Goal: Information Seeking & Learning: Learn about a topic

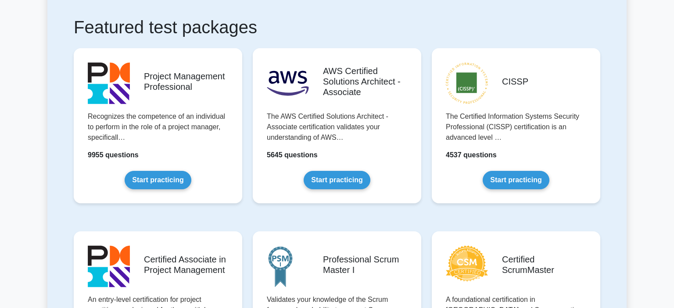
scroll to position [162, 0]
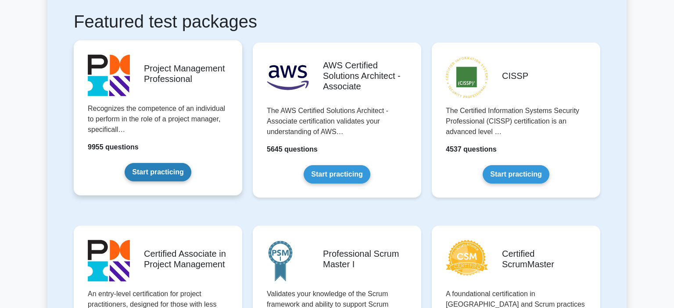
click at [134, 179] on link "Start practicing" at bounding box center [158, 172] width 66 height 18
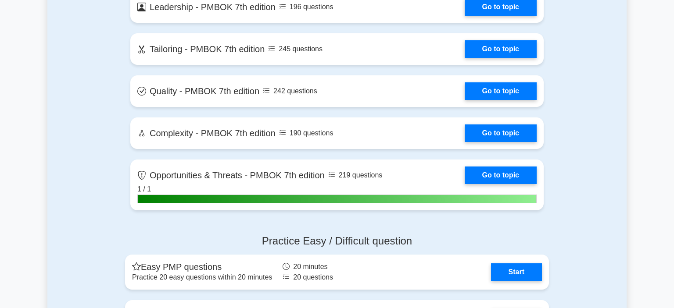
scroll to position [2049, 0]
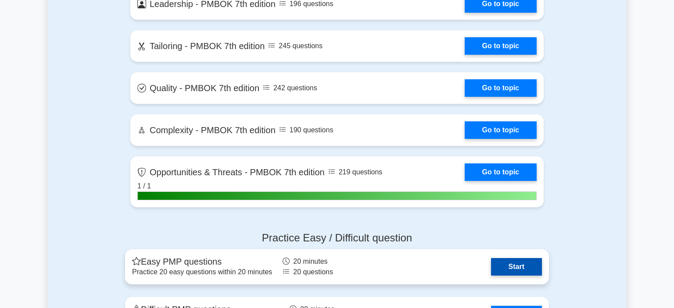
click at [520, 267] on link "Start" at bounding box center [516, 267] width 51 height 18
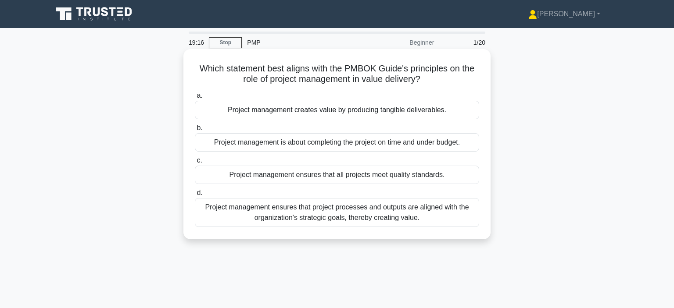
click at [401, 213] on div "Project management ensures that project processes and outputs are aligned with …" at bounding box center [337, 212] width 284 height 29
click at [195, 196] on input "d. Project management ensures that project processes and outputs are aligned wi…" at bounding box center [195, 193] width 0 height 6
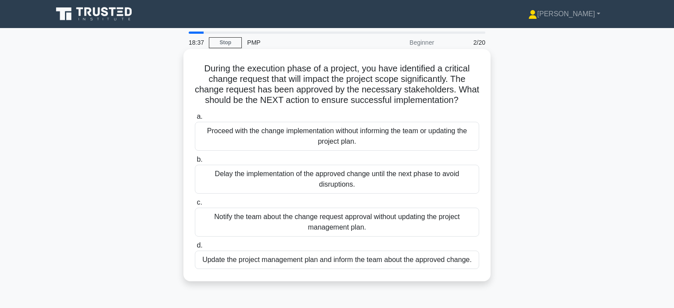
click at [399, 261] on div "Update the project management plan and inform the team about the approved chang…" at bounding box center [337, 260] width 284 height 18
click at [195, 249] on input "d. Update the project management plan and inform the team about the approved ch…" at bounding box center [195, 246] width 0 height 6
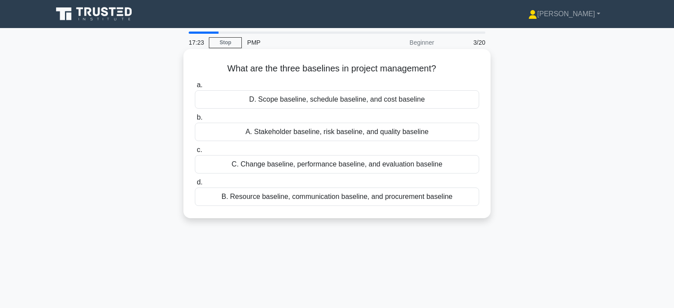
click at [316, 104] on div "D. Scope baseline, schedule baseline, and cost baseline" at bounding box center [337, 99] width 284 height 18
click at [195, 88] on input "a. D. Scope baseline, schedule baseline, and cost baseline" at bounding box center [195, 86] width 0 height 6
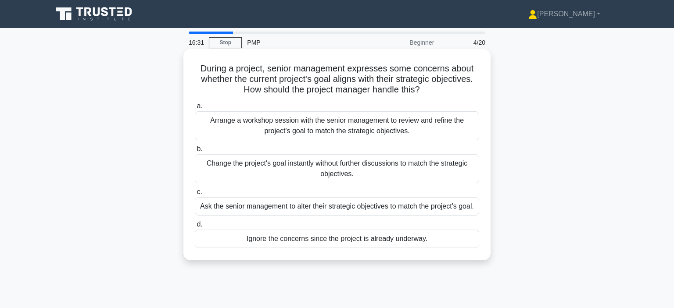
click at [292, 126] on div "Arrange a workshop session with the senior management to review and refine the …" at bounding box center [337, 125] width 284 height 29
click at [195, 109] on input "a. Arrange a workshop session with the senior management to review and refine t…" at bounding box center [195, 107] width 0 height 6
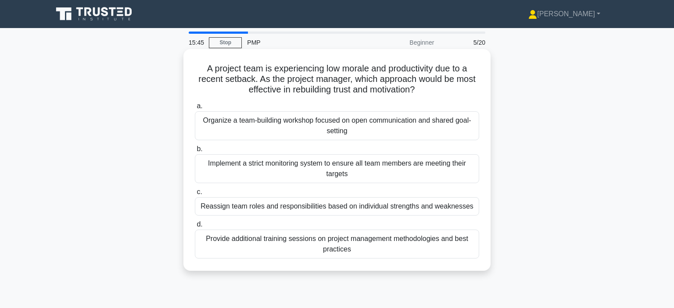
click at [391, 124] on div "Organize a team-building workshop focused on open communication and shared goal…" at bounding box center [337, 125] width 284 height 29
click at [195, 109] on input "a. Organize a team-building workshop focused on open communication and shared g…" at bounding box center [195, 107] width 0 height 6
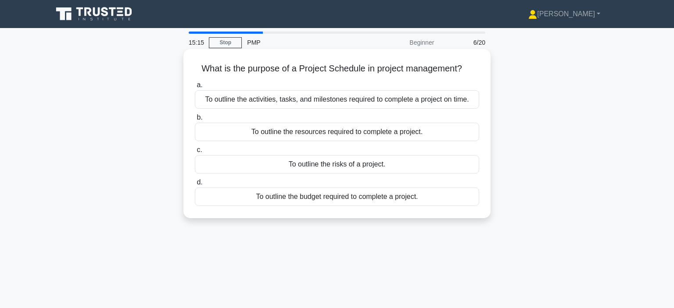
click at [420, 98] on div "To outline the activities, tasks, and milestones required to complete a project…" at bounding box center [337, 99] width 284 height 18
click at [195, 88] on input "a. To outline the activities, tasks, and milestones required to complete a proj…" at bounding box center [195, 86] width 0 height 6
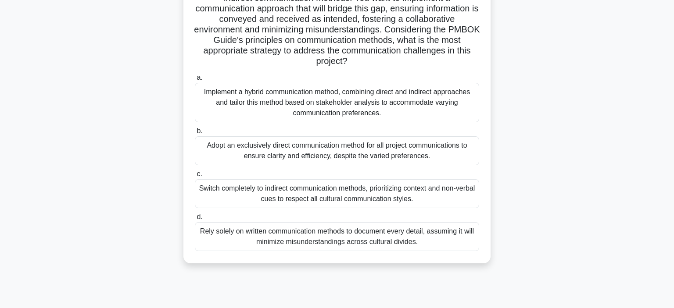
scroll to position [160, 0]
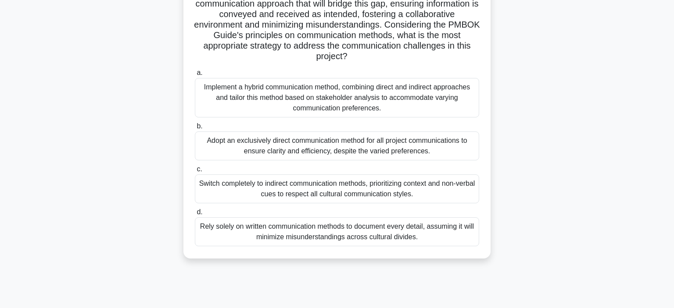
click at [386, 100] on div "Implement a hybrid communication method, combining direct and indirect approach…" at bounding box center [337, 97] width 284 height 39
click at [195, 76] on input "a. Implement a hybrid communication method, combining direct and indirect appro…" at bounding box center [195, 73] width 0 height 6
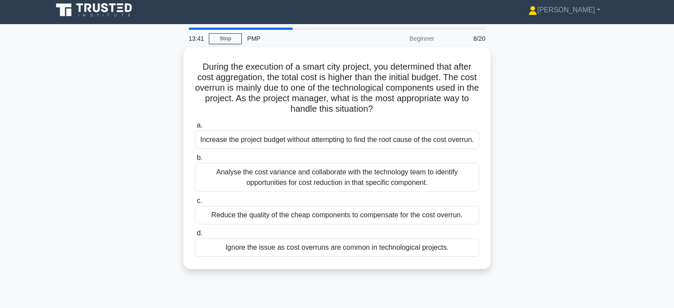
scroll to position [0, 0]
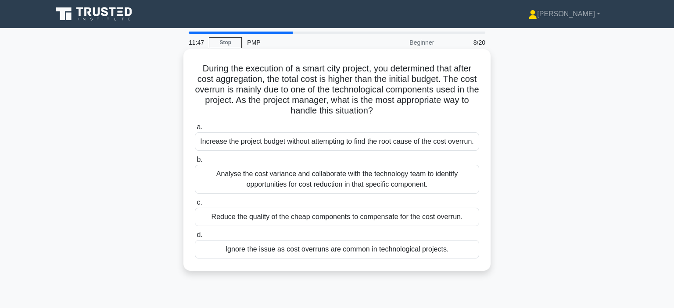
click at [427, 190] on div "Analyse the cost variance and collaborate with the technology team to identify …" at bounding box center [337, 179] width 284 height 29
click at [195, 163] on input "b. Analyse the cost variance and collaborate with the technology team to identi…" at bounding box center [195, 160] width 0 height 6
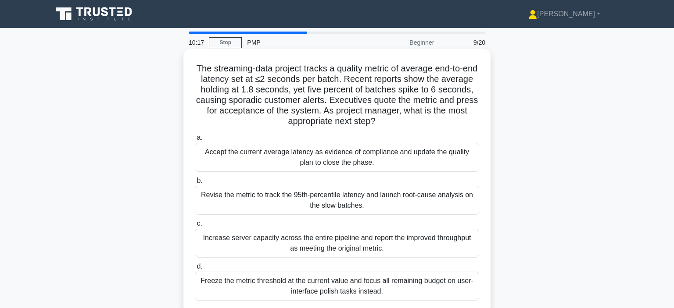
click at [307, 199] on div "Revise the metric to track the 95th-percentile latency and launch root-cause an…" at bounding box center [337, 200] width 284 height 29
click at [195, 184] on input "b. Revise the metric to track the 95th-percentile latency and launch root-cause…" at bounding box center [195, 181] width 0 height 6
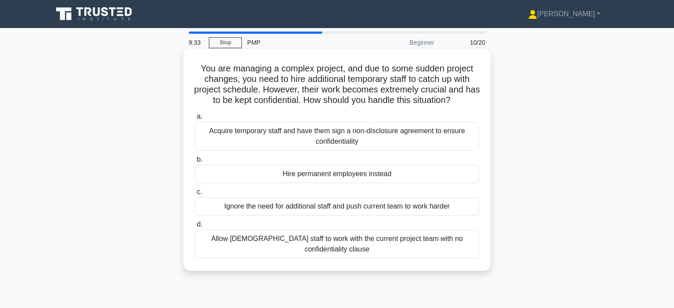
click at [329, 142] on div "Acquire temporary staff and have them sign a non-disclosure agreement to ensure…" at bounding box center [337, 136] width 284 height 29
click at [195, 120] on input "a. Acquire temporary staff and have them sign a non-disclosure agreement to ens…" at bounding box center [195, 117] width 0 height 6
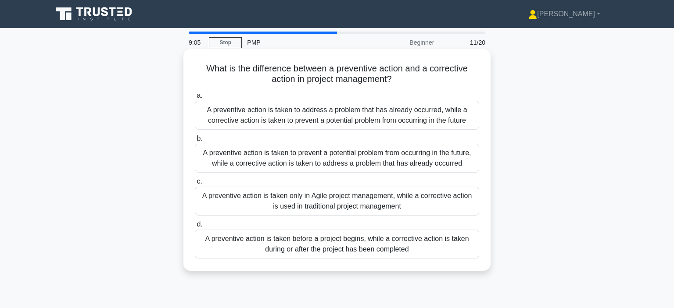
click at [411, 158] on div "A preventive action is taken to prevent a potential problem from occurring in t…" at bounding box center [337, 158] width 284 height 29
click at [195, 142] on input "b. A preventive action is taken to prevent a potential problem from occurring i…" at bounding box center [195, 139] width 0 height 6
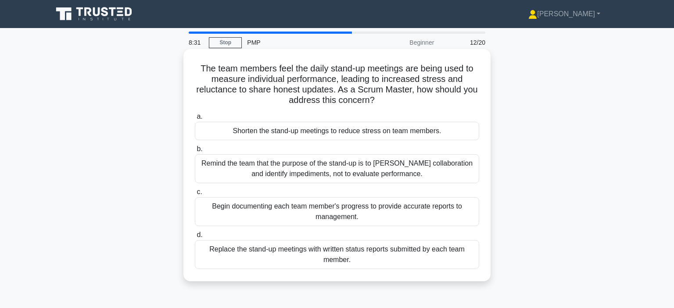
click at [395, 173] on div "Remind the team that the purpose of the stand-up is to foster collaboration and…" at bounding box center [337, 168] width 284 height 29
click at [195, 152] on input "b. Remind the team that the purpose of the stand-up is to foster collaboration …" at bounding box center [195, 150] width 0 height 6
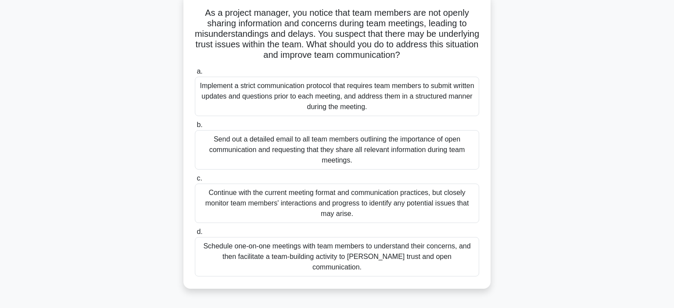
scroll to position [70, 0]
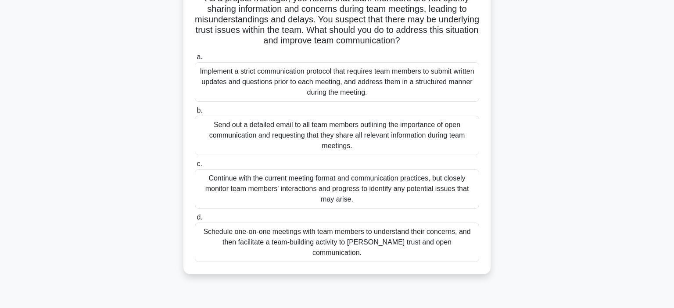
click at [382, 239] on div "Schedule one-on-one meetings with team members to understand their concerns, an…" at bounding box center [337, 242] width 284 height 39
click at [195, 221] on input "d. Schedule one-on-one meetings with team members to understand their concerns,…" at bounding box center [195, 218] width 0 height 6
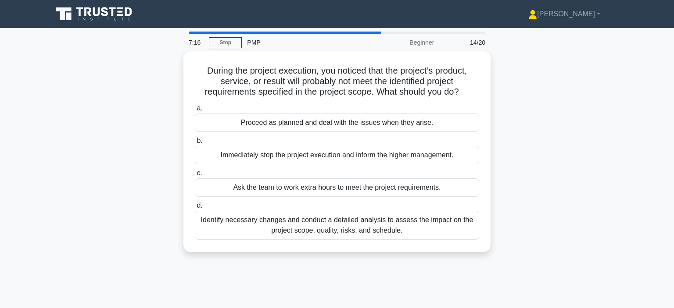
scroll to position [0, 0]
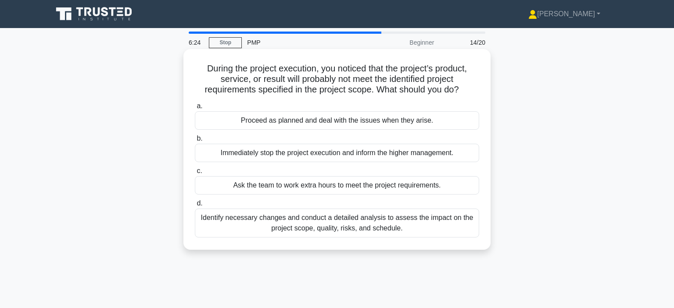
click at [463, 90] on icon ".spinner_0XTQ{transform-origin:center;animation:spinner_y6GP .75s linear infini…" at bounding box center [464, 90] width 11 height 11
click at [459, 91] on h5 "During the project execution, you noticed that the project’s product, service, …" at bounding box center [337, 79] width 286 height 32
click at [369, 87] on h5 "During the project execution, you noticed that the project’s product, service, …" at bounding box center [337, 79] width 286 height 32
click at [295, 223] on div "Identify necessary changes and conduct a detailed analysis to assess the impact…" at bounding box center [337, 223] width 284 height 29
click at [195, 207] on input "d. Identify necessary changes and conduct a detailed analysis to assess the imp…" at bounding box center [195, 204] width 0 height 6
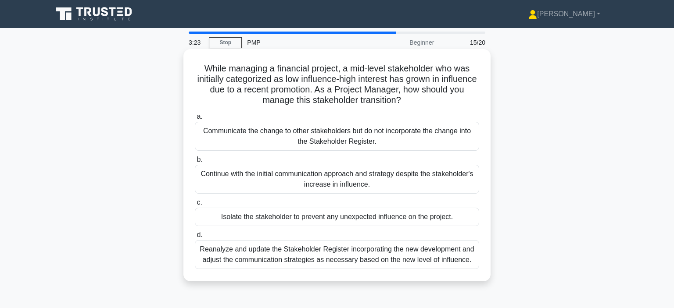
click at [298, 259] on div "Reanalyze and update the Stakeholder Register incorporating the new development…" at bounding box center [337, 254] width 284 height 29
click at [195, 238] on input "d. Reanalyze and update the Stakeholder Register incorporating the new developm…" at bounding box center [195, 236] width 0 height 6
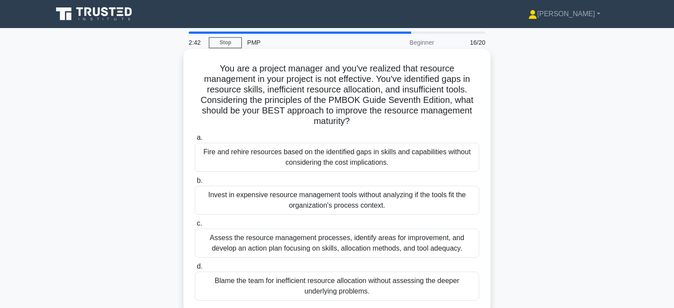
click at [306, 237] on div "Assess the resource management processes, identify areas for improvement, and d…" at bounding box center [337, 243] width 284 height 29
click at [195, 227] on input "c. Assess the resource management processes, identify areas for improvement, an…" at bounding box center [195, 224] width 0 height 6
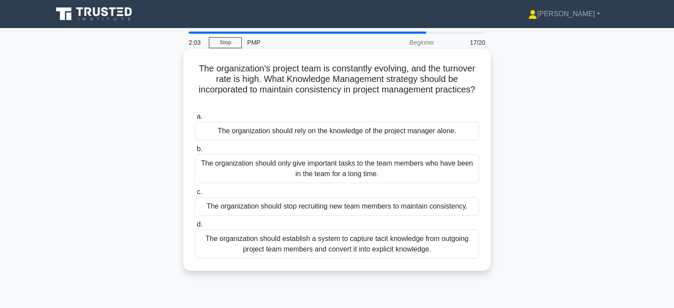
click at [397, 252] on div "The organization should establish a system to capture tacit knowledge from outg…" at bounding box center [337, 244] width 284 height 29
click at [195, 228] on input "d. The organization should establish a system to capture tacit knowledge from o…" at bounding box center [195, 225] width 0 height 6
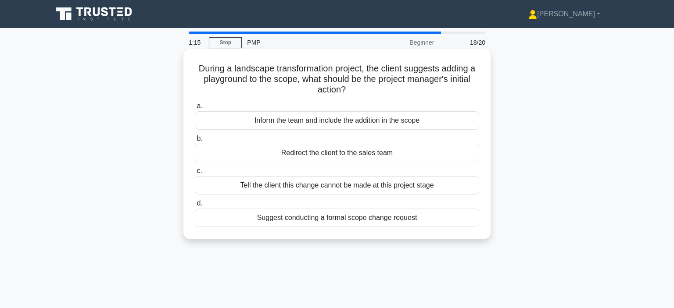
click at [323, 222] on div "Suggest conducting a formal scope change request" at bounding box center [337, 218] width 284 height 18
click at [195, 207] on input "d. Suggest conducting a formal scope change request" at bounding box center [195, 204] width 0 height 6
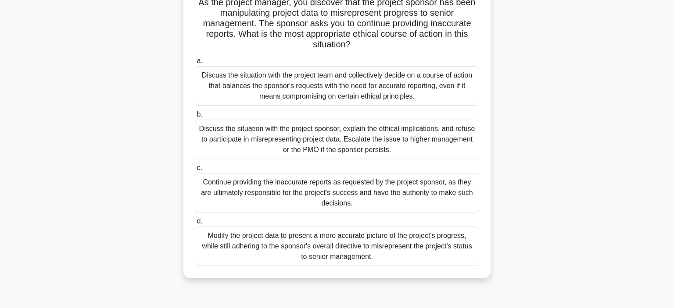
scroll to position [69, 0]
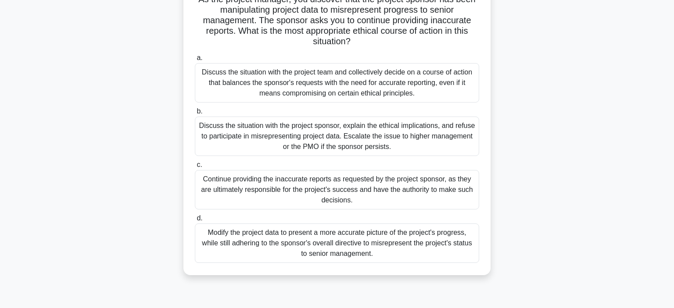
click at [310, 140] on div "Discuss the situation with the project sponsor, explain the ethical implication…" at bounding box center [337, 136] width 284 height 39
click at [195, 115] on input "b. Discuss the situation with the project sponsor, explain the ethical implicat…" at bounding box center [195, 112] width 0 height 6
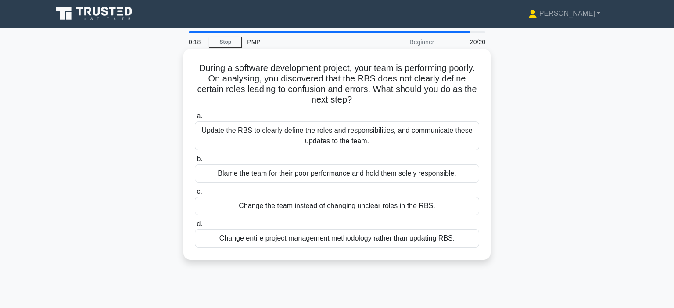
scroll to position [0, 0]
click at [333, 136] on div "Update the RBS to clearly define the roles and responsibilities, and communicat…" at bounding box center [337, 136] width 284 height 29
click at [195, 120] on input "a. Update the RBS to clearly define the roles and responsibilities, and communi…" at bounding box center [195, 117] width 0 height 6
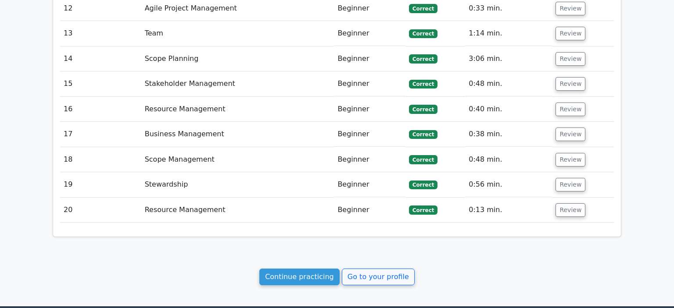
scroll to position [1330, 0]
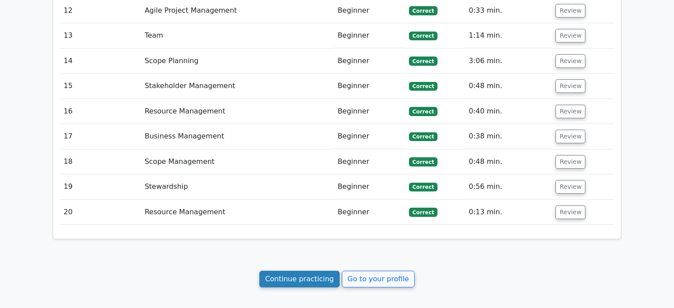
click at [288, 271] on link "Continue practicing" at bounding box center [299, 279] width 80 height 17
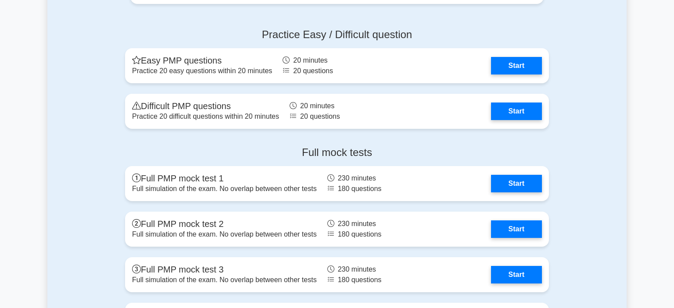
scroll to position [2463, 0]
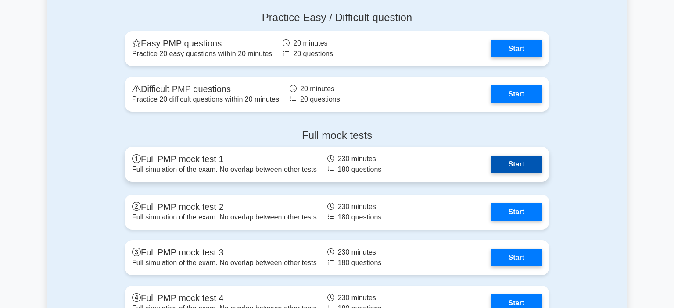
click at [506, 163] on link "Start" at bounding box center [516, 165] width 51 height 18
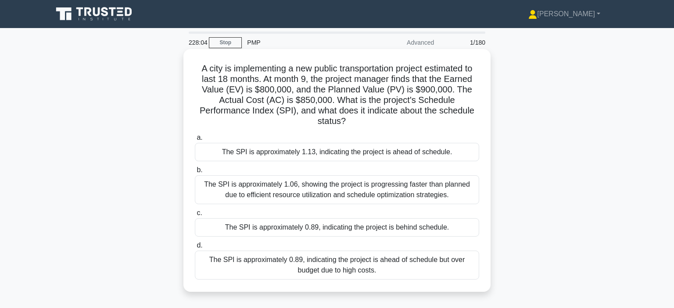
click at [367, 256] on div "The SPI is approximately 0.89, indicating the project is ahead of schedule but …" at bounding box center [337, 265] width 284 height 29
click at [195, 249] on input "d. The SPI is approximately 0.89, indicating the project is ahead of schedule b…" at bounding box center [195, 246] width 0 height 6
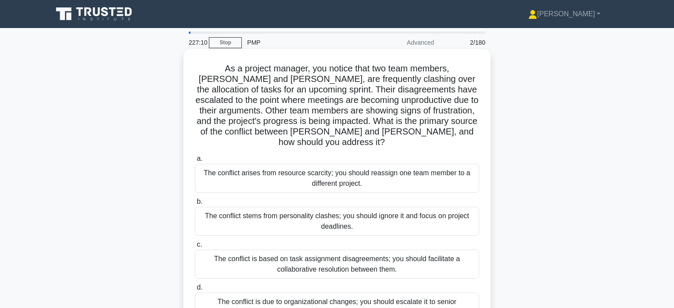
click at [352, 258] on div "The conflict is based on task assignment disagreements; you should facilitate a…" at bounding box center [337, 264] width 284 height 29
click at [195, 248] on input "c. The conflict is based on task assignment disagreements; you should facilitat…" at bounding box center [195, 245] width 0 height 6
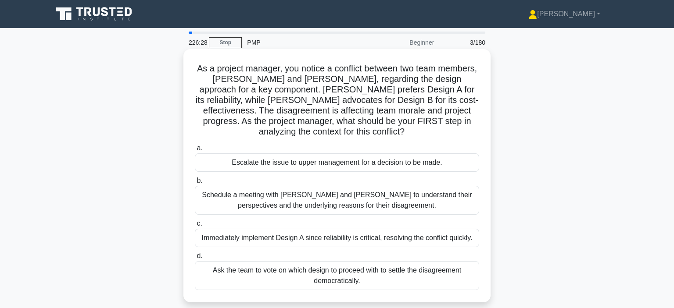
click at [366, 191] on div "Schedule a meeting with Sarah and John to understand their perspectives and the…" at bounding box center [337, 200] width 284 height 29
click at [195, 184] on input "b. Schedule a meeting with Sarah and John to understand their perspectives and …" at bounding box center [195, 181] width 0 height 6
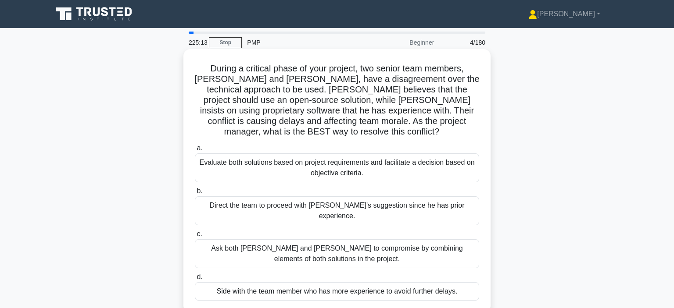
click at [387, 158] on div "Evaluate both solutions based on project requirements and facilitate a decision…" at bounding box center [337, 168] width 284 height 29
click at [195, 151] on input "a. Evaluate both solutions based on project requirements and facilitate a decis…" at bounding box center [195, 149] width 0 height 6
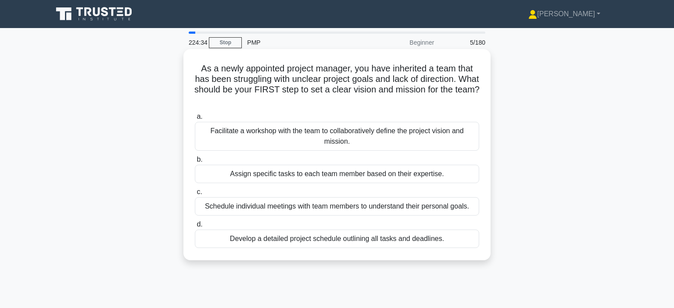
click at [412, 134] on div "Facilitate a workshop with the team to collaboratively define the project visio…" at bounding box center [337, 136] width 284 height 29
click at [195, 120] on input "a. Facilitate a workshop with the team to collaboratively define the project vi…" at bounding box center [195, 117] width 0 height 6
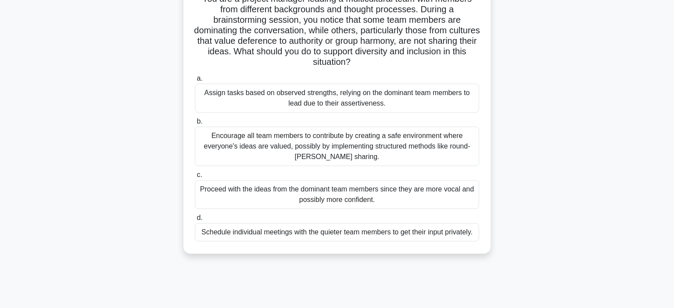
scroll to position [74, 0]
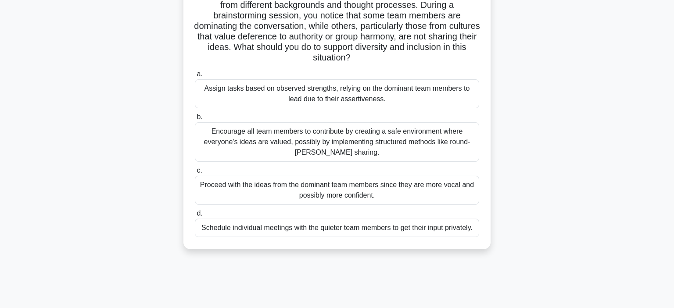
click at [432, 136] on div "Encourage all team members to contribute by creating a safe environment where e…" at bounding box center [337, 141] width 284 height 39
click at [195, 120] on input "b. Encourage all team members to contribute by creating a safe environment wher…" at bounding box center [195, 118] width 0 height 6
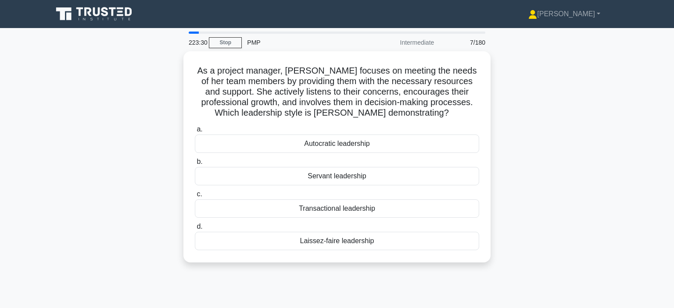
scroll to position [0, 0]
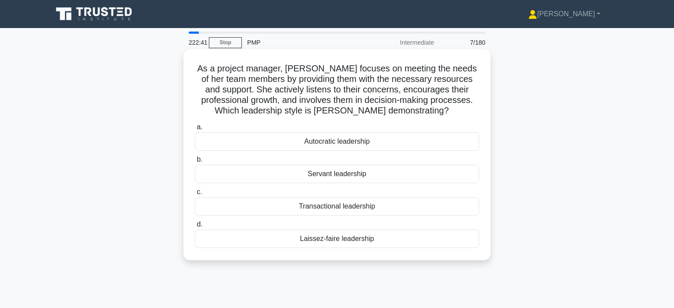
click at [345, 174] on div "Servant leadership" at bounding box center [337, 174] width 284 height 18
click at [195, 163] on input "b. Servant leadership" at bounding box center [195, 160] width 0 height 6
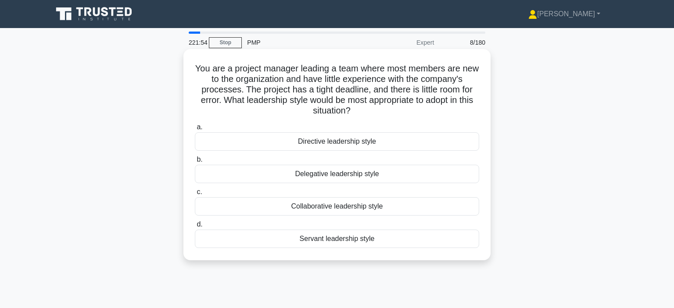
click at [338, 143] on div "Directive leadership style" at bounding box center [337, 142] width 284 height 18
click at [195, 130] on input "a. Directive leadership style" at bounding box center [195, 128] width 0 height 6
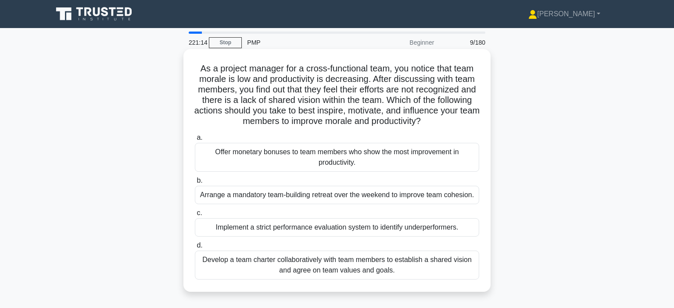
click at [405, 260] on div "Develop a team charter collaboratively with team members to establish a shared …" at bounding box center [337, 265] width 284 height 29
click at [195, 249] on input "d. Develop a team charter collaboratively with team members to establish a shar…" at bounding box center [195, 246] width 0 height 6
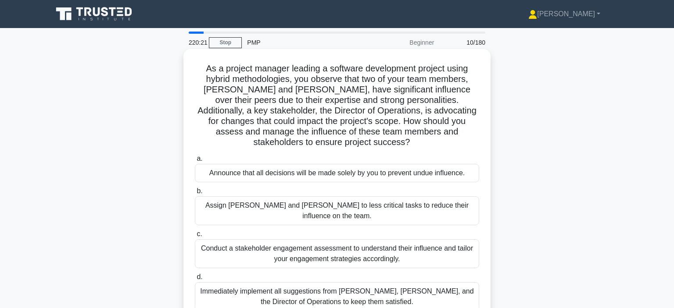
click at [417, 240] on div "Conduct a stakeholder engagement assessment to understand their influence and t…" at bounding box center [337, 254] width 284 height 29
click at [195, 232] on input "c. Conduct a stakeholder engagement assessment to understand their influence an…" at bounding box center [195, 235] width 0 height 6
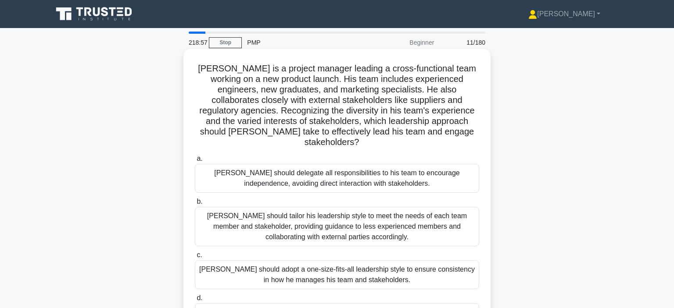
click at [392, 213] on div "John should tailor his leadership style to meet the needs of each team member a…" at bounding box center [337, 226] width 284 height 39
click at [195, 205] on input "b. John should tailor his leadership style to meet the needs of each team membe…" at bounding box center [195, 202] width 0 height 6
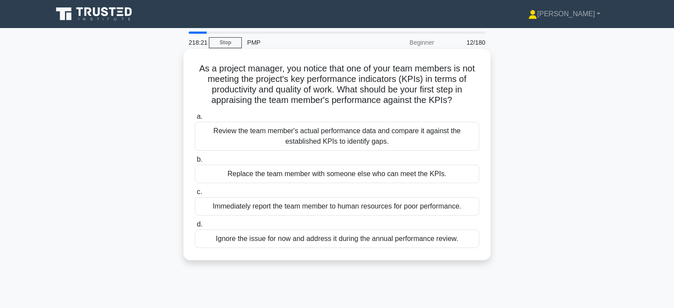
click at [391, 139] on div "Review the team member's actual performance data and compare it against the est…" at bounding box center [337, 136] width 284 height 29
click at [195, 120] on input "a. Review the team member's actual performance data and compare it against the …" at bounding box center [195, 117] width 0 height 6
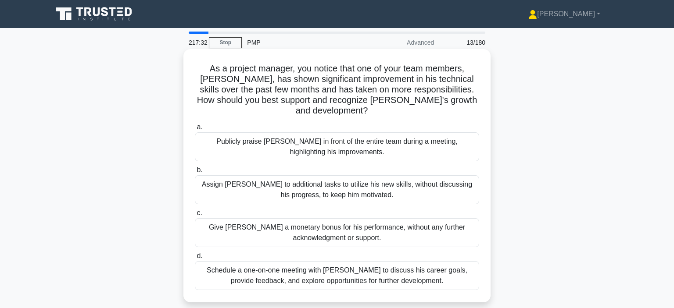
click at [410, 262] on div "Schedule a one-on-one meeting with Alex to discuss his career goals, provide fe…" at bounding box center [337, 276] width 284 height 29
click at [195, 259] on input "d. Schedule a one-on-one meeting with Alex to discuss his career goals, provide…" at bounding box center [195, 257] width 0 height 6
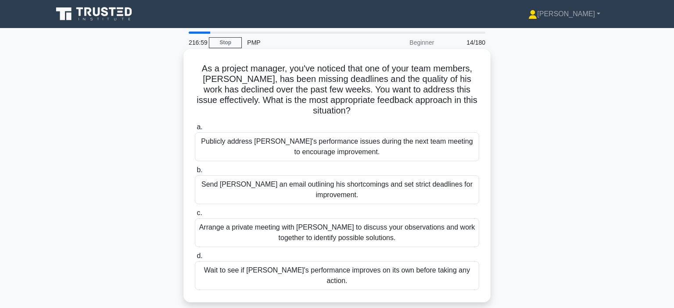
click at [394, 219] on div "Arrange a private meeting with Alex to discuss your observations and work toget…" at bounding box center [337, 233] width 284 height 29
click at [195, 211] on input "c. Arrange a private meeting with Alex to discuss your observations and work to…" at bounding box center [195, 214] width 0 height 6
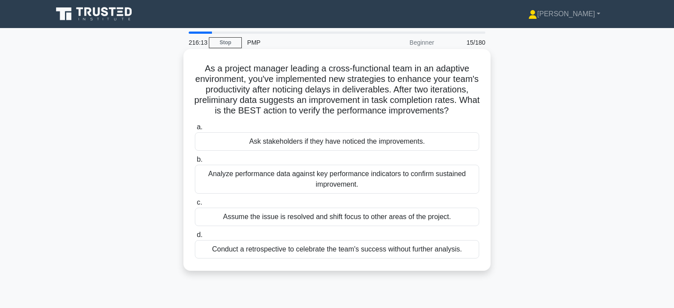
click at [423, 175] on div "Analyze performance data against key performance indicators to confirm sustaine…" at bounding box center [337, 179] width 284 height 29
click at [195, 163] on input "b. Analyze performance data against key performance indicators to confirm susta…" at bounding box center [195, 160] width 0 height 6
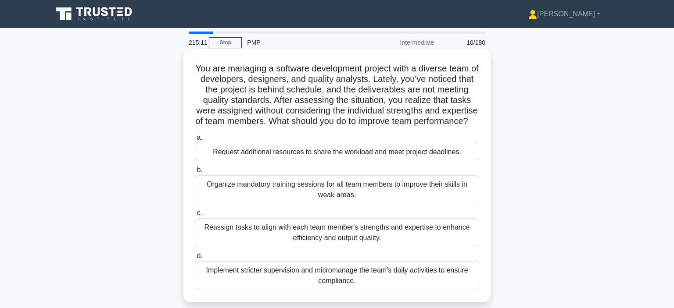
click at [427, 224] on div "Reassign tasks to align with each team member's strengths and expertise to enha…" at bounding box center [337, 233] width 284 height 29
click at [195, 216] on input "c. Reassign tasks to align with each team member's strengths and expertise to e…" at bounding box center [195, 214] width 0 height 6
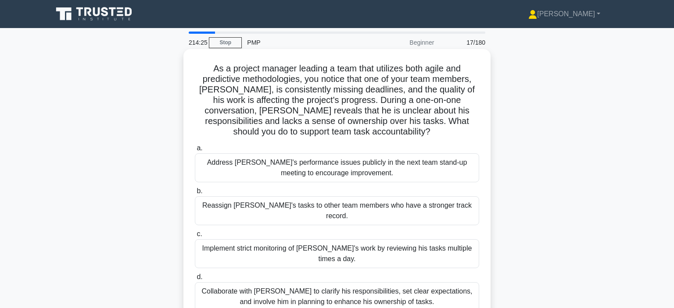
click at [443, 283] on div "Collaborate with Alex to clarify his responsibilities, set clear expectations, …" at bounding box center [337, 297] width 284 height 29
click at [195, 275] on input "d. Collaborate with Alex to clarify his responsibilities, set clear expectation…" at bounding box center [195, 278] width 0 height 6
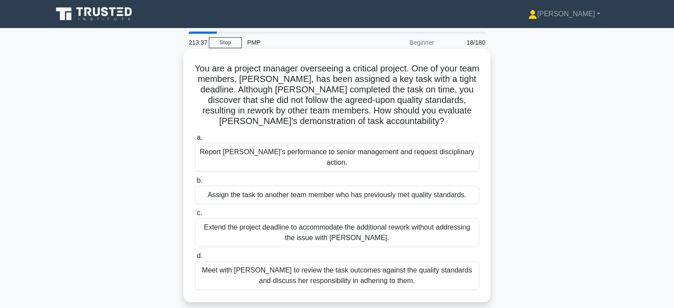
click at [408, 266] on div "Meet with Priya to review the task outcomes against the quality standards and d…" at bounding box center [337, 276] width 284 height 29
click at [195, 259] on input "d. Meet with Priya to review the task outcomes against the quality standards an…" at bounding box center [195, 257] width 0 height 6
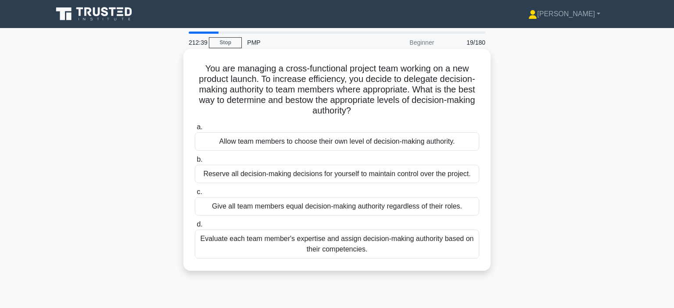
click at [424, 246] on div "Evaluate each team member's expertise and assign decision-making authority base…" at bounding box center [337, 244] width 284 height 29
click at [195, 228] on input "d. Evaluate each team member's expertise and assign decision-making authority b…" at bounding box center [195, 225] width 0 height 6
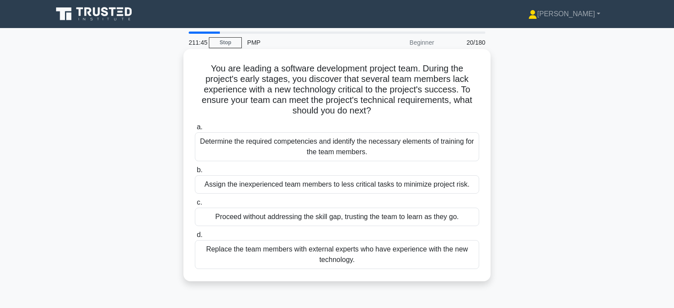
click at [422, 146] on div "Determine the required competencies and identify the necessary elements of trai…" at bounding box center [337, 147] width 284 height 29
click at [195, 130] on input "a. Determine the required competencies and identify the necessary elements of t…" at bounding box center [195, 128] width 0 height 6
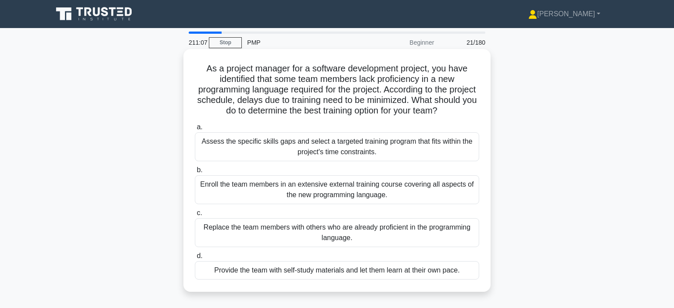
click at [457, 141] on div "Assess the specific skills gaps and select a targeted training program that fit…" at bounding box center [337, 147] width 284 height 29
click at [195, 130] on input "a. Assess the specific skills gaps and select a targeted training program that …" at bounding box center [195, 128] width 0 height 6
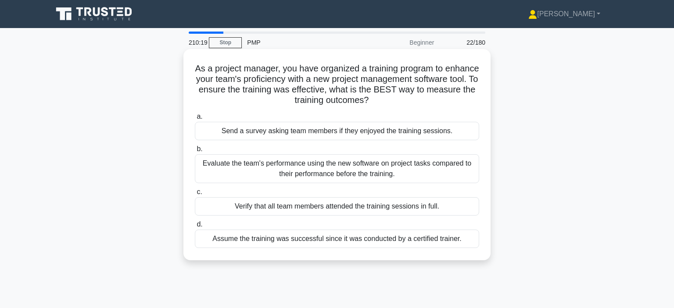
click at [383, 171] on div "Evaluate the team's performance using the new software on project tasks compare…" at bounding box center [337, 168] width 284 height 29
click at [195, 152] on input "b. Evaluate the team's performance using the new software on project tasks comp…" at bounding box center [195, 150] width 0 height 6
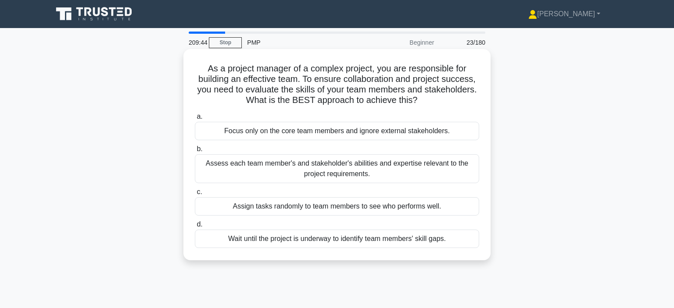
click at [434, 170] on div "Assess each team member's and stakeholder's abilities and expertise relevant to…" at bounding box center [337, 168] width 284 height 29
click at [195, 152] on input "b. Assess each team member's and stakeholder's abilities and expertise relevant…" at bounding box center [195, 150] width 0 height 6
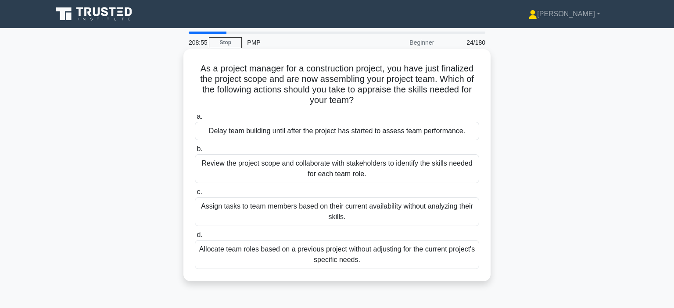
click at [454, 163] on div "Review the project scope and collaborate with stakeholders to identify the skil…" at bounding box center [337, 168] width 284 height 29
click at [195, 152] on input "b. Review the project scope and collaborate with stakeholders to identify the s…" at bounding box center [195, 150] width 0 height 6
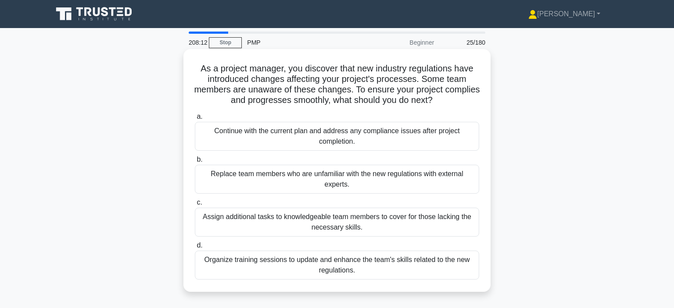
click at [428, 264] on div "Organize training sessions to update and enhance the team's skills related to t…" at bounding box center [337, 265] width 284 height 29
click at [195, 249] on input "d. Organize training sessions to update and enhance the team's skills related t…" at bounding box center [195, 246] width 0 height 6
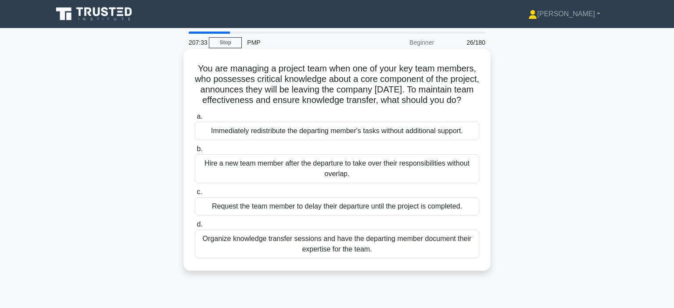
click at [454, 248] on div "Organize knowledge transfer sessions and have the departing member document the…" at bounding box center [337, 244] width 284 height 29
click at [195, 228] on input "d. Organize knowledge transfer sessions and have the departing member document …" at bounding box center [195, 225] width 0 height 6
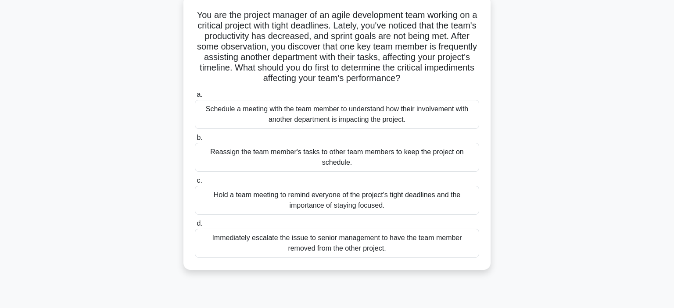
scroll to position [64, 0]
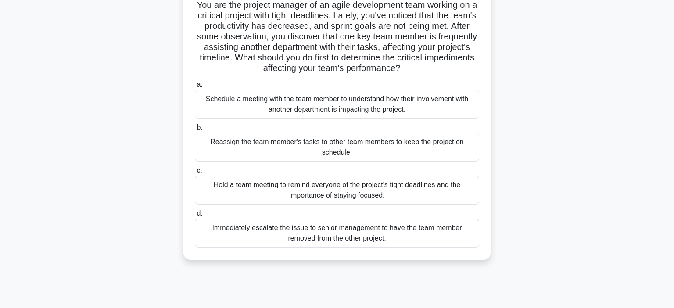
click at [448, 108] on div "Schedule a meeting with the team member to understand how their involvement wit…" at bounding box center [337, 104] width 284 height 29
click at [195, 88] on input "a. Schedule a meeting with the team member to understand how their involvement …" at bounding box center [195, 85] width 0 height 6
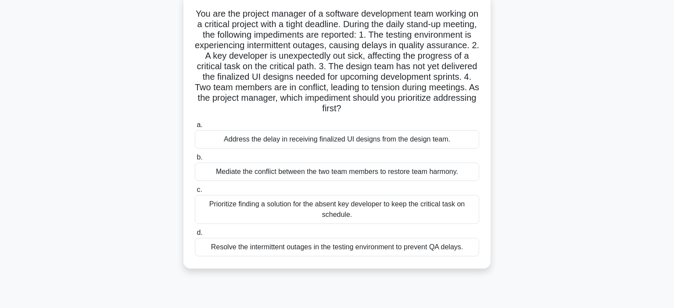
scroll to position [58, 0]
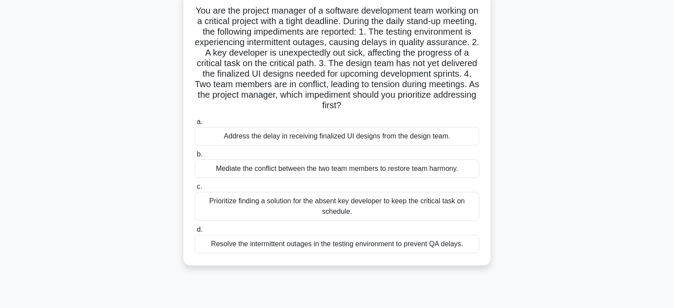
click at [437, 171] on div "Mediate the conflict between the two team members to restore team harmony." at bounding box center [337, 169] width 284 height 18
click at [195, 158] on input "b. Mediate the conflict between the two team members to restore team harmony." at bounding box center [195, 155] width 0 height 6
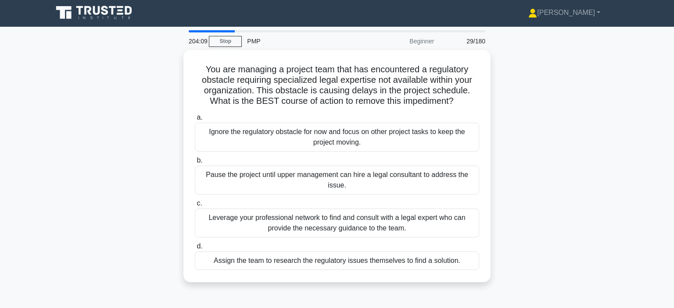
scroll to position [0, 0]
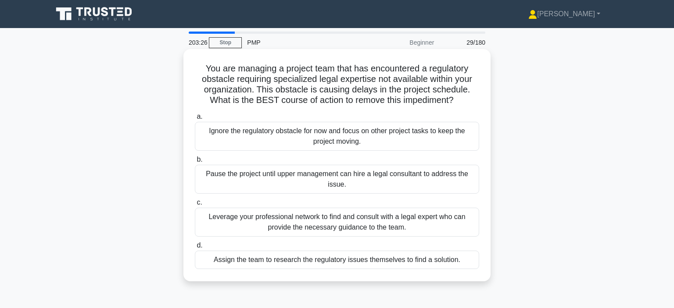
click at [412, 220] on div "Leverage your professional network to find and consult with a legal expert who …" at bounding box center [337, 222] width 284 height 29
click at [195, 206] on input "c. Leverage your professional network to find and consult with a legal expert w…" at bounding box center [195, 203] width 0 height 6
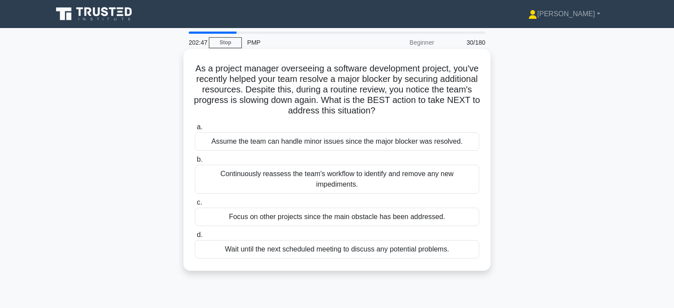
click at [470, 176] on div "Continuously reassess the team's workflow to identify and remove any new impedi…" at bounding box center [337, 179] width 284 height 29
click at [195, 163] on input "b. Continuously reassess the team's workflow to identify and remove any new imp…" at bounding box center [195, 160] width 0 height 6
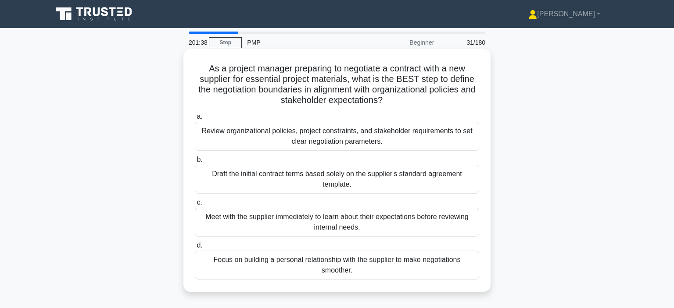
click at [397, 139] on div "Review organizational policies, project constraints, and stakeholder requiremen…" at bounding box center [337, 136] width 284 height 29
click at [195, 120] on input "a. Review organizational policies, project constraints, and stakeholder require…" at bounding box center [195, 117] width 0 height 6
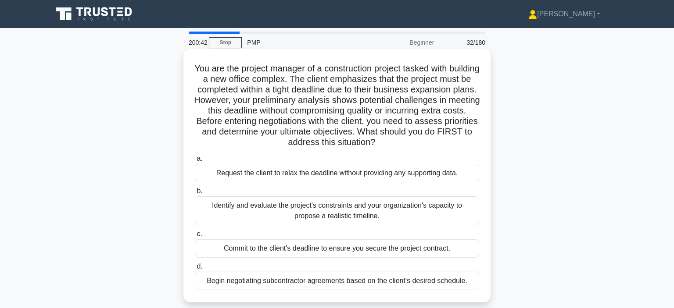
click at [426, 210] on div "Identify and evaluate the project's constraints and your organization's capacit…" at bounding box center [337, 211] width 284 height 29
click at [195, 194] on input "b. Identify and evaluate the project's constraints and your organization's capa…" at bounding box center [195, 192] width 0 height 6
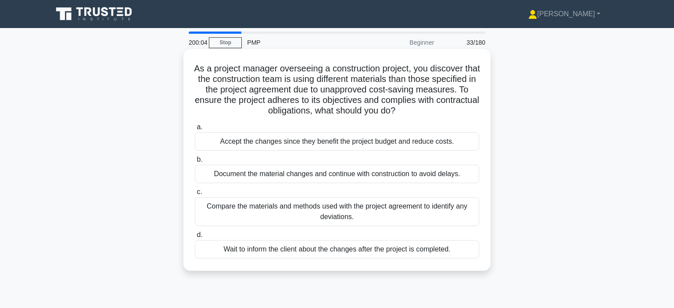
click at [470, 215] on div "Compare the materials and methods used with the project agreement to identify a…" at bounding box center [337, 211] width 284 height 29
click at [195, 195] on input "c. Compare the materials and methods used with the project agreement to identif…" at bounding box center [195, 193] width 0 height 6
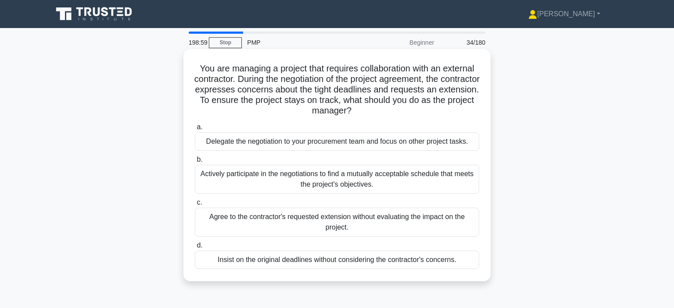
click at [449, 141] on div "Delegate the negotiation to your procurement team and focus on other project ta…" at bounding box center [337, 142] width 284 height 18
click at [195, 130] on input "a. Delegate the negotiation to your procurement team and focus on other project…" at bounding box center [195, 128] width 0 height 6
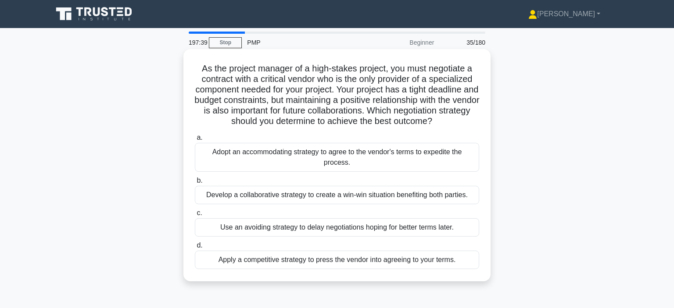
click at [451, 198] on div "Develop a collaborative strategy to create a win-win situation benefiting both …" at bounding box center [337, 195] width 284 height 18
click at [195, 184] on input "b. Develop a collaborative strategy to create a win-win situation benefiting bo…" at bounding box center [195, 181] width 0 height 6
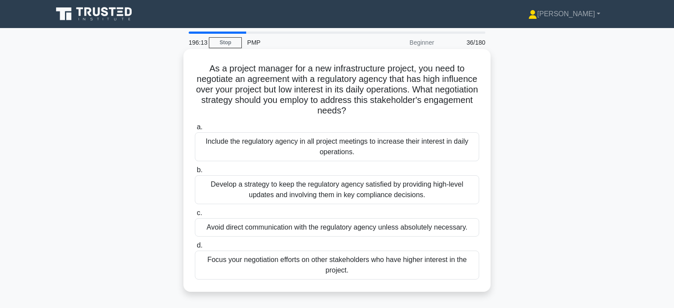
click at [445, 145] on div "Include the regulatory agency in all project meetings to increase their interes…" at bounding box center [337, 147] width 284 height 29
click at [195, 130] on input "a. Include the regulatory agency in all project meetings to increase their inte…" at bounding box center [195, 128] width 0 height 6
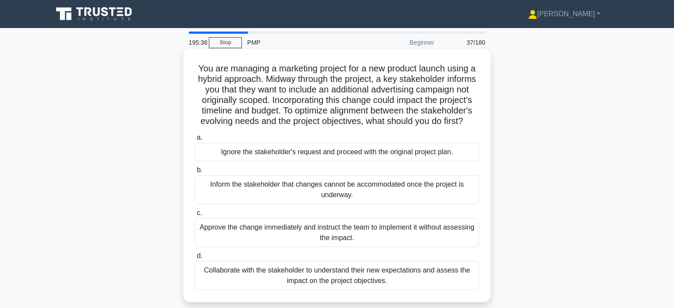
click at [422, 276] on div "Collaborate with the stakeholder to understand their new expectations and asses…" at bounding box center [337, 276] width 284 height 29
click at [195, 259] on input "d. Collaborate with the stakeholder to understand their new expectations and as…" at bounding box center [195, 257] width 0 height 6
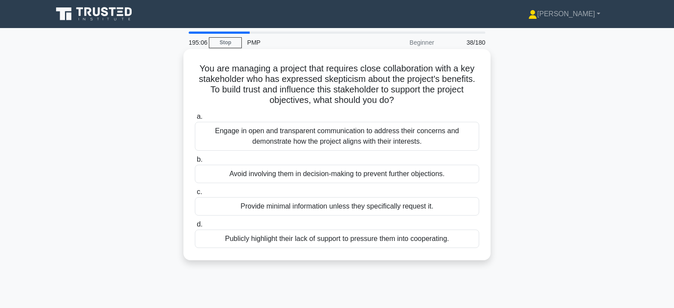
click at [387, 141] on div "Engage in open and transparent communication to address their concerns and demo…" at bounding box center [337, 136] width 284 height 29
click at [195, 120] on input "a. Engage in open and transparent communication to address their concerns and d…" at bounding box center [195, 117] width 0 height 6
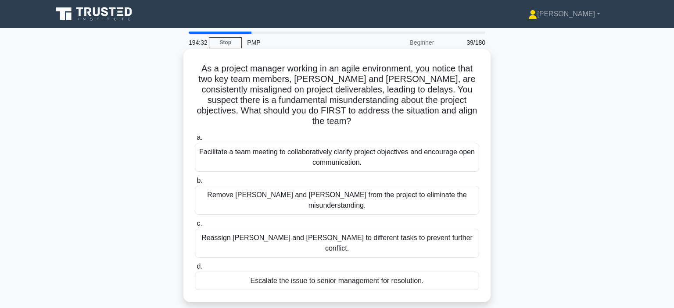
click at [441, 143] on div "Facilitate a team meeting to collaboratively clarify project objectives and enc…" at bounding box center [337, 157] width 284 height 29
click at [195, 141] on input "a. Facilitate a team meeting to collaboratively clarify project objectives and …" at bounding box center [195, 138] width 0 height 6
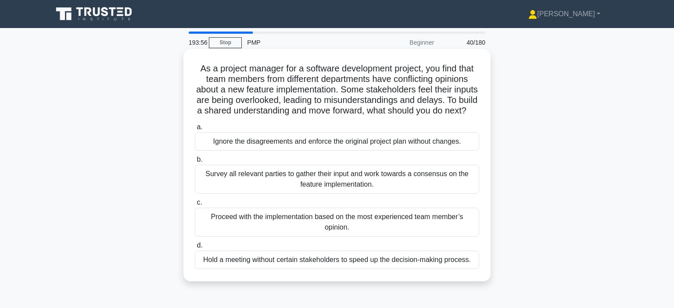
click at [442, 178] on div "Survey all relevant parties to gather their input and work towards a consensus …" at bounding box center [337, 179] width 284 height 29
click at [195, 163] on input "b. Survey all relevant parties to gather their input and work towards a consens…" at bounding box center [195, 160] width 0 height 6
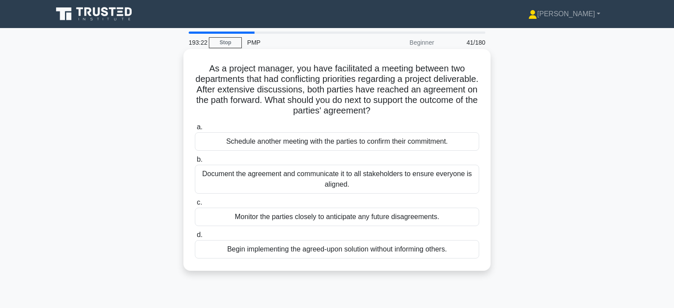
click at [458, 178] on div "Document the agreement and communicate it to all stakeholders to ensure everyon…" at bounding box center [337, 179] width 284 height 29
click at [195, 163] on input "b. Document the agreement and communicate it to all stakeholders to ensure ever…" at bounding box center [195, 160] width 0 height 6
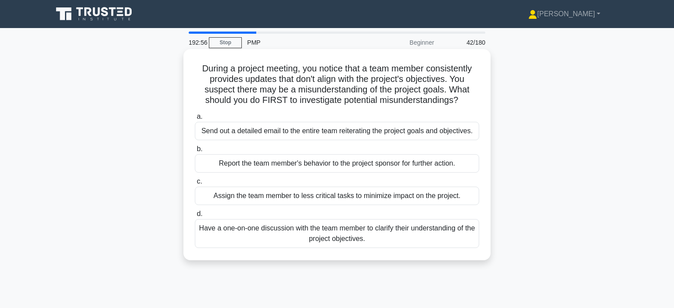
click at [461, 234] on div "Have a one-on-one discussion with the team member to clarify their understandin…" at bounding box center [337, 233] width 284 height 29
click at [195, 217] on input "d. Have a one-on-one discussion with the team member to clarify their understan…" at bounding box center [195, 215] width 0 height 6
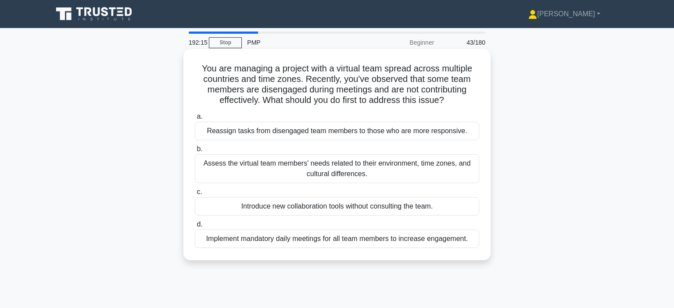
click at [459, 177] on div "Assess the virtual team members' needs related to their environment, time zones…" at bounding box center [337, 168] width 284 height 29
click at [195, 152] on input "b. Assess the virtual team members' needs related to their environment, time zo…" at bounding box center [195, 150] width 0 height 6
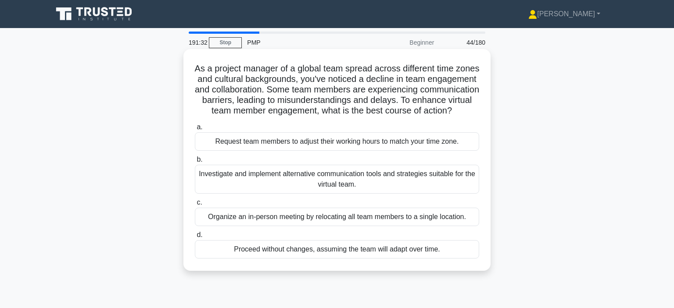
click at [450, 183] on div "Investigate and implement alternative communication tools and strategies suitab…" at bounding box center [337, 179] width 284 height 29
click at [195, 163] on input "b. Investigate and implement alternative communication tools and strategies sui…" at bounding box center [195, 160] width 0 height 6
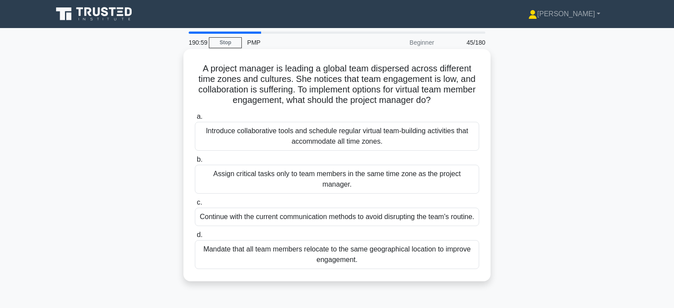
click at [453, 136] on div "Introduce collaborative tools and schedule regular virtual team-building activi…" at bounding box center [337, 136] width 284 height 29
click at [195, 120] on input "a. Introduce collaborative tools and schedule regular virtual team-building act…" at bounding box center [195, 117] width 0 height 6
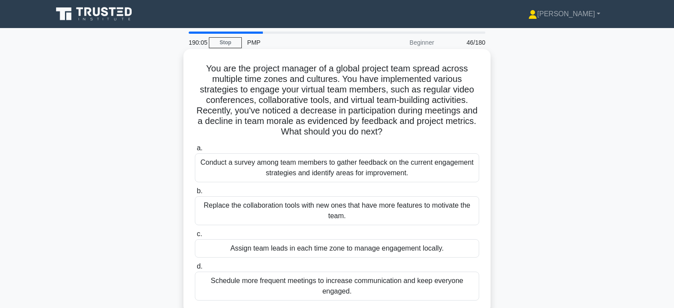
click at [469, 169] on div "Conduct a survey among team members to gather feedback on the current engagemen…" at bounding box center [337, 168] width 284 height 29
click at [195, 151] on input "a. Conduct a survey among team members to gather feedback on the current engage…" at bounding box center [195, 149] width 0 height 6
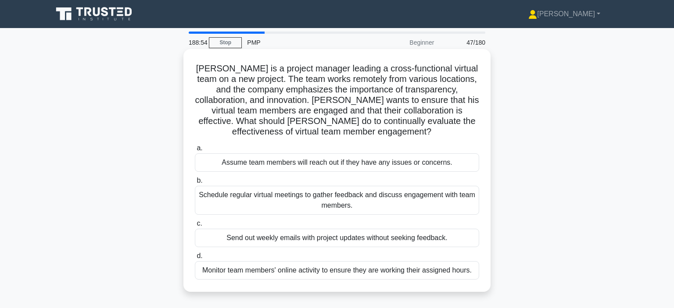
click at [466, 200] on div "Schedule regular virtual meetings to gather feedback and discuss engagement wit…" at bounding box center [337, 200] width 284 height 29
click at [195, 184] on input "b. Schedule regular virtual meetings to gather feedback and discuss engagement …" at bounding box center [195, 181] width 0 height 6
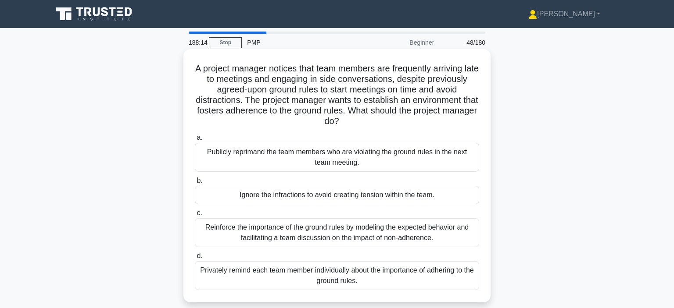
click at [462, 234] on div "Reinforce the importance of the ground rules by modeling the expected behavior …" at bounding box center [337, 233] width 284 height 29
click at [195, 216] on input "c. Reinforce the importance of the ground rules by modeling the expected behavi…" at bounding box center [195, 214] width 0 height 6
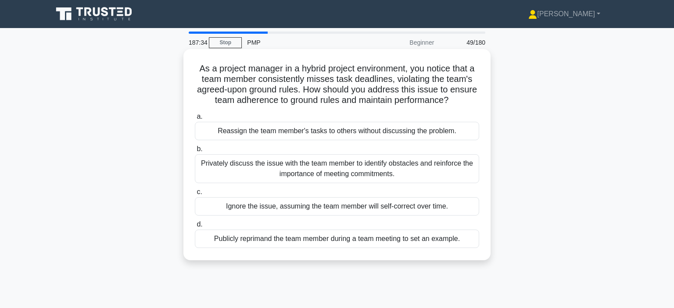
click at [468, 173] on div "Privately discuss the issue with the team member to identify obstacles and rein…" at bounding box center [337, 168] width 284 height 29
click at [195, 152] on input "b. Privately discuss the issue with the team member to identify obstacles and r…" at bounding box center [195, 150] width 0 height 6
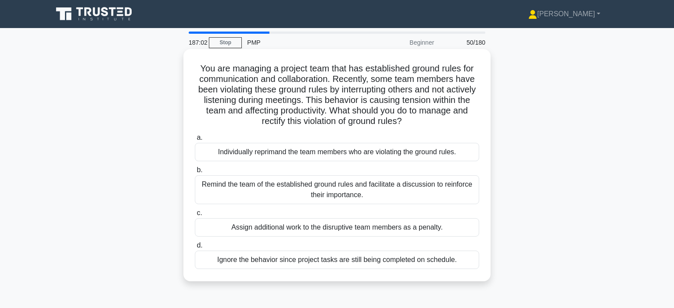
click at [438, 187] on div "Remind the team of the established ground rules and facilitate a discussion to …" at bounding box center [337, 190] width 284 height 29
click at [195, 173] on input "b. Remind the team of the established ground rules and facilitate a discussion …" at bounding box center [195, 171] width 0 height 6
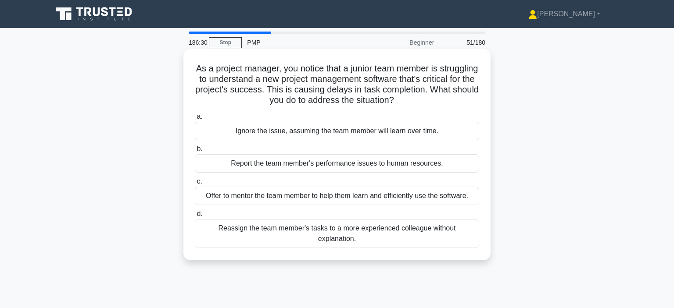
click at [452, 198] on div "Offer to mentor the team member to help them learn and efficiently use the soft…" at bounding box center [337, 196] width 284 height 18
click at [195, 185] on input "c. Offer to mentor the team member to help them learn and efficiently use the s…" at bounding box center [195, 182] width 0 height 6
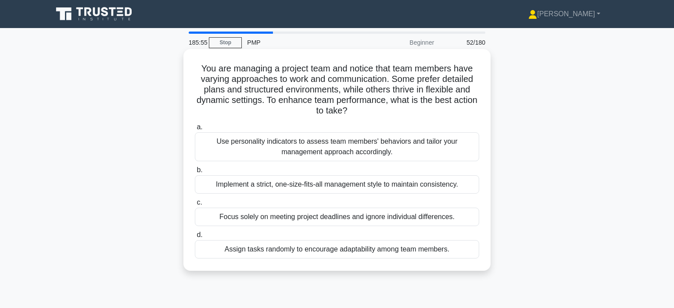
click at [417, 143] on div "Use personality indicators to assess team members' behaviors and tailor your ma…" at bounding box center [337, 147] width 284 height 29
click at [195, 130] on input "a. Use personality indicators to assess team members' behaviors and tailor your…" at bounding box center [195, 128] width 0 height 6
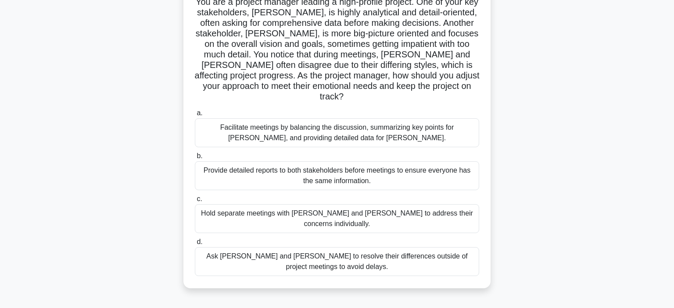
scroll to position [74, 0]
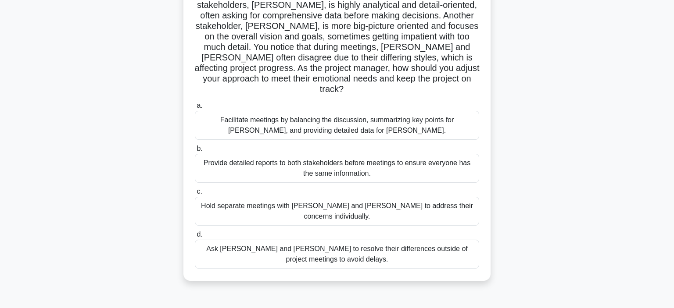
click at [388, 116] on div "Facilitate meetings by balancing the discussion, summarizing key points for Joh…" at bounding box center [337, 125] width 284 height 29
click at [195, 109] on input "a. Facilitate meetings by balancing the discussion, summarizing key points for …" at bounding box center [195, 106] width 0 height 6
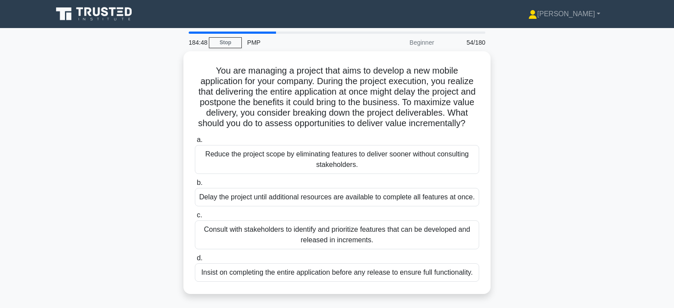
scroll to position [0, 0]
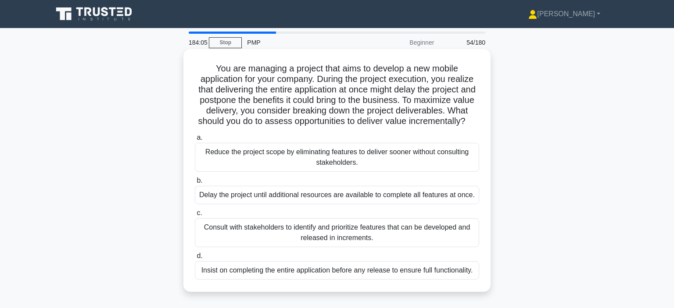
click at [383, 236] on div "Consult with stakeholders to identify and prioritize features that can be devel…" at bounding box center [337, 233] width 284 height 29
click at [195, 216] on input "c. Consult with stakeholders to identify and prioritize features that can be de…" at bounding box center [195, 214] width 0 height 6
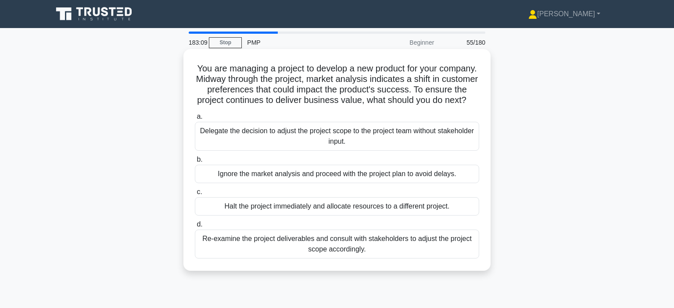
click at [450, 238] on div "Re-examine the project deliverables and consult with stakeholders to adjust the…" at bounding box center [337, 244] width 284 height 29
click at [195, 228] on input "d. Re-examine the project deliverables and consult with stakeholders to adjust …" at bounding box center [195, 225] width 0 height 6
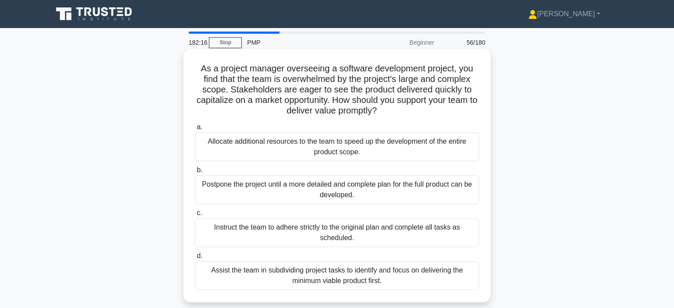
click at [417, 140] on div "Allocate additional resources to the team to speed up the development of the en…" at bounding box center [337, 147] width 284 height 29
click at [195, 130] on input "a. Allocate additional resources to the team to speed up the development of the…" at bounding box center [195, 128] width 0 height 6
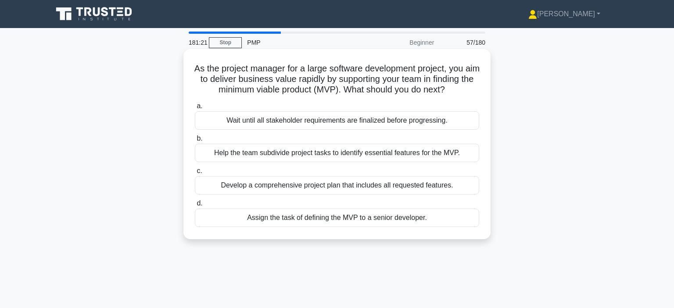
click at [459, 156] on div "Help the team subdivide project tasks to identify essential features for the MV…" at bounding box center [337, 153] width 284 height 18
click at [195, 142] on input "b. Help the team subdivide project tasks to identify essential features for the…" at bounding box center [195, 139] width 0 height 6
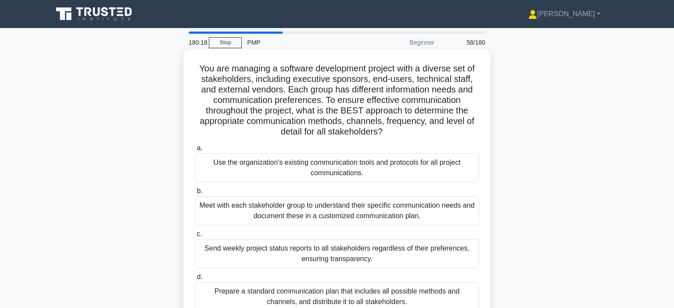
click at [429, 212] on div "Meet with each stakeholder group to understand their specific communication nee…" at bounding box center [337, 211] width 284 height 29
click at [195, 194] on input "b. Meet with each stakeholder group to understand their specific communication …" at bounding box center [195, 192] width 0 height 6
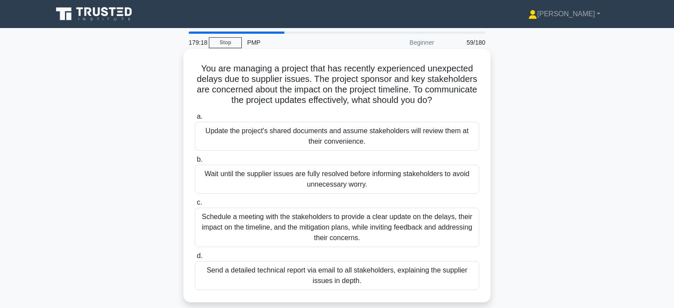
click at [472, 224] on div "Schedule a meeting with the stakeholders to provide a clear update on the delay…" at bounding box center [337, 227] width 284 height 39
click at [195, 206] on input "c. Schedule a meeting with the stakeholders to provide a clear update on the de…" at bounding box center [195, 203] width 0 height 6
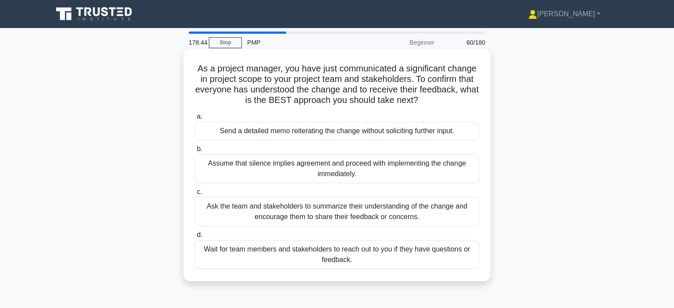
click at [469, 213] on div "Ask the team and stakeholders to summarize their understanding of the change an…" at bounding box center [337, 211] width 284 height 29
click at [195, 195] on input "c. Ask the team and stakeholders to summarize their understanding of the change…" at bounding box center [195, 193] width 0 height 6
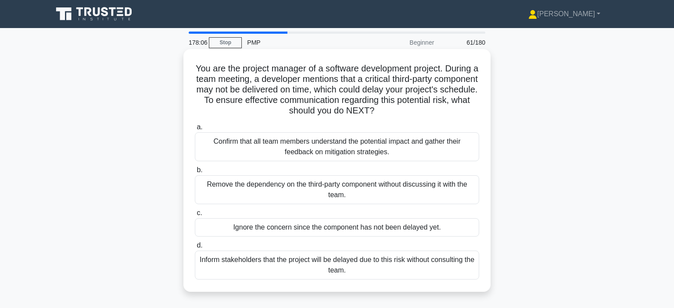
click at [463, 153] on div "Confirm that all team members understand the potential impact and gather their …" at bounding box center [337, 147] width 284 height 29
click at [195, 130] on input "a. Confirm that all team members understand the potential impact and gather the…" at bounding box center [195, 128] width 0 height 6
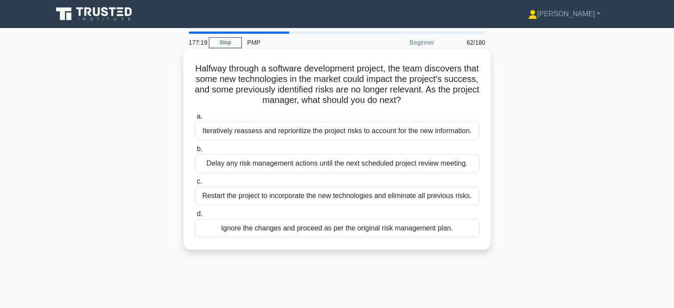
click at [442, 133] on div "Iteratively reassess and reprioritize the project risks to account for the new …" at bounding box center [337, 131] width 284 height 18
click at [195, 120] on input "a. Iteratively reassess and reprioritize the project risks to account for the n…" at bounding box center [195, 117] width 0 height 6
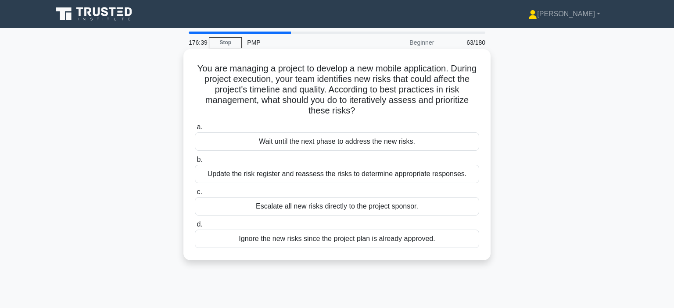
click at [466, 172] on div "Update the risk register and reassess the risks to determine appropriate respon…" at bounding box center [337, 174] width 284 height 18
click at [195, 163] on input "b. Update the risk register and reassess the risks to determine appropriate res…" at bounding box center [195, 160] width 0 height 6
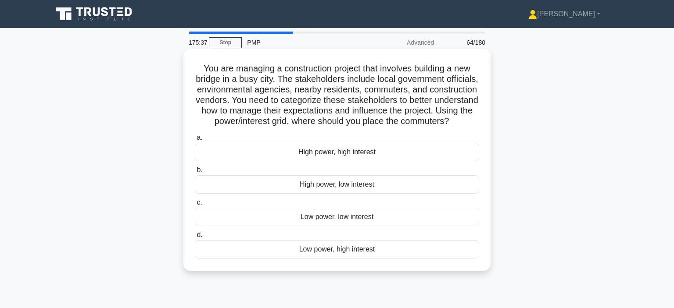
click at [414, 247] on div "Low power, high interest" at bounding box center [337, 249] width 284 height 18
click at [195, 238] on input "d. Low power, high interest" at bounding box center [195, 236] width 0 height 6
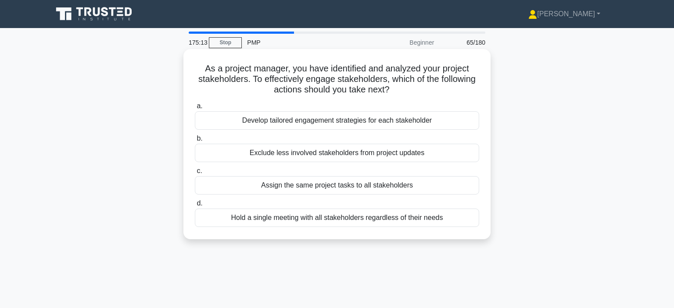
click at [453, 119] on div "Develop tailored engagement strategies for each stakeholder" at bounding box center [337, 120] width 284 height 18
click at [195, 109] on input "a. Develop tailored engagement strategies for each stakeholder" at bounding box center [195, 107] width 0 height 6
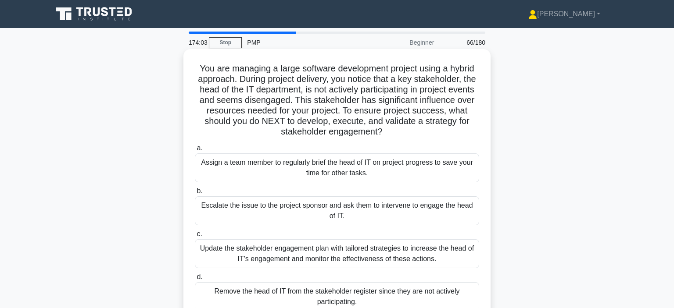
click at [463, 257] on div "Update the stakeholder engagement plan with tailored strategies to increase the…" at bounding box center [337, 254] width 284 height 29
click at [195, 237] on input "c. Update the stakeholder engagement plan with tailored strategies to increase …" at bounding box center [195, 235] width 0 height 6
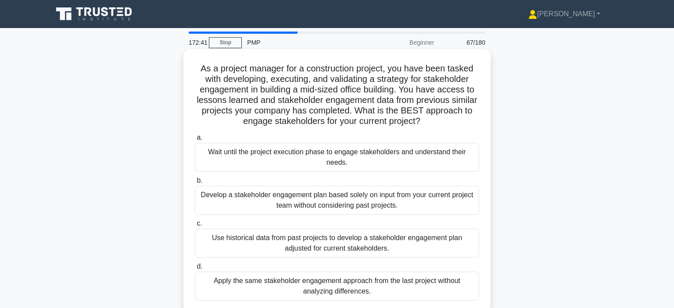
click at [399, 249] on div "Use historical data from past projects to develop a stakeholder engagement plan…" at bounding box center [337, 243] width 284 height 29
click at [195, 227] on input "c. Use historical data from past projects to develop a stakeholder engagement p…" at bounding box center [195, 224] width 0 height 6
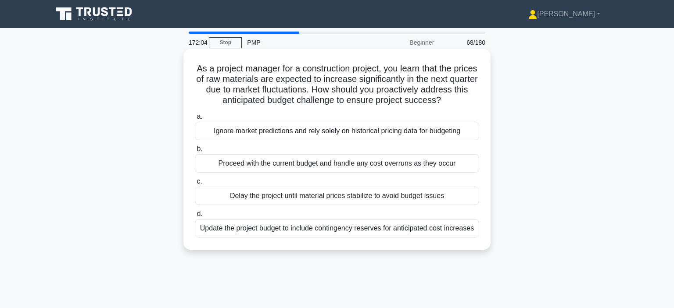
click at [467, 231] on div "Update the project budget to include contingency reserves for anticipated cost …" at bounding box center [337, 228] width 284 height 18
click at [195, 217] on input "d. Update the project budget to include contingency reserves for anticipated co…" at bounding box center [195, 215] width 0 height 6
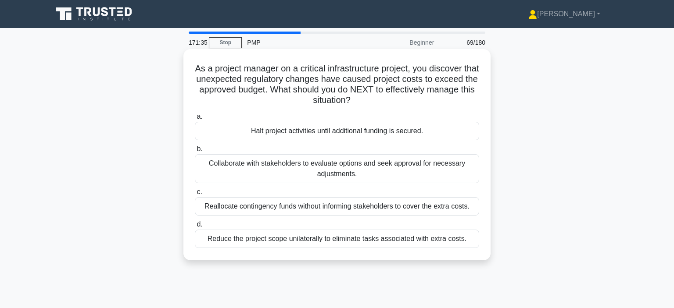
click at [432, 169] on div "Collaborate with stakeholders to evaluate options and seek approval for necessa…" at bounding box center [337, 168] width 284 height 29
click at [195, 152] on input "b. Collaborate with stakeholders to evaluate options and seek approval for nece…" at bounding box center [195, 150] width 0 height 6
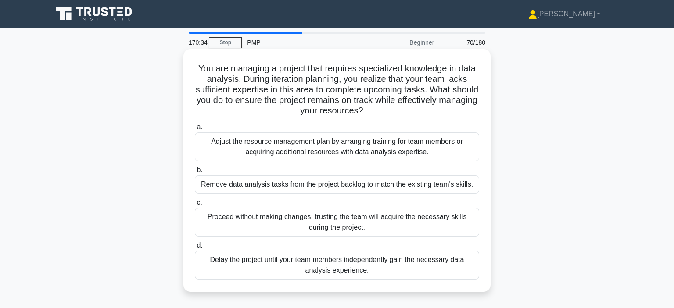
click at [391, 150] on div "Adjust the resource management plan by arranging training for team members or a…" at bounding box center [337, 147] width 284 height 29
click at [195, 130] on input "a. Adjust the resource management plan by arranging training for team members o…" at bounding box center [195, 128] width 0 height 6
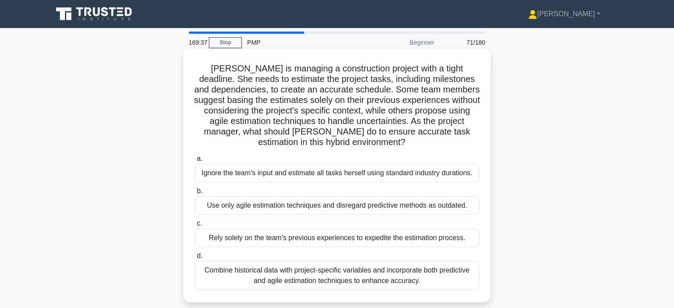
click at [464, 279] on div "Combine historical data with project-specific variables and incorporate both pr…" at bounding box center [337, 276] width 284 height 29
click at [195, 259] on input "d. Combine historical data with project-specific variables and incorporate both…" at bounding box center [195, 257] width 0 height 6
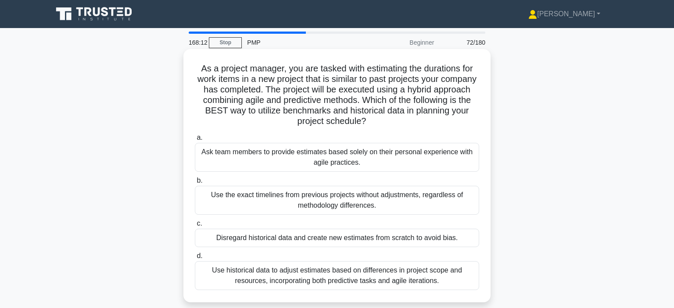
click at [438, 280] on div "Use historical data to adjust estimates based on differences in project scope a…" at bounding box center [337, 276] width 284 height 29
click at [195, 259] on input "d. Use historical data to adjust estimates based on differences in project scop…" at bounding box center [195, 257] width 0 height 6
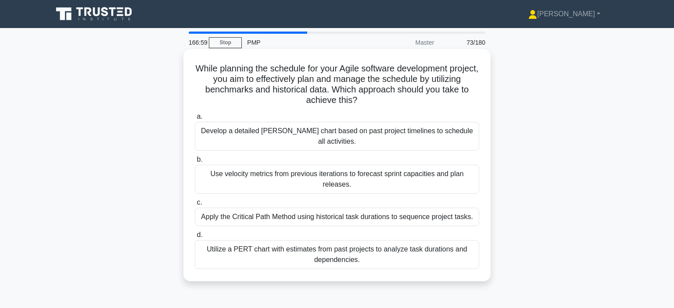
click at [441, 165] on div "Use velocity metrics from previous iterations to forecast sprint capacities and…" at bounding box center [337, 179] width 284 height 29
click at [195, 163] on input "b. Use velocity metrics from previous iterations to forecast sprint capacities …" at bounding box center [195, 160] width 0 height 6
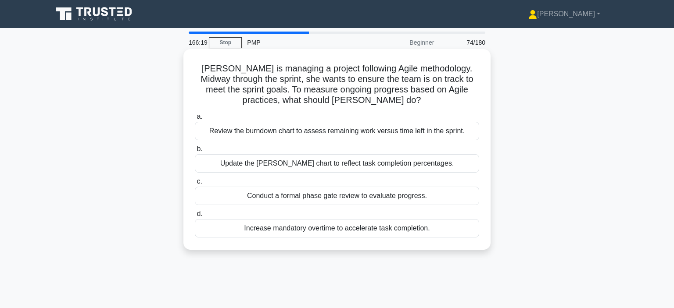
click at [441, 129] on div "Review the burndown chart to assess remaining work versus time left in the spri…" at bounding box center [337, 131] width 284 height 18
click at [195, 120] on input "a. Review the burndown chart to assess remaining work versus time left in the s…" at bounding box center [195, 117] width 0 height 6
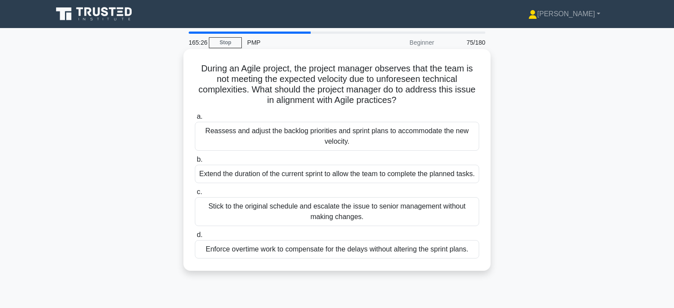
click at [372, 138] on div "Reassess and adjust the backlog priorities and sprint plans to accommodate the …" at bounding box center [337, 136] width 284 height 29
click at [195, 120] on input "a. Reassess and adjust the backlog priorities and sprint plans to accommodate t…" at bounding box center [195, 117] width 0 height 6
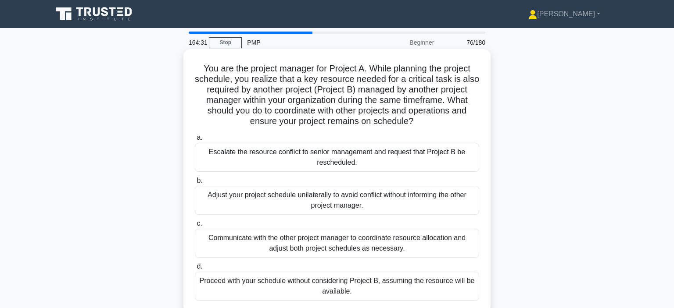
click at [443, 241] on div "Communicate with the other project manager to coordinate resource allocation an…" at bounding box center [337, 243] width 284 height 29
click at [195, 227] on input "c. Communicate with the other project manager to coordinate resource allocation…" at bounding box center [195, 224] width 0 height 6
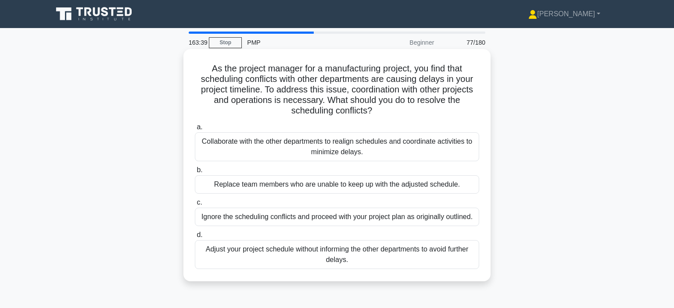
click at [470, 149] on div "Collaborate with the other departments to realign schedules and coordinate acti…" at bounding box center [337, 147] width 284 height 29
click at [195, 130] on input "a. Collaborate with the other departments to realign schedules and coordinate a…" at bounding box center [195, 128] width 0 height 6
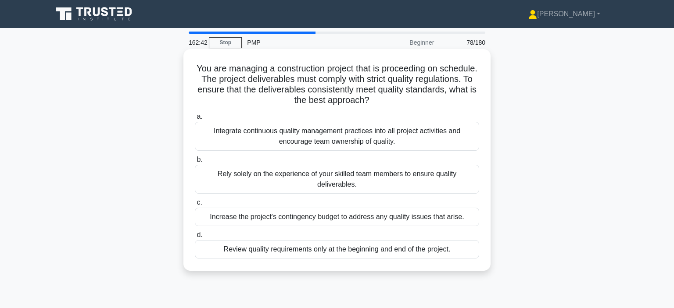
click at [405, 137] on div "Integrate continuous quality management practices into all project activities a…" at bounding box center [337, 136] width 284 height 29
click at [195, 120] on input "a. Integrate continuous quality management practices into all project activitie…" at bounding box center [195, 117] width 0 height 6
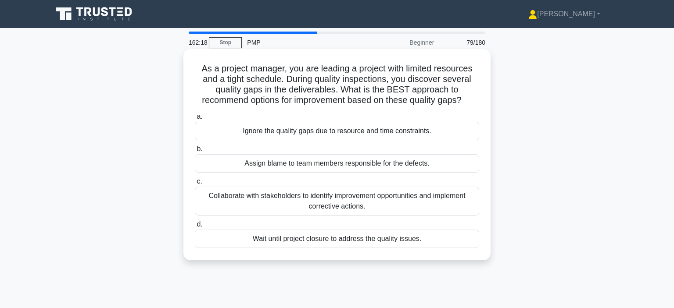
click at [469, 204] on div "Collaborate with stakeholders to identify improvement opportunities and impleme…" at bounding box center [337, 201] width 284 height 29
click at [195, 185] on input "c. Collaborate with stakeholders to identify improvement opportunities and impl…" at bounding box center [195, 182] width 0 height 6
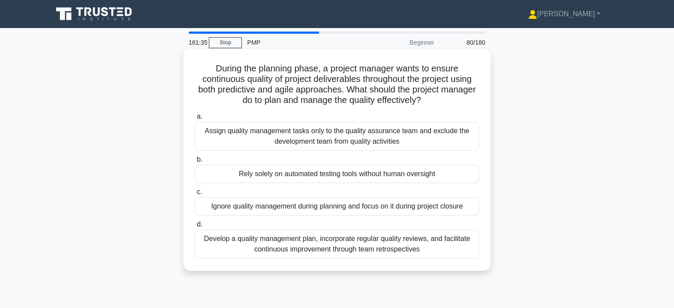
click at [460, 250] on div "Develop a quality management plan, incorporate regular quality reviews, and fac…" at bounding box center [337, 244] width 284 height 29
click at [195, 228] on input "d. Develop a quality management plan, incorporate regular quality reviews, and …" at bounding box center [195, 225] width 0 height 6
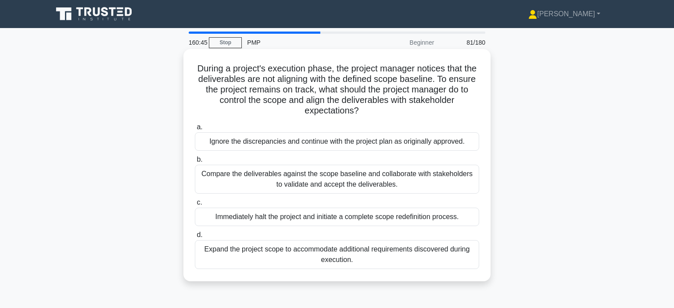
click at [470, 184] on div "Compare the deliverables against the scope baseline and collaborate with stakeh…" at bounding box center [337, 179] width 284 height 29
click at [195, 163] on input "b. Compare the deliverables against the scope baseline and collaborate with sta…" at bounding box center [195, 160] width 0 height 6
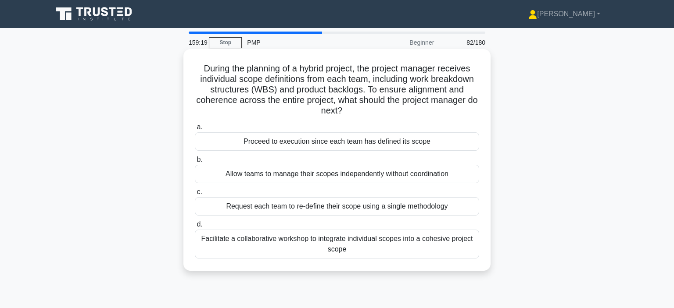
click at [434, 242] on div "Facilitate a collaborative workshop to integrate individual scopes into a cohes…" at bounding box center [337, 244] width 284 height 29
click at [195, 228] on input "d. Facilitate a collaborative workshop to integrate individual scopes into a co…" at bounding box center [195, 225] width 0 height 6
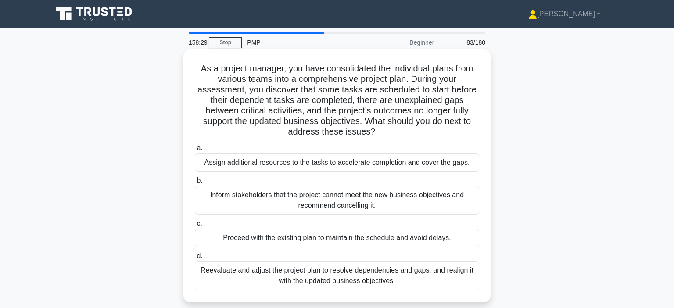
click at [466, 275] on div "Reevaluate and adjust the project plan to resolve dependencies and gaps, and re…" at bounding box center [337, 276] width 284 height 29
click at [195, 259] on input "d. Reevaluate and adjust the project plan to resolve dependencies and gaps, and…" at bounding box center [195, 257] width 0 height 6
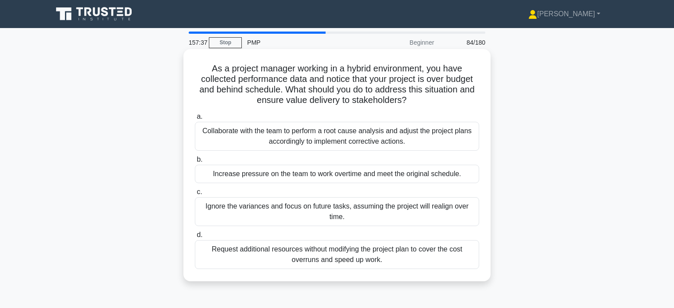
click at [442, 141] on div "Collaborate with the team to perform a root cause analysis and adjust the proje…" at bounding box center [337, 136] width 284 height 29
click at [195, 120] on input "a. Collaborate with the team to perform a root cause analysis and adjust the pr…" at bounding box center [195, 117] width 0 height 6
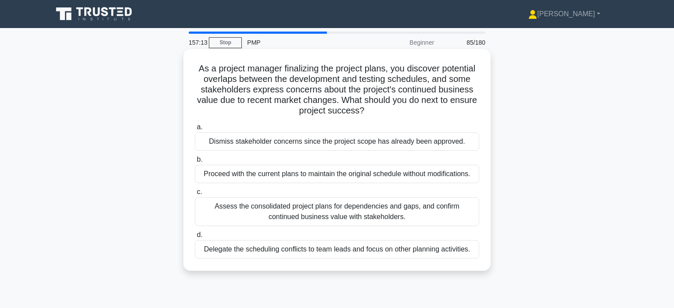
drag, startPoint x: 576, startPoint y: 140, endPoint x: 468, endPoint y: 219, distance: 134.0
click at [468, 219] on div "As a project manager finalizing the project plans, you discover potential overl…" at bounding box center [336, 167] width 579 height 233
click at [468, 219] on div "Assess the consolidated project plans for dependencies and gaps, and confirm co…" at bounding box center [337, 211] width 284 height 29
click at [195, 195] on input "c. Assess the consolidated project plans for dependencies and gaps, and confirm…" at bounding box center [195, 193] width 0 height 6
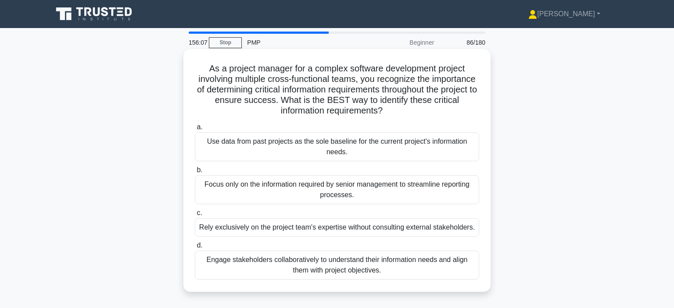
click at [465, 266] on div "Engage stakeholders collaboratively to understand their information needs and a…" at bounding box center [337, 265] width 284 height 29
click at [195, 249] on input "d. Engage stakeholders collaboratively to understand their information needs an…" at bounding box center [195, 246] width 0 height 6
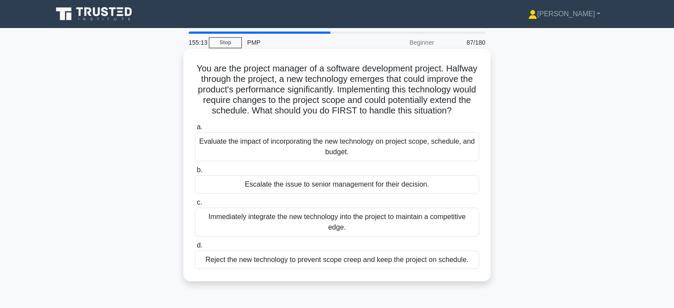
click at [423, 152] on div "Evaluate the impact of incorporating the new technology on project scope, sched…" at bounding box center [337, 147] width 284 height 29
click at [195, 130] on input "a. Evaluate the impact of incorporating the new technology on project scope, sc…" at bounding box center [195, 128] width 0 height 6
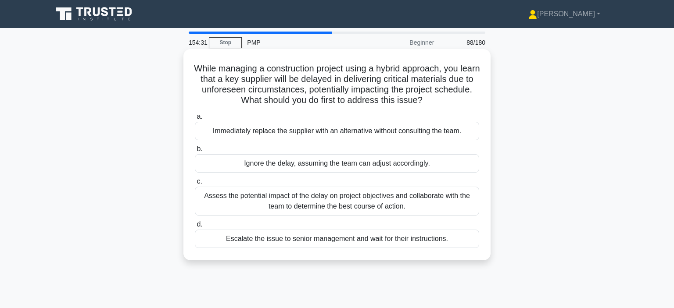
click at [465, 199] on div "Assess the potential impact of the delay on project objectives and collaborate …" at bounding box center [337, 201] width 284 height 29
click at [195, 185] on input "c. Assess the potential impact of the delay on project objectives and collabora…" at bounding box center [195, 182] width 0 height 6
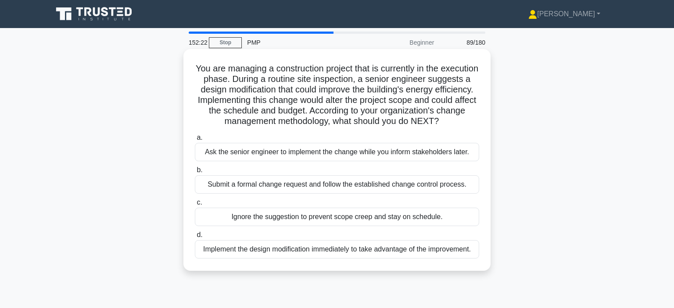
click at [464, 183] on div "Submit a formal change request and follow the established change control proces…" at bounding box center [337, 185] width 284 height 18
click at [195, 173] on input "b. Submit a formal change request and follow the established change control pro…" at bounding box center [195, 171] width 0 height 6
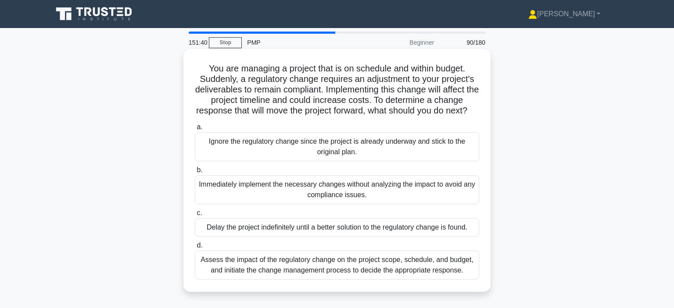
click at [438, 269] on div "Assess the impact of the regulatory change on the project scope, schedule, and …" at bounding box center [337, 265] width 284 height 29
click at [195, 249] on input "d. Assess the impact of the regulatory change on the project scope, schedule, a…" at bounding box center [195, 246] width 0 height 6
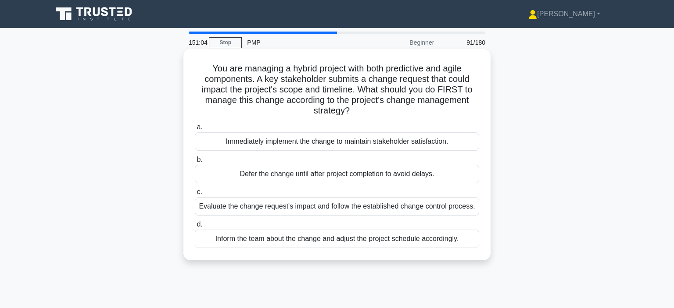
click at [471, 210] on div "Evaluate the change request's impact and follow the established change control …" at bounding box center [337, 206] width 284 height 18
click at [195, 195] on input "c. Evaluate the change request's impact and follow the established change contr…" at bounding box center [195, 193] width 0 height 6
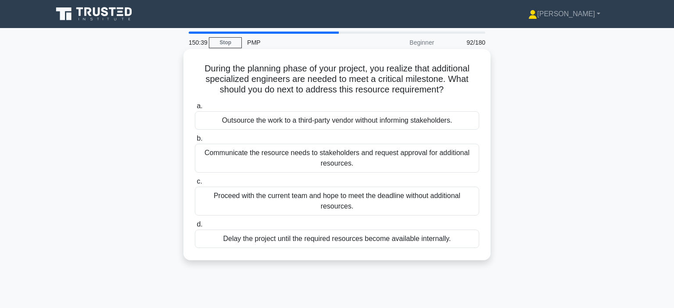
click at [467, 156] on div "Communicate the resource needs to stakeholders and request approval for additio…" at bounding box center [337, 158] width 284 height 29
click at [195, 142] on input "b. Communicate the resource needs to stakeholders and request approval for addi…" at bounding box center [195, 139] width 0 height 6
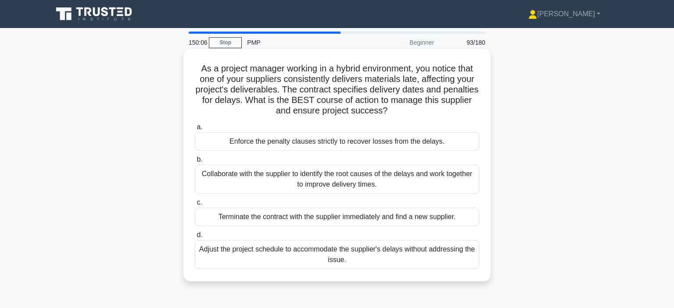
click at [452, 175] on div "Collaborate with the supplier to identify the root causes of the delays and wor…" at bounding box center [337, 179] width 284 height 29
click at [195, 163] on input "b. Collaborate with the supplier to identify the root causes of the delays and …" at bounding box center [195, 160] width 0 height 6
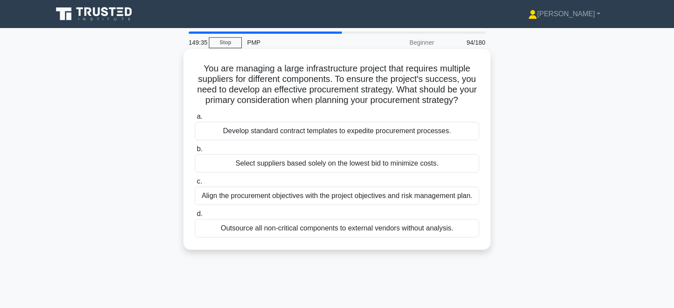
click at [467, 197] on div "Align the procurement objectives with the project objectives and risk managemen…" at bounding box center [337, 196] width 284 height 18
click at [195, 185] on input "c. Align the procurement objectives with the project objectives and risk manage…" at bounding box center [195, 182] width 0 height 6
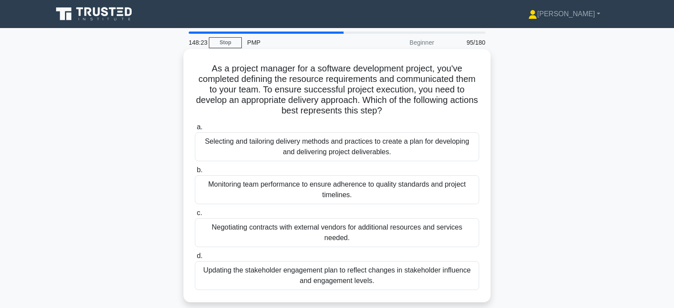
click at [450, 148] on div "Selecting and tailoring delivery methods and practices to create a plan for dev…" at bounding box center [337, 147] width 284 height 29
click at [195, 130] on input "a. Selecting and tailoring delivery methods and practices to create a plan for …" at bounding box center [195, 128] width 0 height 6
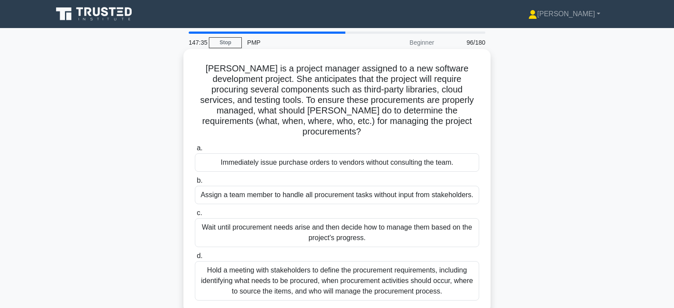
click at [446, 273] on div "Hold a meeting with stakeholders to define the procurement requirements, includ…" at bounding box center [337, 281] width 284 height 39
click at [195, 259] on input "d. Hold a meeting with stakeholders to define the procurement requirements, inc…" at bounding box center [195, 257] width 0 height 6
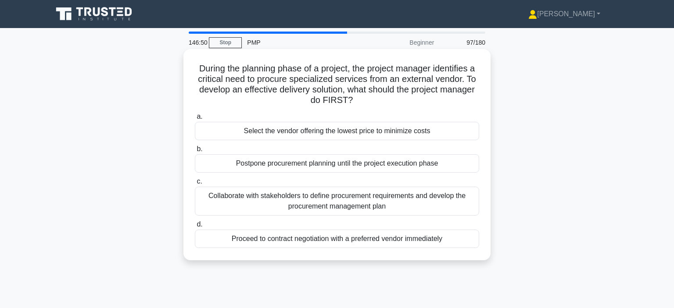
click at [469, 199] on div "Collaborate with stakeholders to define procurement requirements and develop th…" at bounding box center [337, 201] width 284 height 29
click at [195, 185] on input "c. Collaborate with stakeholders to define procurement requirements and develop…" at bounding box center [195, 182] width 0 height 6
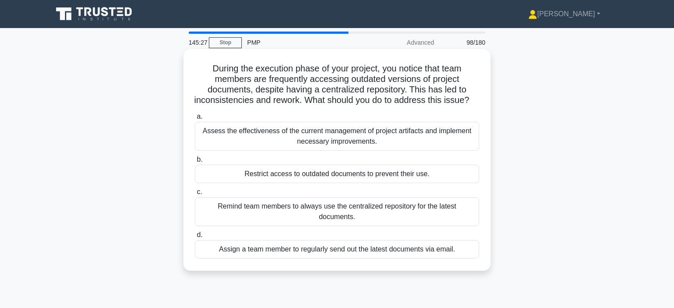
click at [466, 138] on div "Assess the effectiveness of the current management of project artifacts and imp…" at bounding box center [337, 136] width 284 height 29
click at [195, 120] on input "a. Assess the effectiveness of the current management of project artifacts and …" at bounding box center [195, 117] width 0 height 6
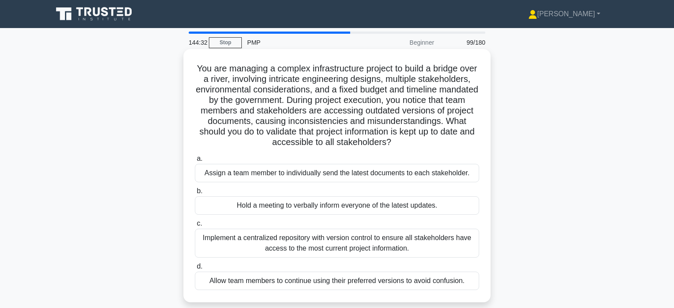
click at [420, 243] on div "Implement a centralized repository with version control to ensure all stakehold…" at bounding box center [337, 243] width 284 height 29
click at [195, 227] on input "c. Implement a centralized repository with version control to ensure all stakeh…" at bounding box center [195, 224] width 0 height 6
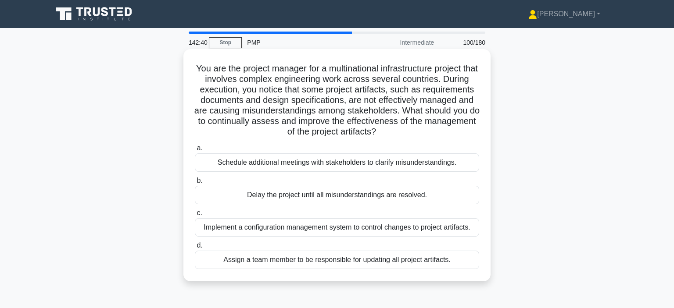
click at [473, 164] on div "Schedule additional meetings with stakeholders to clarify misunderstandings." at bounding box center [337, 163] width 284 height 18
click at [195, 151] on input "a. Schedule additional meetings with stakeholders to clarify misunderstandings." at bounding box center [195, 149] width 0 height 6
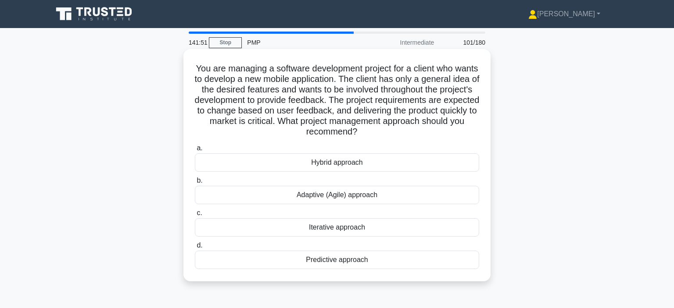
click at [415, 199] on div "Adaptive (Agile) approach" at bounding box center [337, 195] width 284 height 18
click at [195, 184] on input "b. Adaptive (Agile) approach" at bounding box center [195, 181] width 0 height 6
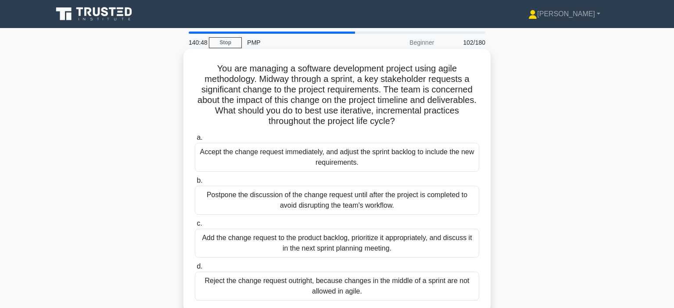
click at [437, 243] on div "Add the change request to the product backlog, prioritize it appropriately, and…" at bounding box center [337, 243] width 284 height 29
click at [195, 227] on input "c. Add the change request to the product backlog, prioritize it appropriately, …" at bounding box center [195, 224] width 0 height 6
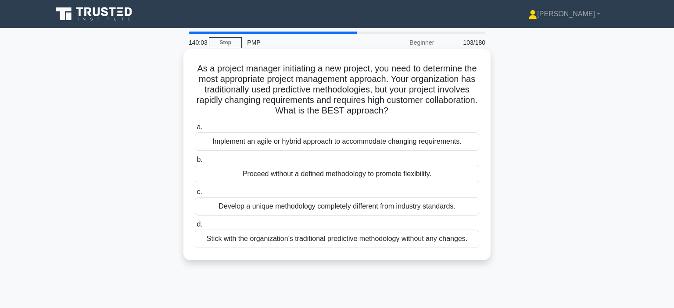
click at [459, 145] on div "Implement an agile or hybrid approach to accommodate changing requirements." at bounding box center [337, 142] width 284 height 18
click at [195, 130] on input "a. Implement an agile or hybrid approach to accommodate changing requirements." at bounding box center [195, 128] width 0 height 6
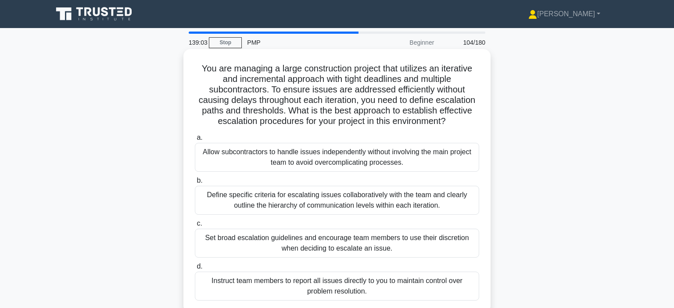
click at [456, 204] on div "Define specific criteria for escalating issues collaboratively with the team an…" at bounding box center [337, 200] width 284 height 29
click at [195, 184] on input "b. Define specific criteria for escalating issues collaboratively with the team…" at bounding box center [195, 181] width 0 height 6
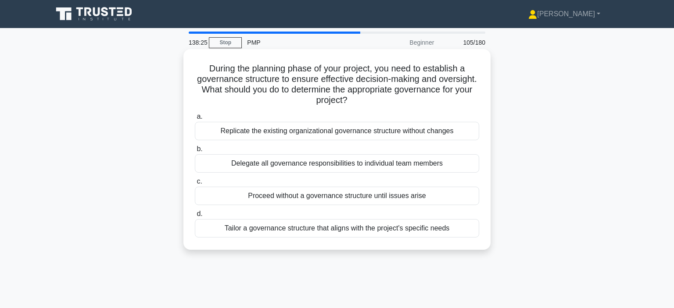
click at [458, 230] on div "Tailor a governance structure that aligns with the project's specific needs" at bounding box center [337, 228] width 284 height 18
click at [195, 217] on input "d. Tailor a governance structure that aligns with the project's specific needs" at bounding box center [195, 215] width 0 height 6
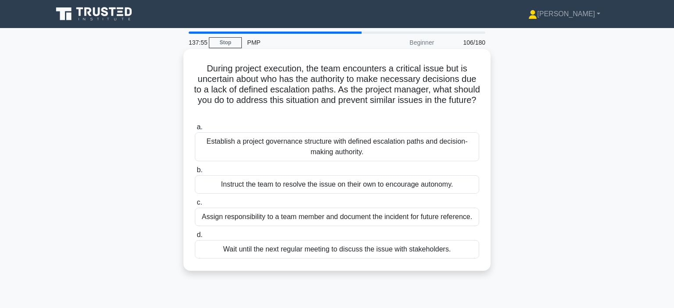
click at [430, 150] on div "Establish a project governance structure with defined escalation paths and deci…" at bounding box center [337, 147] width 284 height 29
click at [195, 130] on input "a. Establish a project governance structure with defined escalation paths and d…" at bounding box center [195, 128] width 0 height 6
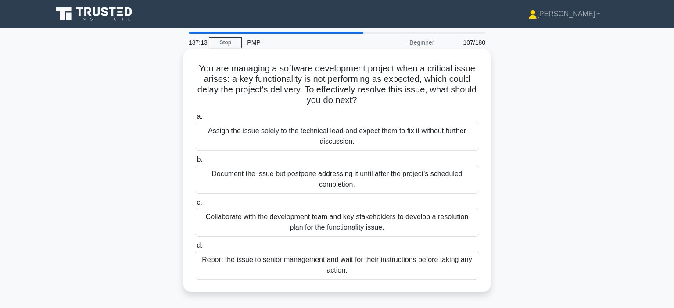
click at [466, 225] on div "Collaborate with the development team and key stakeholders to develop a resolut…" at bounding box center [337, 222] width 284 height 29
click at [195, 206] on input "c. Collaborate with the development team and key stakeholders to develop a reso…" at bounding box center [195, 203] width 0 height 6
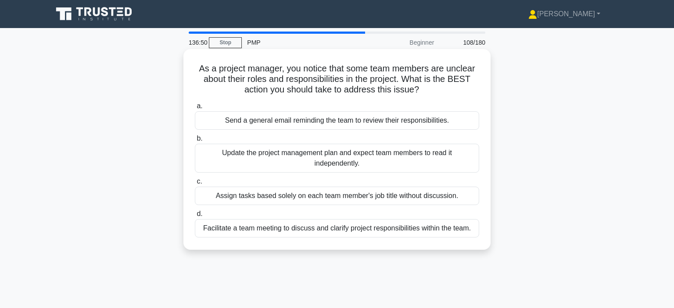
click at [445, 228] on div "Facilitate a team meeting to discuss and clarify project responsibilities withi…" at bounding box center [337, 228] width 284 height 18
click at [195, 217] on input "d. Facilitate a team meeting to discuss and clarify project responsibilities wi…" at bounding box center [195, 215] width 0 height 6
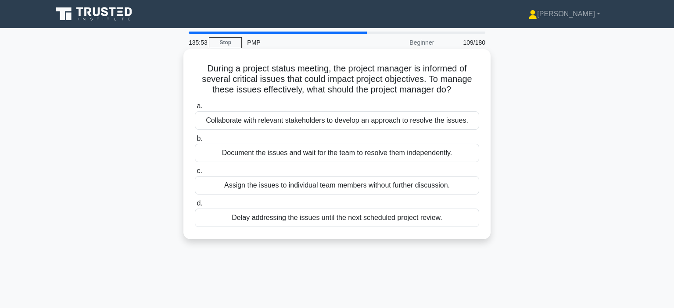
click at [463, 125] on div "Collaborate with relevant stakeholders to develop an approach to resolve the is…" at bounding box center [337, 120] width 284 height 18
click at [195, 109] on input "a. Collaborate with relevant stakeholders to develop an approach to resolve the…" at bounding box center [195, 107] width 0 height 6
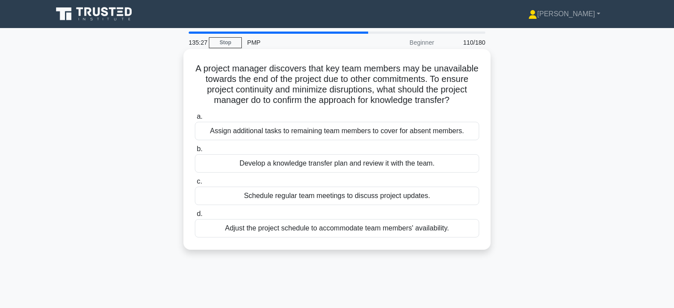
click at [437, 167] on div "Develop a knowledge transfer plan and review it with the team." at bounding box center [337, 163] width 284 height 18
click at [195, 152] on input "b. Develop a knowledge transfer plan and review it with the team." at bounding box center [195, 150] width 0 height 6
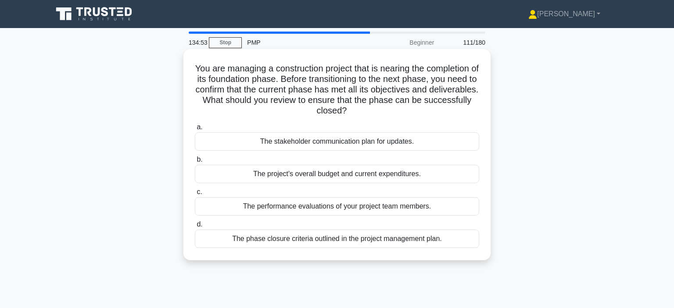
click at [442, 240] on div "The phase closure criteria outlined in the project management plan." at bounding box center [337, 239] width 284 height 18
click at [195, 228] on input "d. The phase closure criteria outlined in the project management plan." at bounding box center [195, 225] width 0 height 6
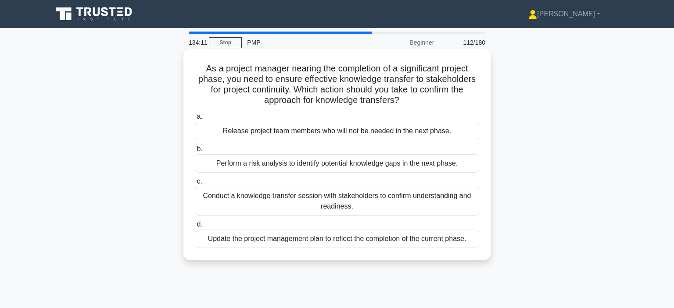
click at [457, 201] on div "Conduct a knowledge transfer session with stakeholders to confirm understanding…" at bounding box center [337, 201] width 284 height 29
click at [195, 185] on input "c. Conduct a knowledge transfer session with stakeholders to confirm understand…" at bounding box center [195, 182] width 0 height 6
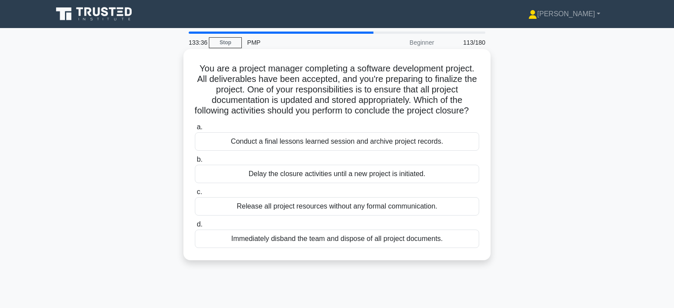
click at [456, 151] on div "Conduct a final lessons learned session and archive project records." at bounding box center [337, 142] width 284 height 18
click at [195, 130] on input "a. Conduct a final lessons learned session and archive project records." at bounding box center [195, 128] width 0 height 6
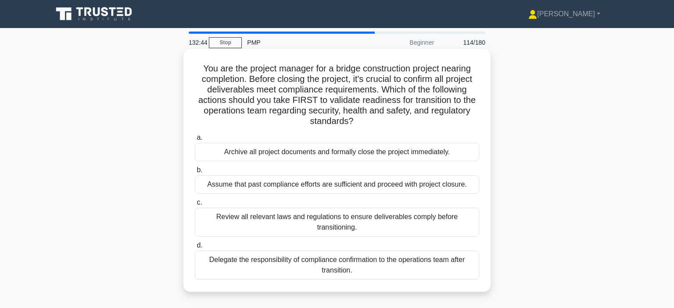
click at [459, 231] on div "Review all relevant laws and regulations to ensure deliverables comply before t…" at bounding box center [337, 222] width 284 height 29
click at [195, 206] on input "c. Review all relevant laws and regulations to ensure deliverables comply befor…" at bounding box center [195, 203] width 0 height 6
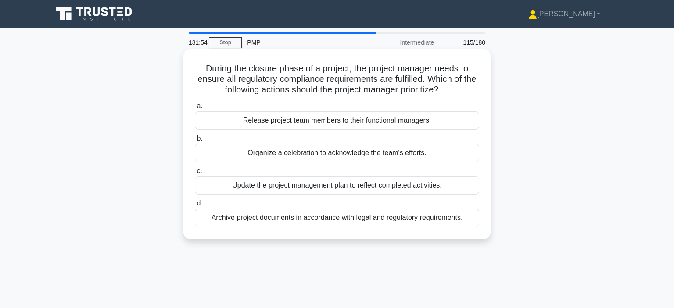
click at [446, 222] on div "Archive project documents in accordance with legal and regulatory requirements." at bounding box center [337, 218] width 284 height 18
click at [195, 207] on input "d. Archive project documents in accordance with legal and regulatory requiremen…" at bounding box center [195, 204] width 0 height 6
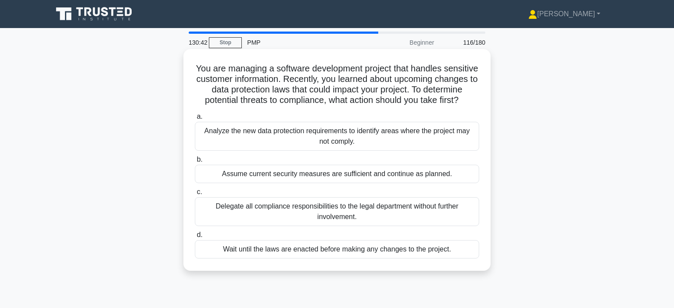
click at [473, 139] on div "Analyze the new data protection requirements to identify areas where the projec…" at bounding box center [337, 136] width 284 height 29
click at [195, 120] on input "a. Analyze the new data protection requirements to identify areas where the pro…" at bounding box center [195, 117] width 0 height 6
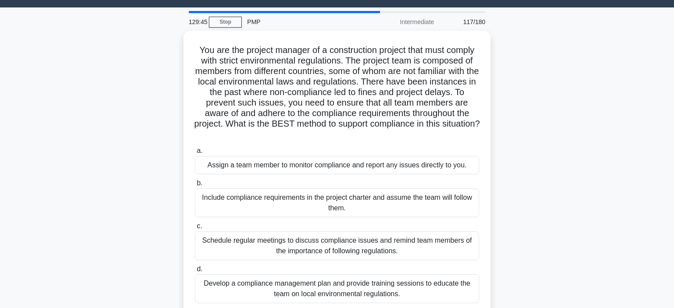
scroll to position [23, 0]
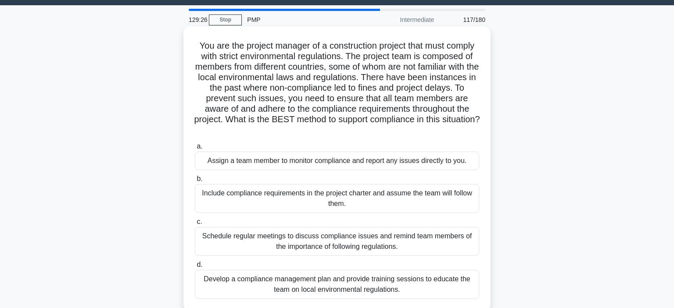
click at [419, 282] on div "Develop a compliance management plan and provide training sessions to educate t…" at bounding box center [337, 284] width 284 height 29
click at [195, 268] on input "d. Develop a compliance management plan and provide training sessions to educat…" at bounding box center [195, 265] width 0 height 6
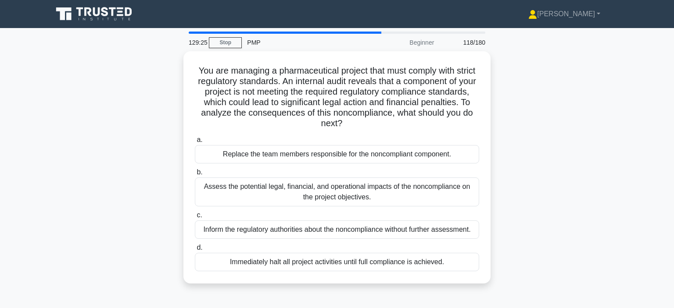
scroll to position [0, 0]
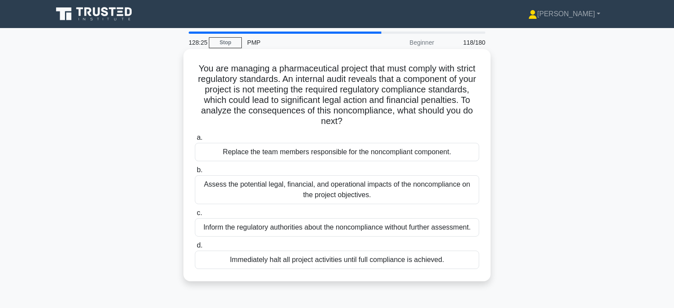
click at [469, 196] on div "Assess the potential legal, financial, and operational impacts of the noncompli…" at bounding box center [337, 190] width 284 height 29
click at [195, 173] on input "b. Assess the potential legal, financial, and operational impacts of the noncom…" at bounding box center [195, 171] width 0 height 6
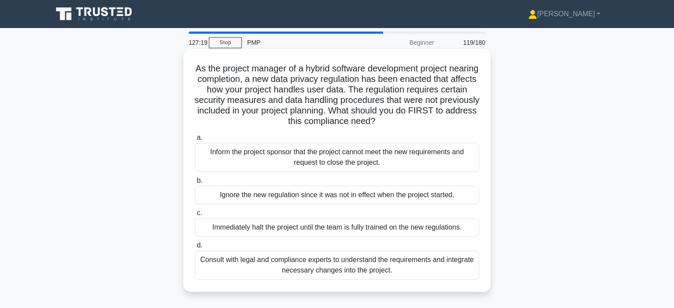
click at [467, 269] on div "Consult with legal and compliance experts to understand the requirements and in…" at bounding box center [337, 265] width 284 height 29
click at [195, 249] on input "d. Consult with legal and compliance experts to understand the requirements and…" at bounding box center [195, 246] width 0 height 6
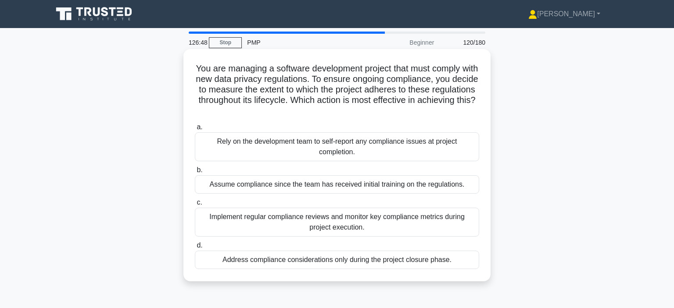
click at [469, 220] on div "Implement regular compliance reviews and monitor key compliance metrics during …" at bounding box center [337, 222] width 284 height 29
click at [195, 206] on input "c. Implement regular compliance reviews and monitor key compliance metrics duri…" at bounding box center [195, 203] width 0 height 6
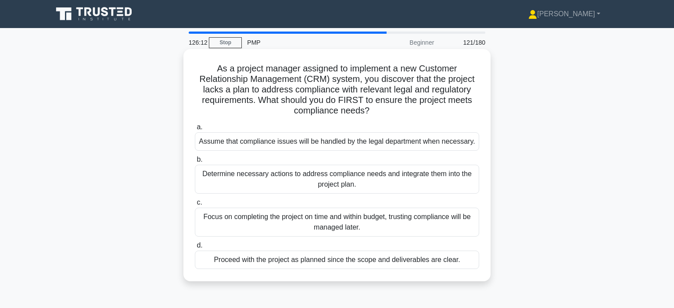
click at [472, 180] on div "Determine necessary actions to address compliance needs and integrate them into…" at bounding box center [337, 179] width 284 height 29
click at [195, 163] on input "b. Determine necessary actions to address compliance needs and integrate them i…" at bounding box center [195, 160] width 0 height 6
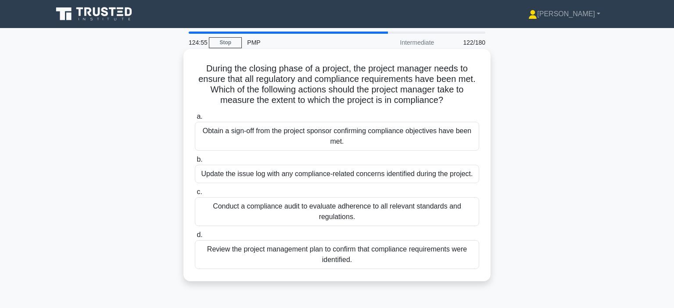
click at [454, 210] on div "Conduct a compliance audit to evaluate adherence to all relevant standards and …" at bounding box center [337, 211] width 284 height 29
click at [195, 195] on input "c. Conduct a compliance audit to evaluate adherence to all relevant standards a…" at bounding box center [195, 193] width 0 height 6
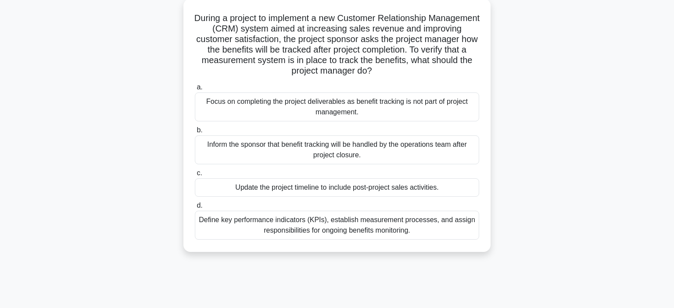
scroll to position [58, 0]
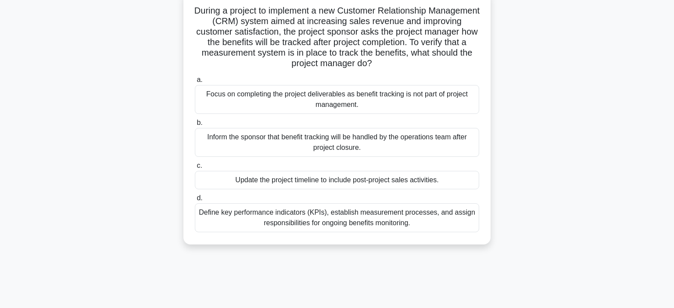
click at [464, 220] on div "Define key performance indicators (KPIs), establish measurement processes, and …" at bounding box center [337, 218] width 284 height 29
click at [195, 201] on input "d. Define key performance indicators (KPIs), establish measurement processes, a…" at bounding box center [195, 199] width 0 height 6
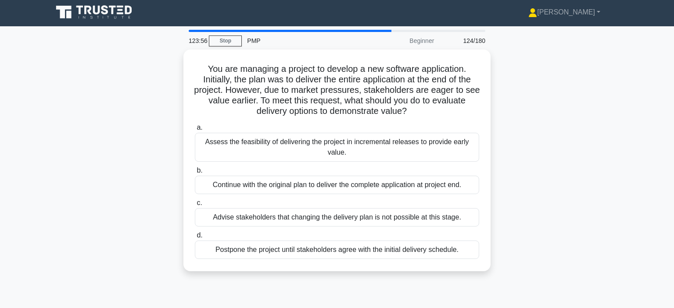
scroll to position [0, 0]
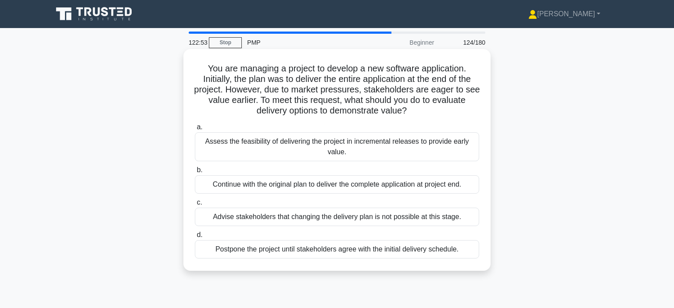
click at [464, 152] on div "Assess the feasibility of delivering the project in incremental releases to pro…" at bounding box center [337, 147] width 284 height 29
click at [195, 130] on input "a. Assess the feasibility of delivering the project in incremental releases to …" at bounding box center [195, 128] width 0 height 6
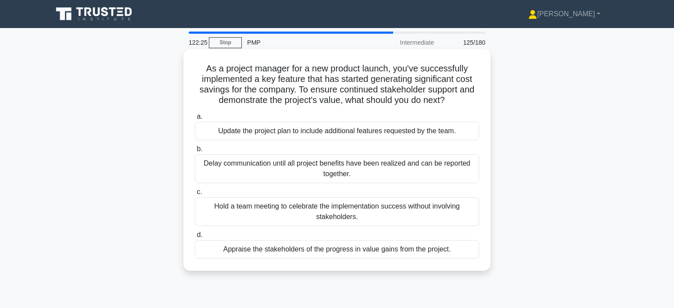
click at [452, 251] on div "Appraise the stakeholders of the progress in value gains from the project." at bounding box center [337, 249] width 284 height 18
click at [195, 238] on input "d. Appraise the stakeholders of the progress in value gains from the project." at bounding box center [195, 236] width 0 height 6
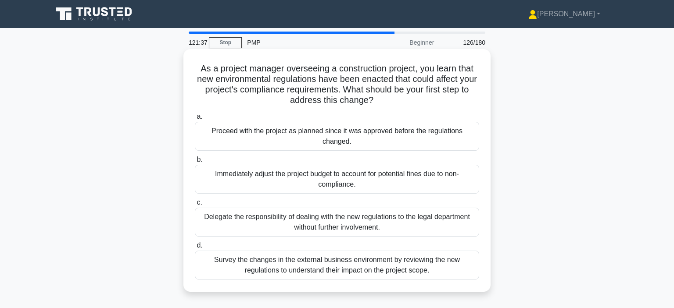
click at [459, 267] on div "Survey the changes in the external business environment by reviewing the new re…" at bounding box center [337, 265] width 284 height 29
click at [195, 249] on input "d. Survey the changes in the external business environment by reviewing the new…" at bounding box center [195, 246] width 0 height 6
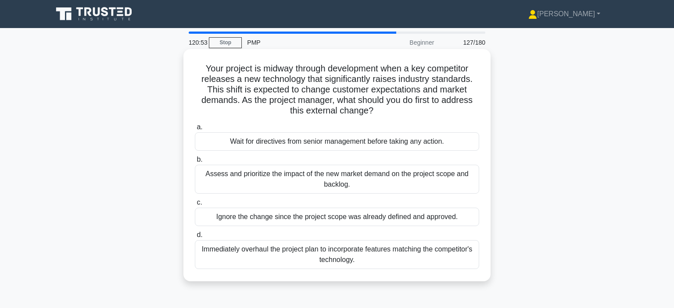
click at [464, 185] on div "Assess and prioritize the impact of the new market demand on the project scope …" at bounding box center [337, 179] width 284 height 29
click at [195, 163] on input "b. Assess and prioritize the impact of the new market demand on the project sco…" at bounding box center [195, 160] width 0 height 6
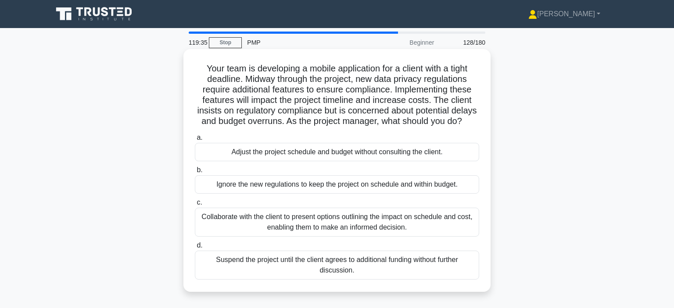
click at [468, 221] on div "Collaborate with the client to present options outlining the impact on schedule…" at bounding box center [337, 222] width 284 height 29
click at [195, 206] on input "c. Collaborate with the client to present options outlining the impact on sched…" at bounding box center [195, 203] width 0 height 6
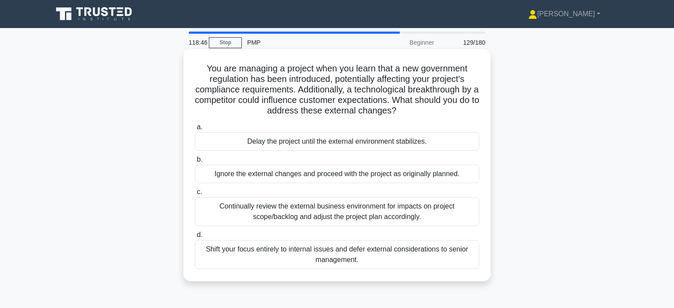
click at [448, 214] on div "Continually review the external business environment for impacts on project sco…" at bounding box center [337, 211] width 284 height 29
click at [195, 195] on input "c. Continually review the external business environment for impacts on project …" at bounding box center [195, 193] width 0 height 6
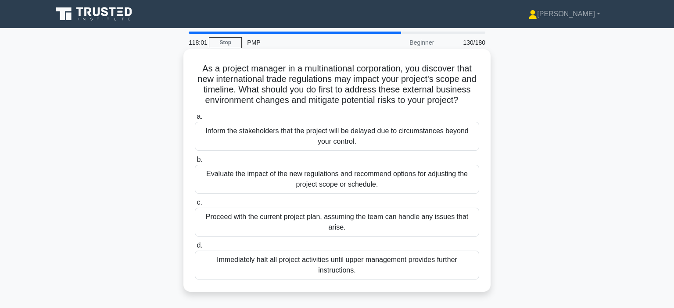
click at [471, 185] on div "Evaluate the impact of the new regulations and recommend options for adjusting …" at bounding box center [337, 179] width 284 height 29
click at [195, 163] on input "b. Evaluate the impact of the new regulations and recommend options for adjusti…" at bounding box center [195, 160] width 0 height 6
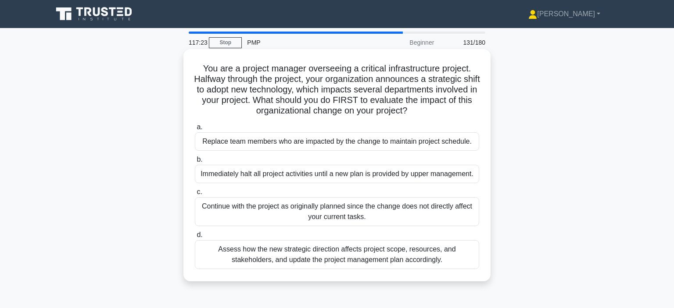
click at [456, 254] on div "Assess how the new strategic direction affects project scope, resources, and st…" at bounding box center [337, 254] width 284 height 29
click at [195, 238] on input "d. Assess how the new strategic direction affects project scope, resources, and…" at bounding box center [195, 236] width 0 height 6
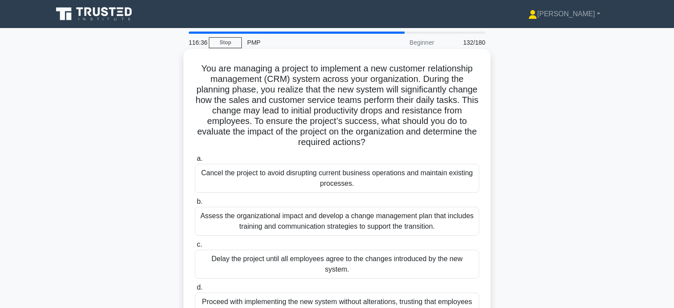
click at [467, 222] on div "Assess the organizational impact and develop a change management plan that incl…" at bounding box center [337, 221] width 284 height 29
click at [195, 205] on input "b. Assess the organizational impact and develop a change management plan that i…" at bounding box center [195, 202] width 0 height 6
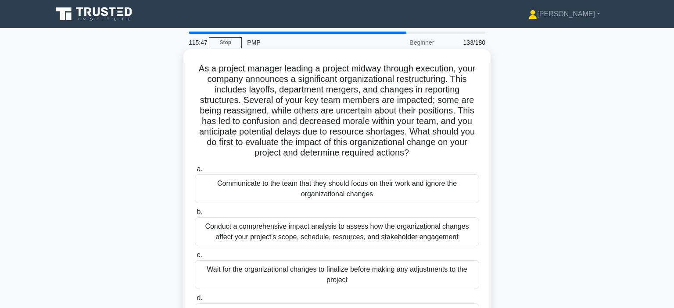
click at [465, 236] on div "Conduct a comprehensive impact analysis to assess how the organizational change…" at bounding box center [337, 232] width 284 height 29
click at [195, 215] on input "b. Conduct a comprehensive impact analysis to assess how the organizational cha…" at bounding box center [195, 213] width 0 height 6
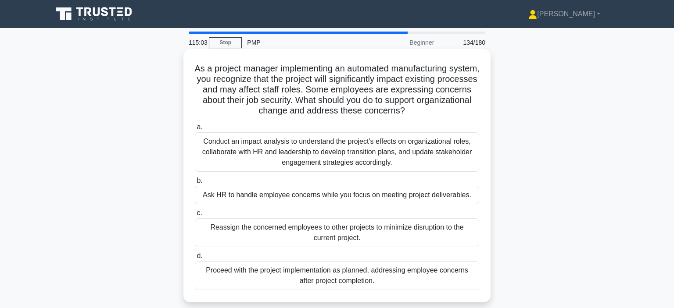
click at [443, 156] on div "Conduct an impact analysis to understand the project's effects on organizationa…" at bounding box center [337, 152] width 284 height 39
click at [195, 130] on input "a. Conduct an impact analysis to understand the project's effects on organizati…" at bounding box center [195, 128] width 0 height 6
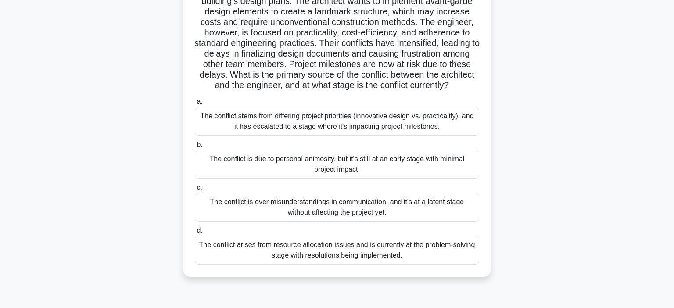
scroll to position [92, 0]
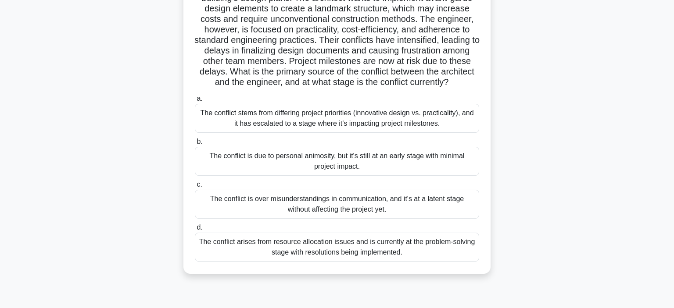
click at [466, 122] on div "The conflict stems from differing project priorities (innovative design vs. pra…" at bounding box center [337, 118] width 284 height 29
click at [195, 102] on input "a. The conflict stems from differing project priorities (innovative design vs. …" at bounding box center [195, 99] width 0 height 6
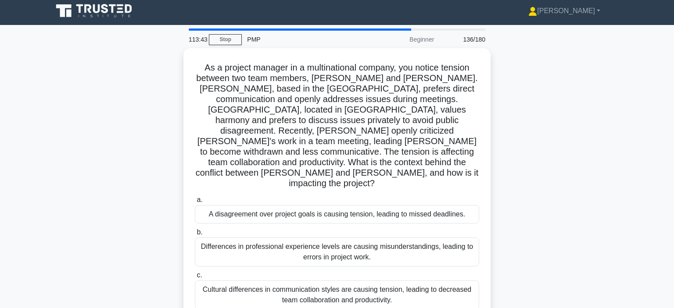
scroll to position [0, 0]
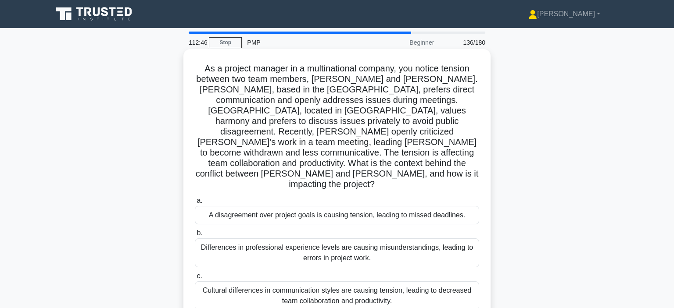
click at [466, 282] on div "Cultural differences in communication styles are causing tension, leading to de…" at bounding box center [337, 296] width 284 height 29
click at [195, 274] on input "c. Cultural differences in communication styles are causing tension, leading to…" at bounding box center [195, 277] width 0 height 6
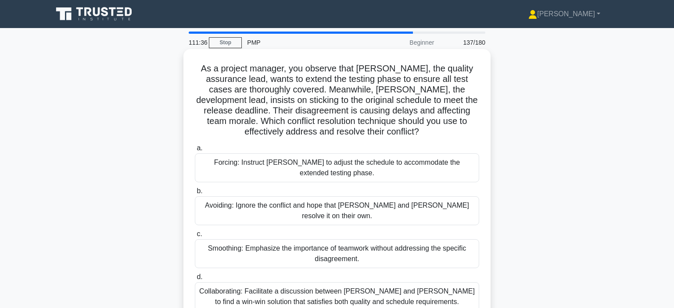
click at [435, 287] on div "Collaborating: Facilitate a discussion between Karen and Tom to find a win-win …" at bounding box center [337, 297] width 284 height 29
click at [195, 280] on input "d. Collaborating: Facilitate a discussion between Karen and Tom to find a win-w…" at bounding box center [195, 278] width 0 height 6
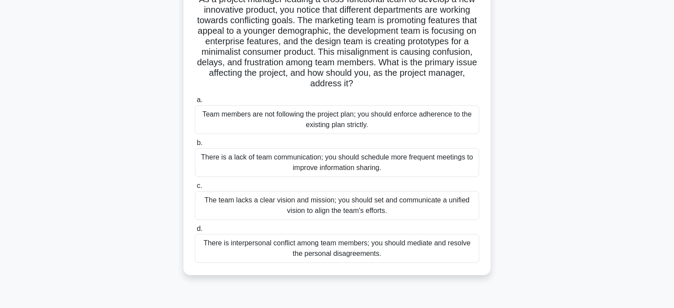
scroll to position [75, 0]
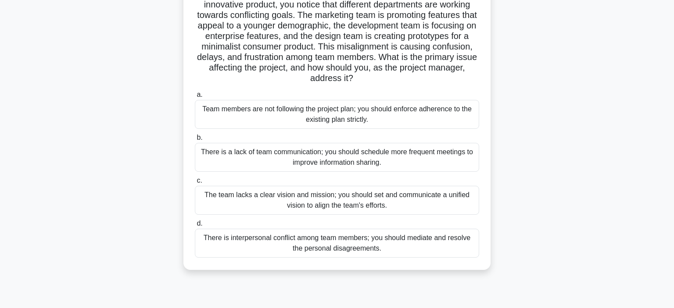
click at [355, 118] on div "Team members are not following the project plan; you should enforce adherence t…" at bounding box center [337, 114] width 284 height 29
click at [195, 98] on input "a. Team members are not following the project plan; you should enforce adherenc…" at bounding box center [195, 95] width 0 height 6
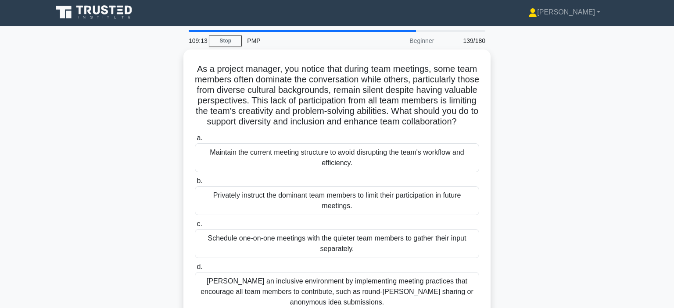
scroll to position [0, 0]
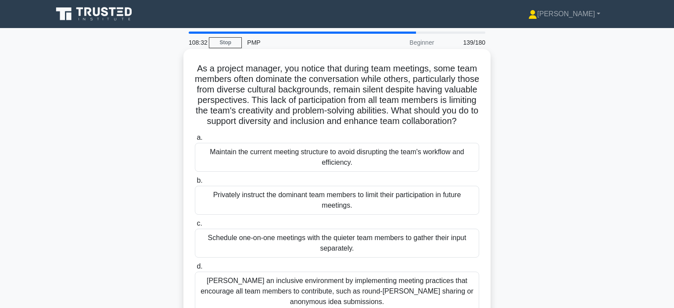
click at [463, 285] on div "Foster an inclusive environment by implementing meeting practices that encourag…" at bounding box center [337, 291] width 284 height 39
click at [195, 270] on input "d. Foster an inclusive environment by implementing meeting practices that encou…" at bounding box center [195, 267] width 0 height 6
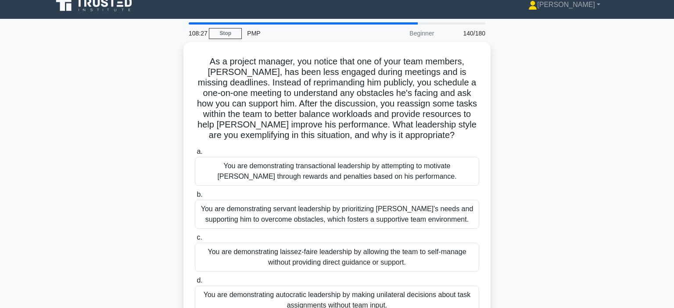
scroll to position [12, 0]
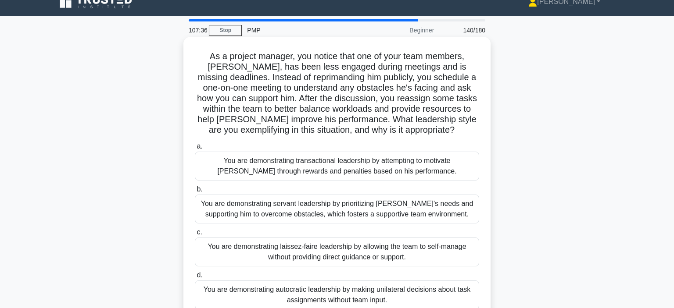
click at [462, 208] on div "You are demonstrating servant leadership by prioritizing James's needs and supp…" at bounding box center [337, 209] width 284 height 29
click at [195, 193] on input "b. You are demonstrating servant leadership by prioritizing James's needs and s…" at bounding box center [195, 190] width 0 height 6
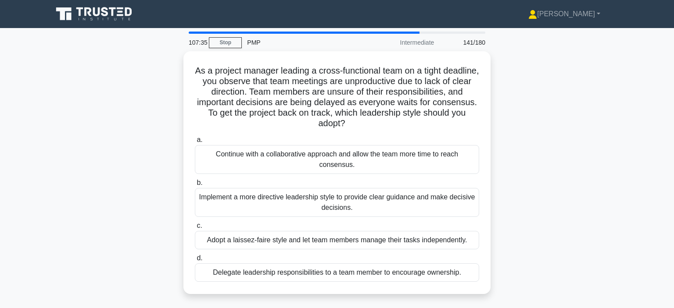
scroll to position [0, 0]
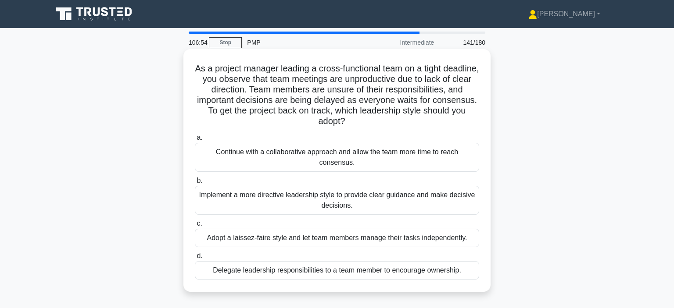
click at [465, 200] on div "Implement a more directive leadership style to provide clear guidance and make …" at bounding box center [337, 200] width 284 height 29
click at [195, 184] on input "b. Implement a more directive leadership style to provide clear guidance and ma…" at bounding box center [195, 181] width 0 height 6
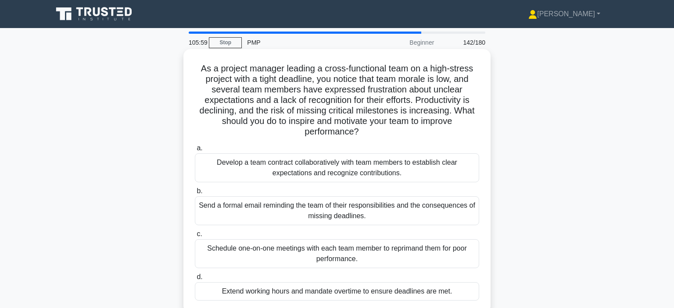
click at [421, 169] on div "Develop a team contract collaboratively with team members to establish clear ex…" at bounding box center [337, 168] width 284 height 29
click at [195, 151] on input "a. Develop a team contract collaboratively with team members to establish clear…" at bounding box center [195, 149] width 0 height 6
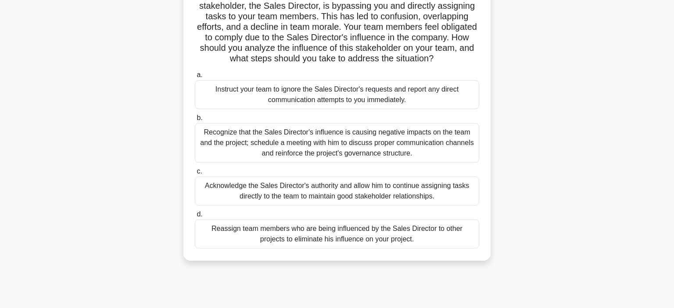
scroll to position [76, 0]
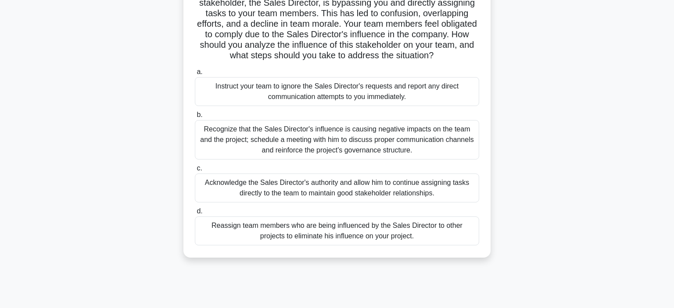
click at [460, 140] on div "Recognize that the Sales Director's influence is causing negative impacts on th…" at bounding box center [337, 139] width 284 height 39
click at [195, 118] on input "b. Recognize that the Sales Director's influence is causing negative impacts on…" at bounding box center [195, 115] width 0 height 6
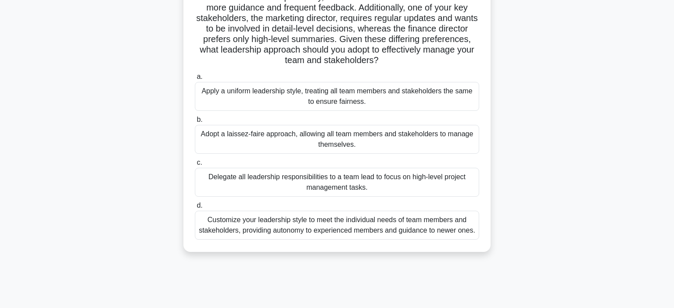
scroll to position [107, 0]
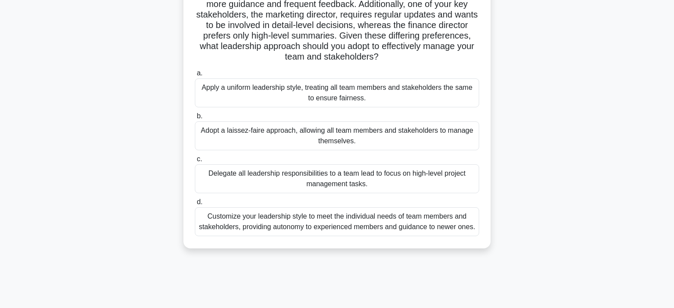
click at [464, 222] on div "Customize your leadership style to meet the individual needs of team members an…" at bounding box center [337, 222] width 284 height 29
click at [195, 205] on input "d. Customize your leadership style to meet the individual needs of team members…" at bounding box center [195, 203] width 0 height 6
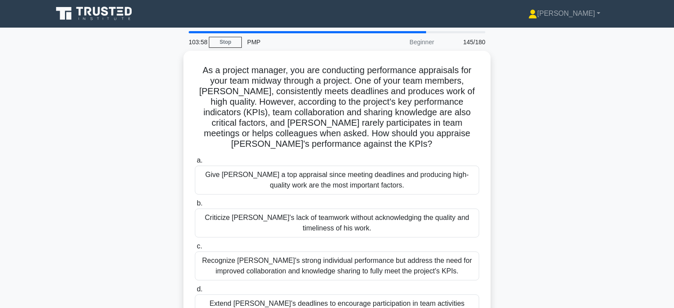
scroll to position [0, 0]
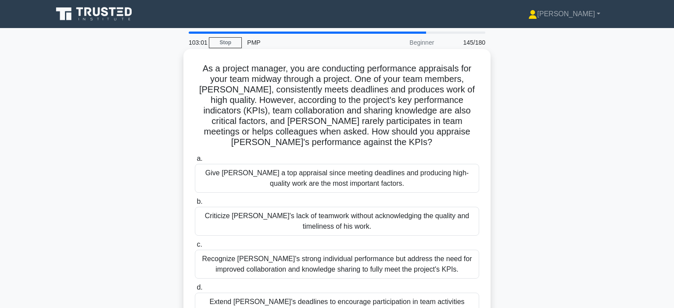
click at [464, 259] on div "Recognize Alex's strong individual performance but address the need for improve…" at bounding box center [337, 264] width 284 height 29
click at [195, 248] on input "c. Recognize Alex's strong individual performance but address the need for impr…" at bounding box center [195, 245] width 0 height 6
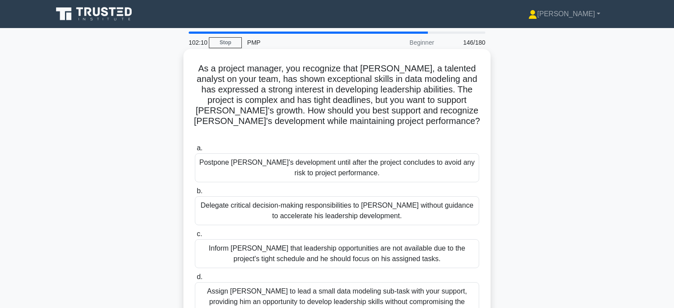
click at [470, 288] on div "Assign Daniel to lead a small data modeling sub-task with your support, providi…" at bounding box center [337, 302] width 284 height 39
click at [195, 280] on input "d. Assign Daniel to lead a small data modeling sub-task with your support, prov…" at bounding box center [195, 278] width 0 height 6
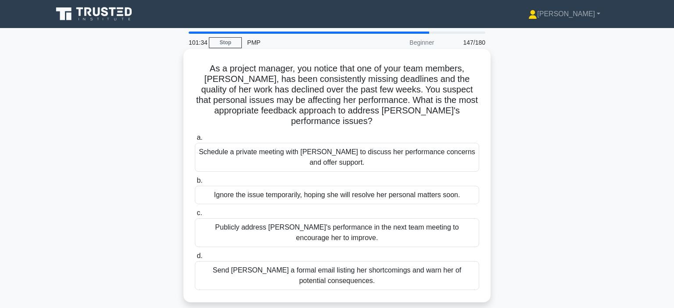
click at [472, 151] on div "Schedule a private meeting with Emily to discuss her performance concerns and o…" at bounding box center [337, 157] width 284 height 29
click at [195, 141] on input "a. Schedule a private meeting with Emily to discuss her performance concerns an…" at bounding box center [195, 138] width 0 height 6
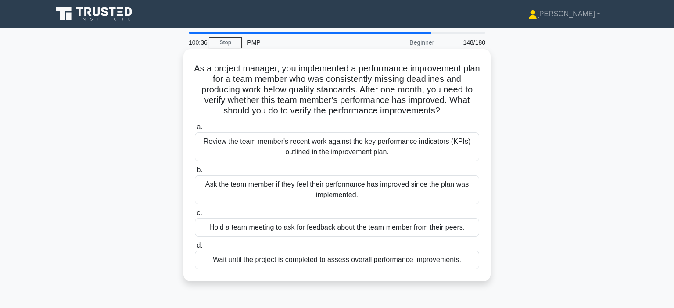
click at [337, 150] on div "Review the team member's recent work against the key performance indicators (KP…" at bounding box center [337, 147] width 284 height 29
click at [195, 130] on input "a. Review the team member's recent work against the key performance indicators …" at bounding box center [195, 128] width 0 height 6
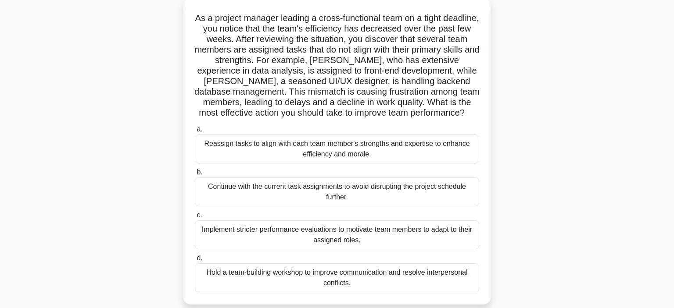
scroll to position [55, 0]
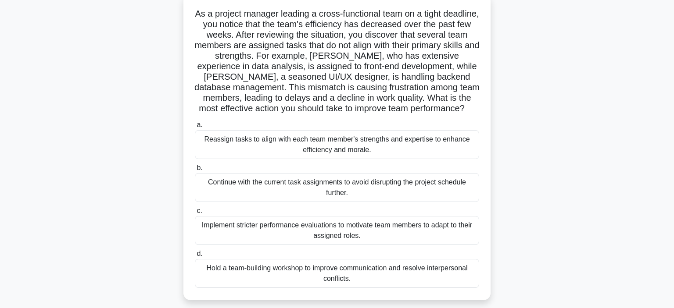
click at [468, 144] on div "Reassign tasks to align with each team member's strengths and expertise to enha…" at bounding box center [337, 144] width 284 height 29
click at [195, 128] on input "a. Reassign tasks to align with each team member's strengths and expertise to e…" at bounding box center [195, 125] width 0 height 6
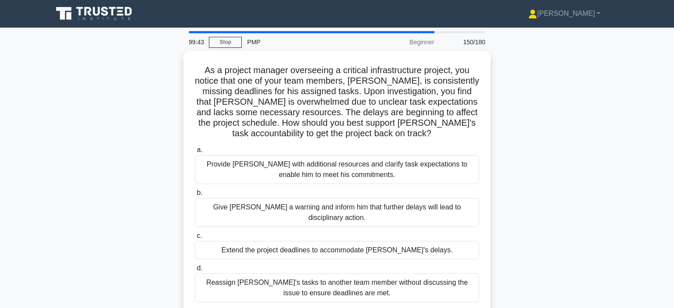
scroll to position [0, 0]
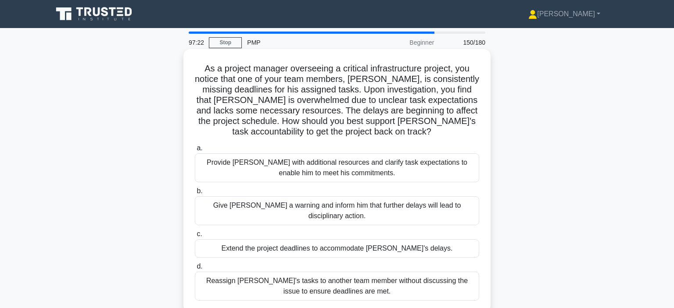
click at [389, 173] on div "Provide David with additional resources and clarify task expectations to enable…" at bounding box center [337, 168] width 284 height 29
click at [195, 151] on input "a. Provide David with additional resources and clarify task expectations to ena…" at bounding box center [195, 149] width 0 height 6
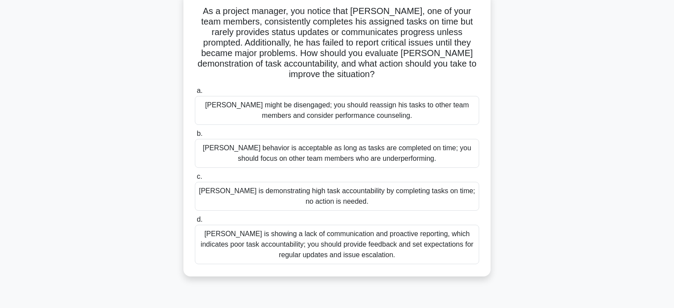
scroll to position [72, 0]
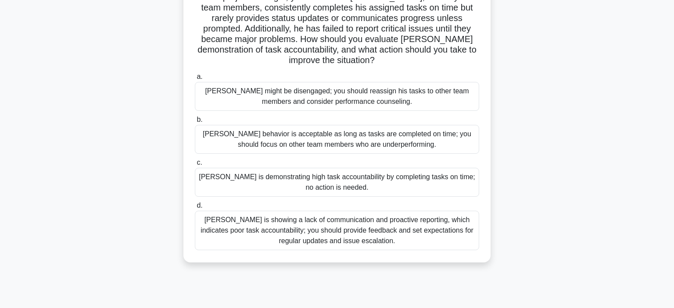
click at [455, 231] on div "Thomas is showing a lack of communication and proactive reporting, which indica…" at bounding box center [337, 230] width 284 height 39
click at [195, 209] on input "d. Thomas is showing a lack of communication and proactive reporting, which ind…" at bounding box center [195, 206] width 0 height 6
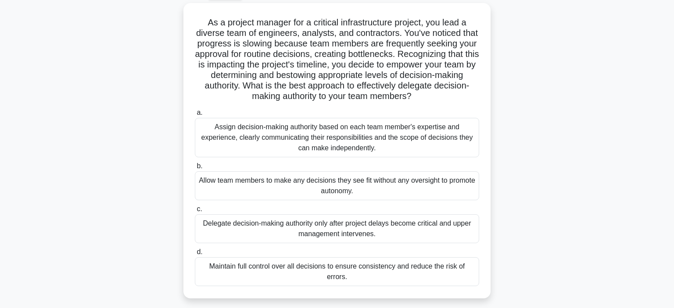
scroll to position [49, 0]
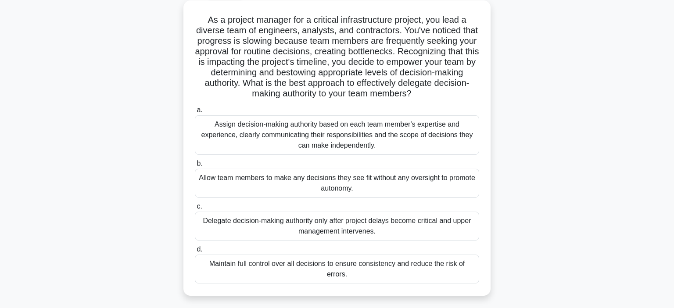
click at [420, 133] on div "Assign decision-making authority based on each team member's expertise and expe…" at bounding box center [337, 134] width 284 height 39
click at [195, 113] on input "a. Assign decision-making authority based on each team member's expertise and e…" at bounding box center [195, 111] width 0 height 6
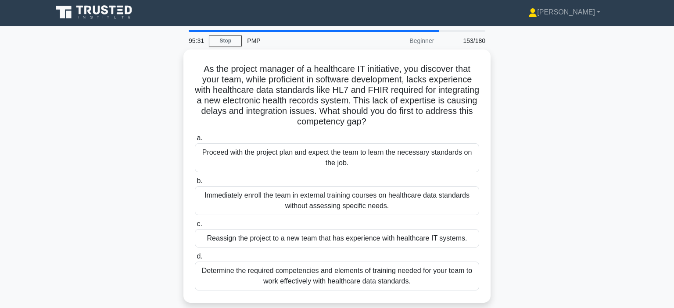
scroll to position [0, 0]
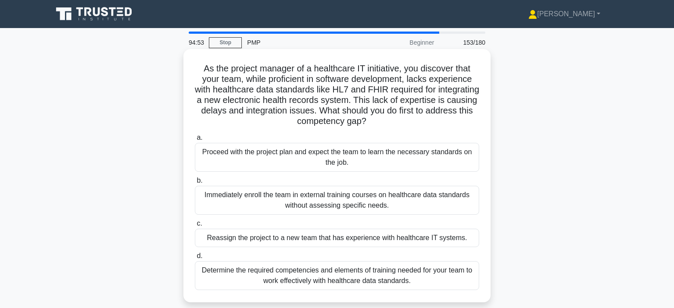
click at [468, 273] on div "Determine the required competencies and elements of training needed for your te…" at bounding box center [337, 276] width 284 height 29
click at [195, 259] on input "d. Determine the required competencies and elements of training needed for your…" at bounding box center [195, 257] width 0 height 6
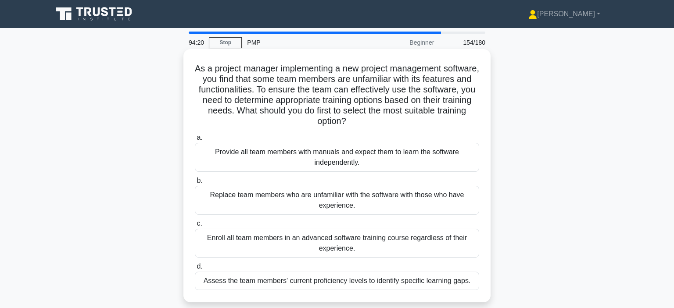
click at [470, 282] on div "Assess the team members' current proficiency levels to identify specific learni…" at bounding box center [337, 281] width 284 height 18
click at [195, 270] on input "d. Assess the team members' current proficiency levels to identify specific lea…" at bounding box center [195, 267] width 0 height 6
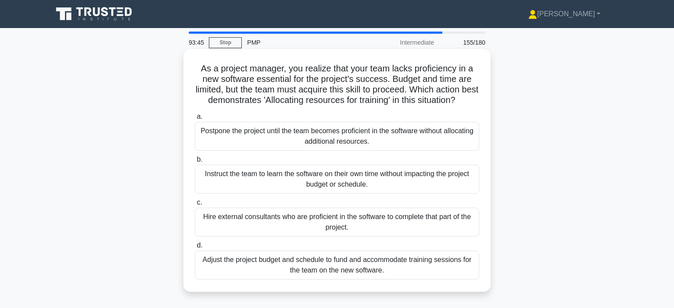
click at [464, 272] on div "Adjust the project budget and schedule to fund and accommodate training session…" at bounding box center [337, 265] width 284 height 29
click at [195, 249] on input "d. Adjust the project budget and schedule to fund and accommodate training sess…" at bounding box center [195, 246] width 0 height 6
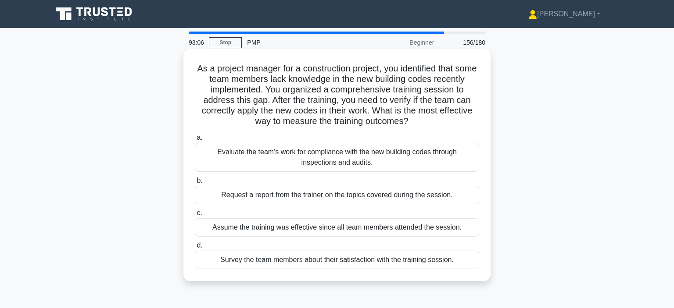
click at [445, 164] on div "Evaluate the team's work for compliance with the new building codes through ins…" at bounding box center [337, 157] width 284 height 29
click at [195, 141] on input "a. Evaluate the team's work for compliance with the new building codes through …" at bounding box center [195, 138] width 0 height 6
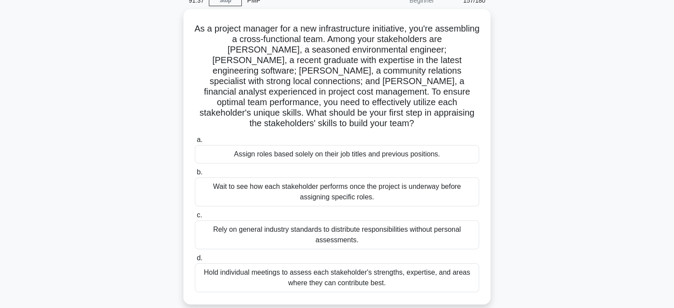
scroll to position [41, 0]
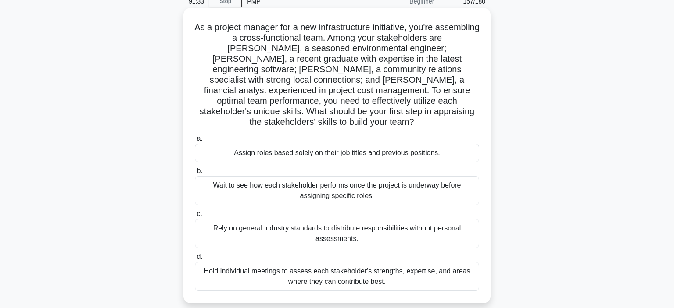
click at [448, 148] on div "Assign roles based solely on their job titles and previous positions." at bounding box center [337, 153] width 284 height 18
click at [195, 142] on input "a. Assign roles based solely on their job titles and previous positions." at bounding box center [195, 139] width 0 height 6
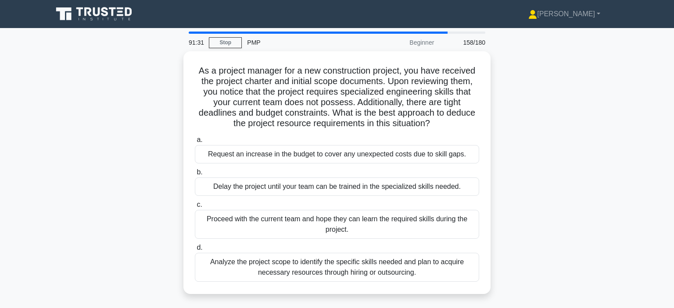
scroll to position [0, 0]
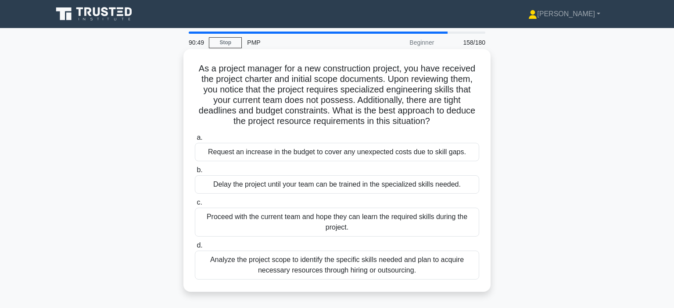
click at [429, 268] on div "Analyze the project scope to identify the specific skills needed and plan to ac…" at bounding box center [337, 265] width 284 height 29
click at [195, 249] on input "d. Analyze the project scope to identify the specific skills needed and plan to…" at bounding box center [195, 246] width 0 height 6
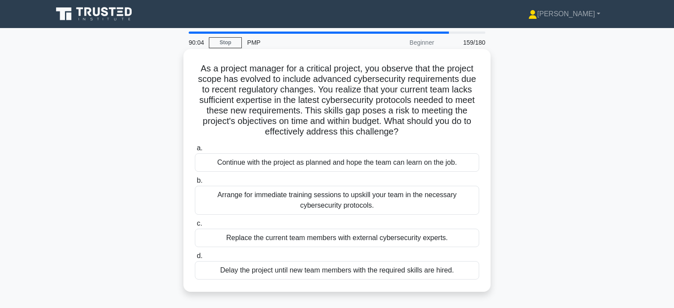
click at [449, 200] on div "Arrange for immediate training sessions to upskill your team in the necessary c…" at bounding box center [337, 200] width 284 height 29
click at [195, 184] on input "b. Arrange for immediate training sessions to upskill your team in the necessar…" at bounding box center [195, 181] width 0 height 6
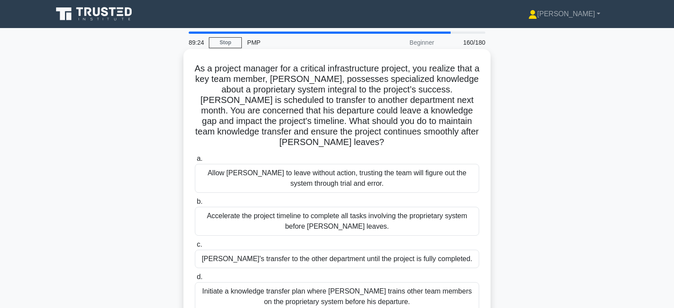
click at [463, 283] on div "Initiate a knowledge transfer plan where Carlos trains other team members on th…" at bounding box center [337, 297] width 284 height 29
click at [195, 280] on input "d. Initiate a knowledge transfer plan where Carlos trains other team members on…" at bounding box center [195, 278] width 0 height 6
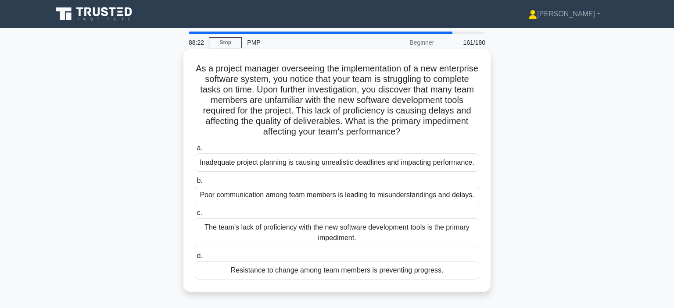
click at [435, 239] on div "The team's lack of proficiency with the new software development tools is the p…" at bounding box center [337, 233] width 284 height 29
click at [195, 216] on input "c. The team's lack of proficiency with the new software development tools is th…" at bounding box center [195, 214] width 0 height 6
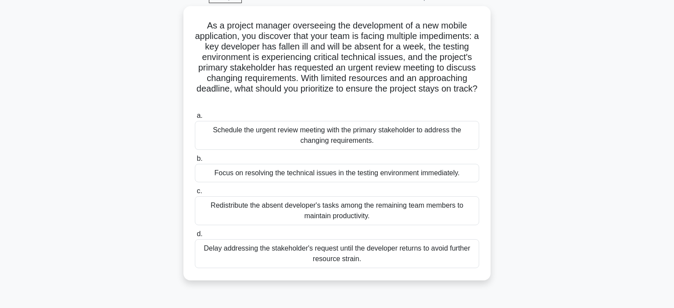
scroll to position [48, 0]
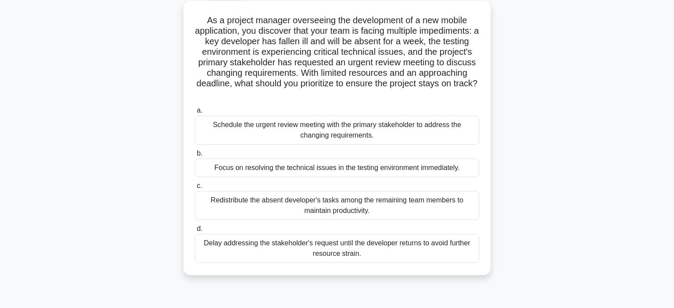
click at [458, 170] on div "Focus on resolving the technical issues in the testing environment immediately." at bounding box center [337, 168] width 284 height 18
click at [195, 157] on input "b. Focus on resolving the technical issues in the testing environment immediate…" at bounding box center [195, 154] width 0 height 6
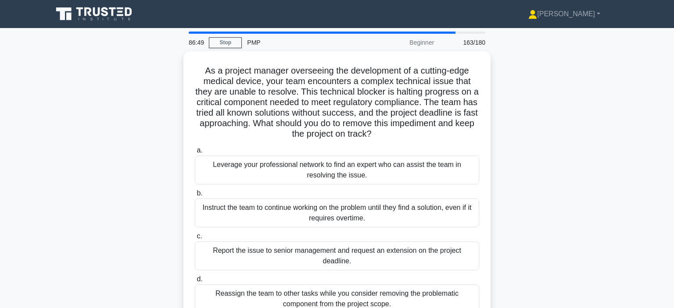
scroll to position [0, 0]
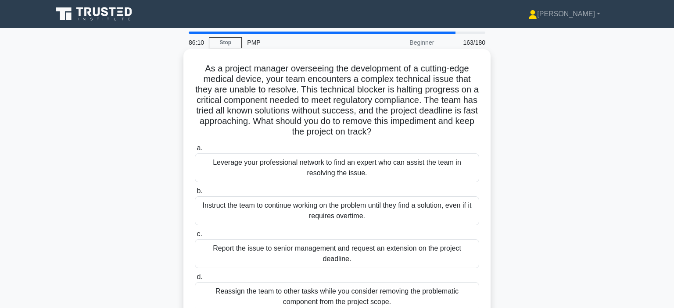
click at [434, 166] on div "Leverage your professional network to find an expert who can assist the team in…" at bounding box center [337, 168] width 284 height 29
click at [195, 151] on input "a. Leverage your professional network to find an expert who can assist the team…" at bounding box center [195, 149] width 0 height 6
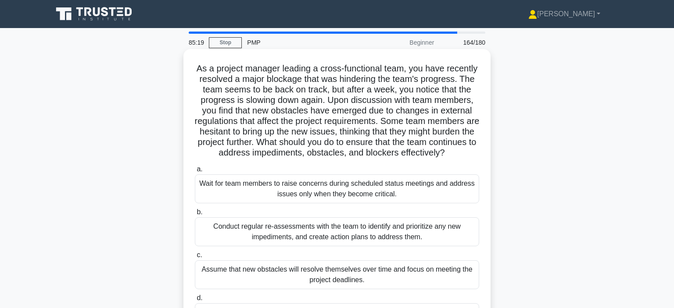
click at [461, 230] on div "Conduct regular re-assessments with the team to identify and prioritize any new…" at bounding box center [337, 232] width 284 height 29
click at [195, 215] on input "b. Conduct regular re-assessments with the team to identify and prioritize any …" at bounding box center [195, 213] width 0 height 6
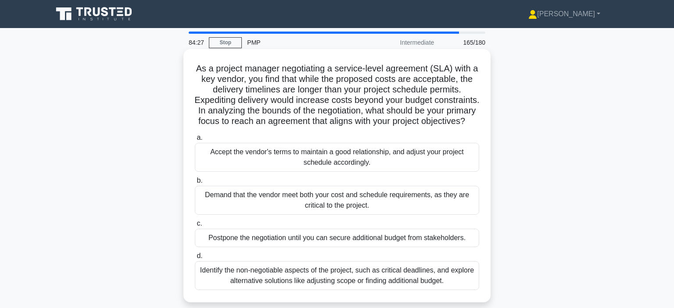
click at [467, 280] on div "Identify the non-negotiable aspects of the project, such as critical deadlines,…" at bounding box center [337, 276] width 284 height 29
click at [195, 259] on input "d. Identify the non-negotiable aspects of the project, such as critical deadlin…" at bounding box center [195, 257] width 0 height 6
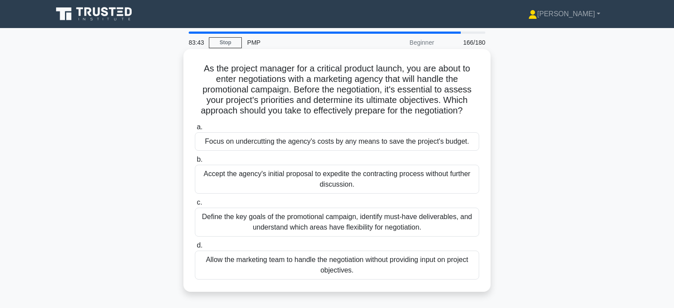
click at [468, 227] on div "Define the key goals of the promotional campaign, identify must-have deliverabl…" at bounding box center [337, 222] width 284 height 29
click at [195, 206] on input "c. Define the key goals of the promotional campaign, identify must-have deliver…" at bounding box center [195, 203] width 0 height 6
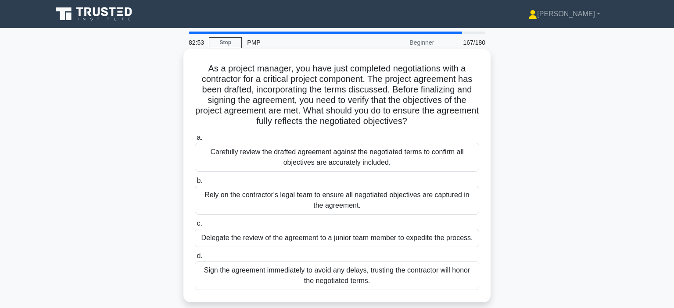
click at [437, 161] on div "Carefully review the drafted agreement against the negotiated terms to confirm …" at bounding box center [337, 157] width 284 height 29
click at [195, 141] on input "a. Carefully review the drafted agreement against the negotiated terms to confi…" at bounding box center [195, 138] width 0 height 6
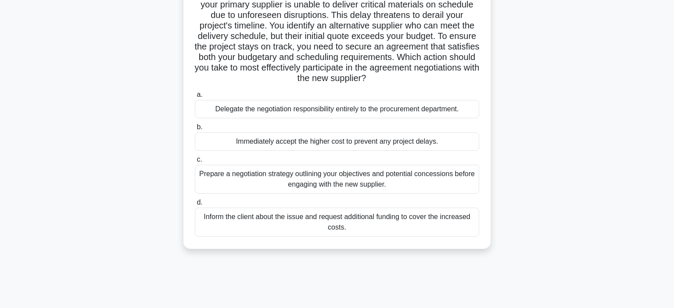
scroll to position [77, 0]
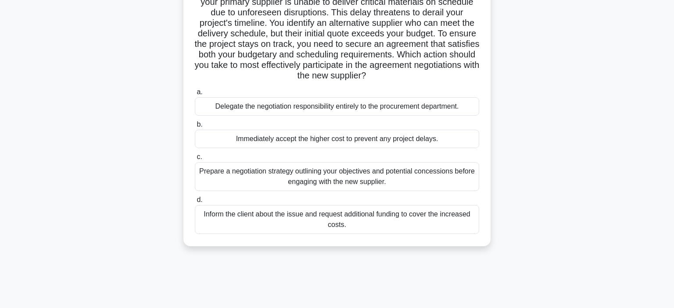
click at [464, 183] on div "Prepare a negotiation strategy outlining your objectives and potential concessi…" at bounding box center [337, 176] width 284 height 29
click at [195, 160] on input "c. Prepare a negotiation strategy outlining your objectives and potential conce…" at bounding box center [195, 157] width 0 height 6
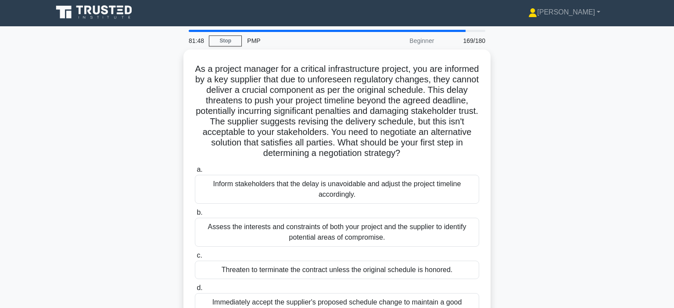
scroll to position [0, 0]
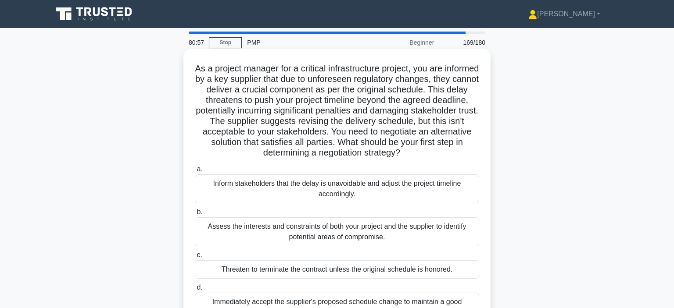
click at [445, 227] on div "Assess the interests and constraints of both your project and the supplier to i…" at bounding box center [337, 232] width 284 height 29
click at [195, 215] on input "b. Assess the interests and constraints of both your project and the supplier t…" at bounding box center [195, 213] width 0 height 6
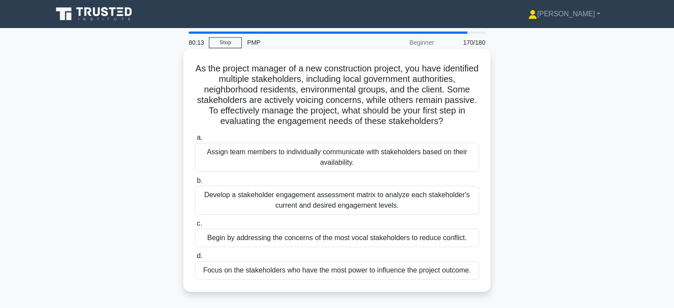
click at [466, 194] on div "Develop a stakeholder engagement assessment matrix to analyze each stakeholder'…" at bounding box center [337, 200] width 284 height 29
click at [195, 184] on input "b. Develop a stakeholder engagement assessment matrix to analyze each stakehold…" at bounding box center [195, 181] width 0 height 6
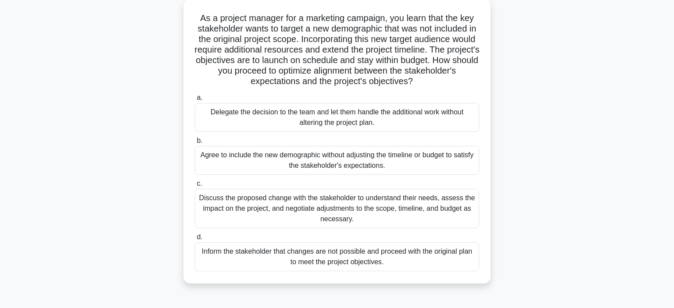
scroll to position [56, 0]
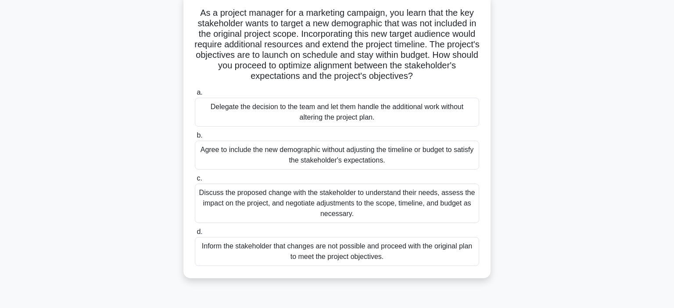
click at [438, 204] on div "Discuss the proposed change with the stakeholder to understand their needs, ass…" at bounding box center [337, 203] width 284 height 39
click at [195, 182] on input "c. Discuss the proposed change with the stakeholder to understand their needs, …" at bounding box center [195, 179] width 0 height 6
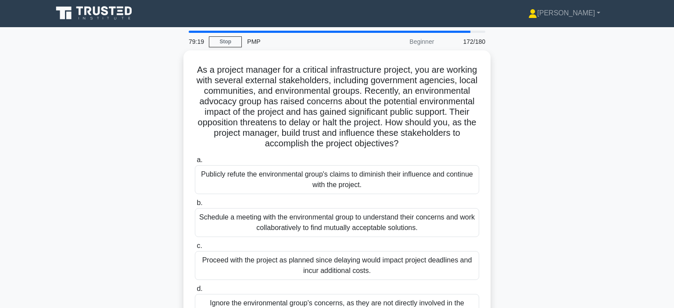
scroll to position [0, 0]
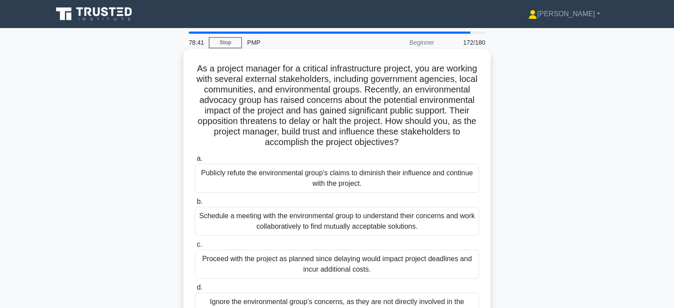
click at [452, 225] on div "Schedule a meeting with the environmental group to understand their concerns an…" at bounding box center [337, 221] width 284 height 29
click at [195, 205] on input "b. Schedule a meeting with the environmental group to understand their concerns…" at bounding box center [195, 202] width 0 height 6
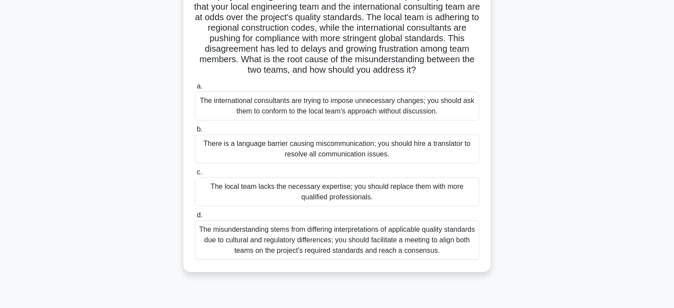
scroll to position [81, 0]
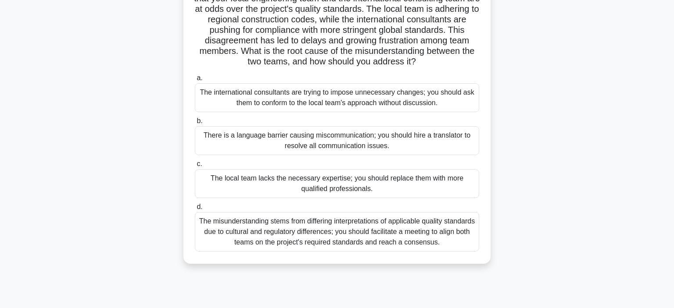
click at [448, 236] on div "The misunderstanding stems from differing interpretations of applicable quality…" at bounding box center [337, 231] width 284 height 39
click at [195, 210] on input "d. The misunderstanding stems from differing interpretations of applicable qual…" at bounding box center [195, 207] width 0 height 6
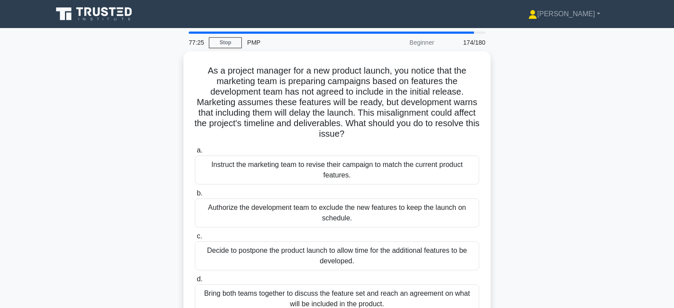
scroll to position [0, 0]
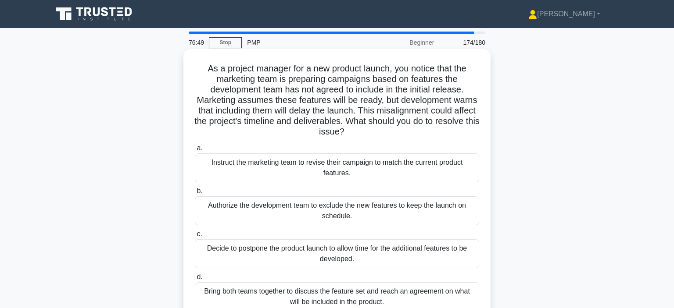
click at [445, 296] on div "Bring both teams together to discuss the feature set and reach an agreement on …" at bounding box center [337, 297] width 284 height 29
click at [195, 280] on input "d. Bring both teams together to discuss the feature set and reach an agreement …" at bounding box center [195, 278] width 0 height 6
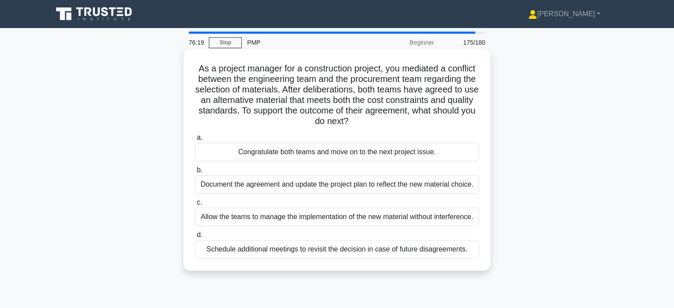
click at [466, 189] on div "Document the agreement and update the project plan to reflect the new material …" at bounding box center [337, 185] width 284 height 18
click at [195, 173] on input "b. Document the agreement and update the project plan to reflect the new materi…" at bounding box center [195, 171] width 0 height 6
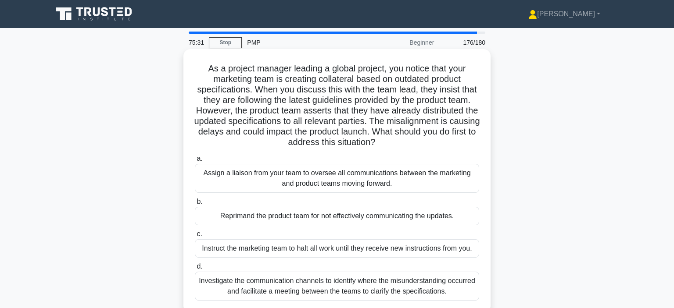
click at [454, 285] on div "Investigate the communication channels to identify where the misunderstanding o…" at bounding box center [337, 286] width 284 height 29
click at [195, 270] on input "d. Investigate the communication channels to identify where the misunderstandin…" at bounding box center [195, 267] width 0 height 6
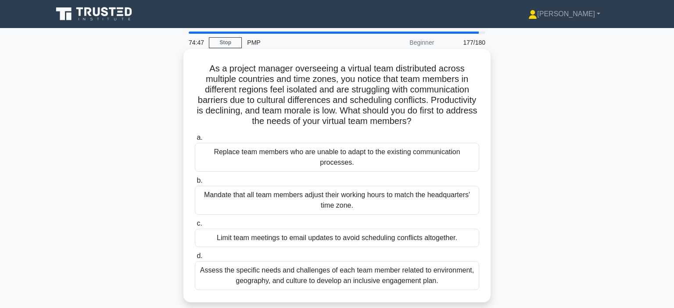
click at [462, 277] on div "Assess the specific needs and challenges of each team member related to environ…" at bounding box center [337, 276] width 284 height 29
click at [195, 259] on input "d. Assess the specific needs and challenges of each team member related to envi…" at bounding box center [195, 257] width 0 height 6
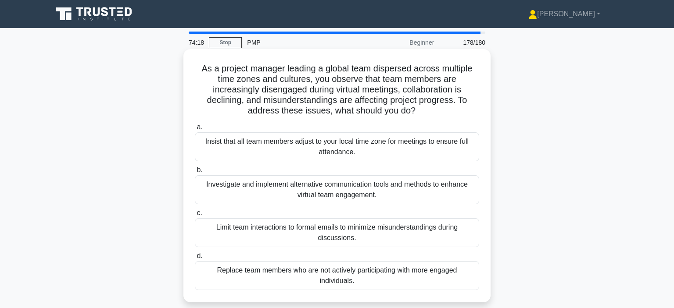
click at [456, 196] on div "Investigate and implement alternative communication tools and methods to enhanc…" at bounding box center [337, 190] width 284 height 29
click at [195, 173] on input "b. Investigate and implement alternative communication tools and methods to enh…" at bounding box center [195, 171] width 0 height 6
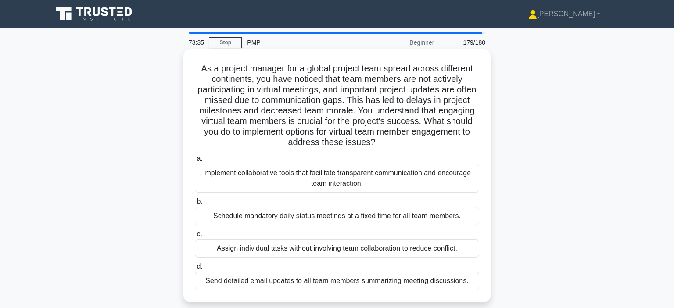
click at [459, 187] on div "Implement collaborative tools that facilitate transparent communication and enc…" at bounding box center [337, 178] width 284 height 29
click at [195, 162] on input "a. Implement collaborative tools that facilitate transparent communication and …" at bounding box center [195, 159] width 0 height 6
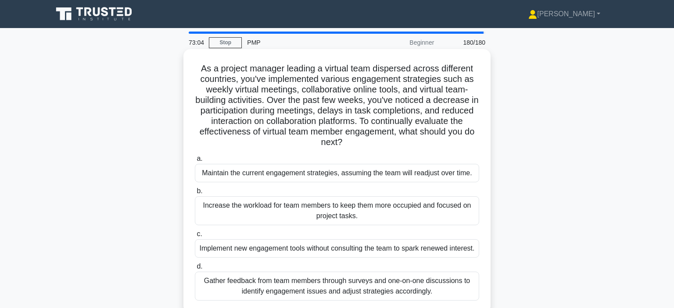
click at [452, 296] on div "Gather feedback from team members through surveys and one-on-one discussions to…" at bounding box center [337, 286] width 284 height 29
click at [195, 270] on input "d. Gather feedback from team members through surveys and one-on-one discussions…" at bounding box center [195, 267] width 0 height 6
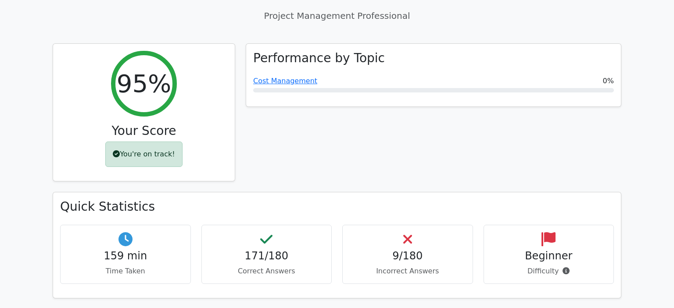
scroll to position [103, 0]
